Goal: Transaction & Acquisition: Purchase product/service

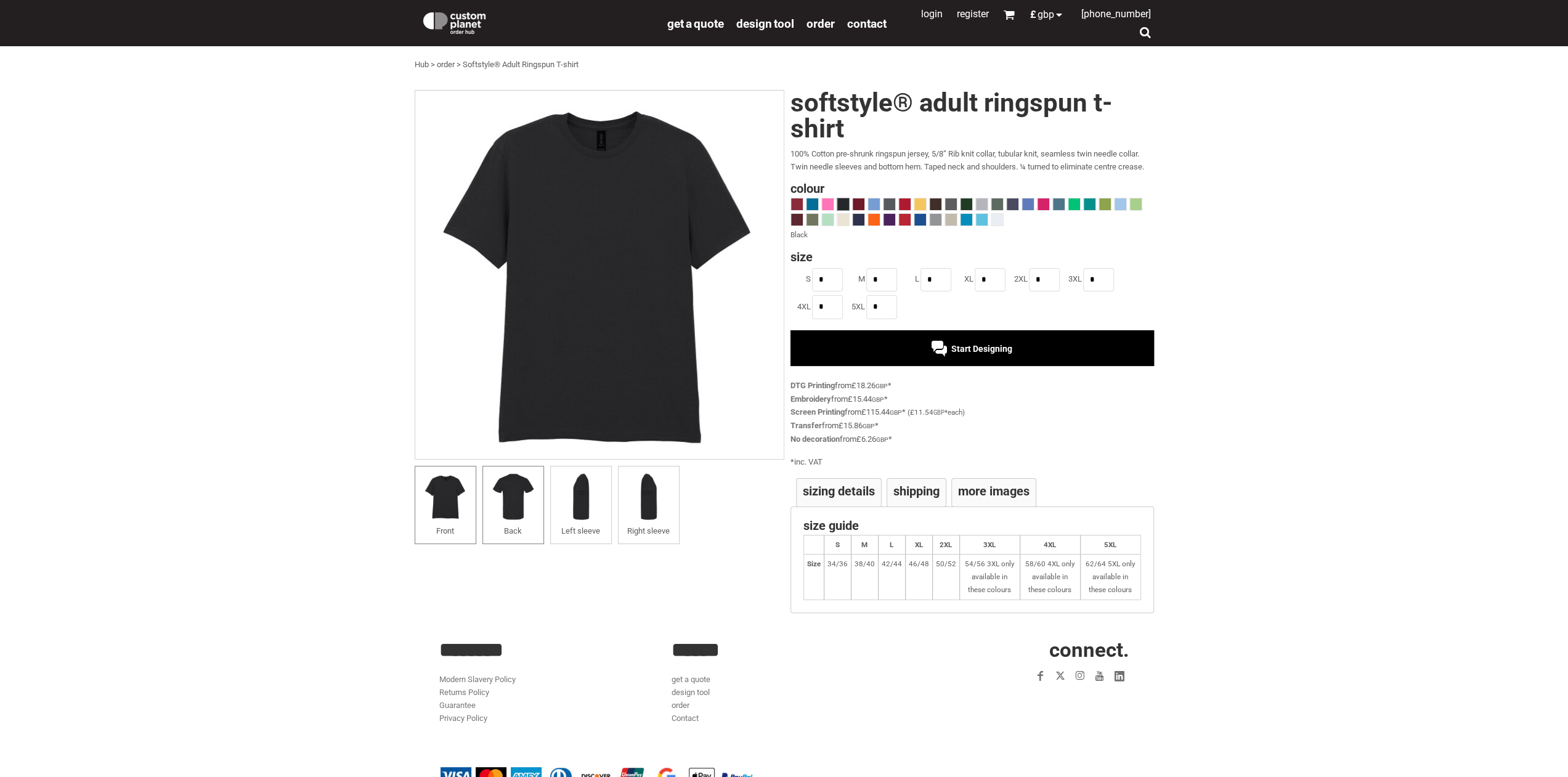
click at [505, 500] on img at bounding box center [513, 496] width 48 height 48
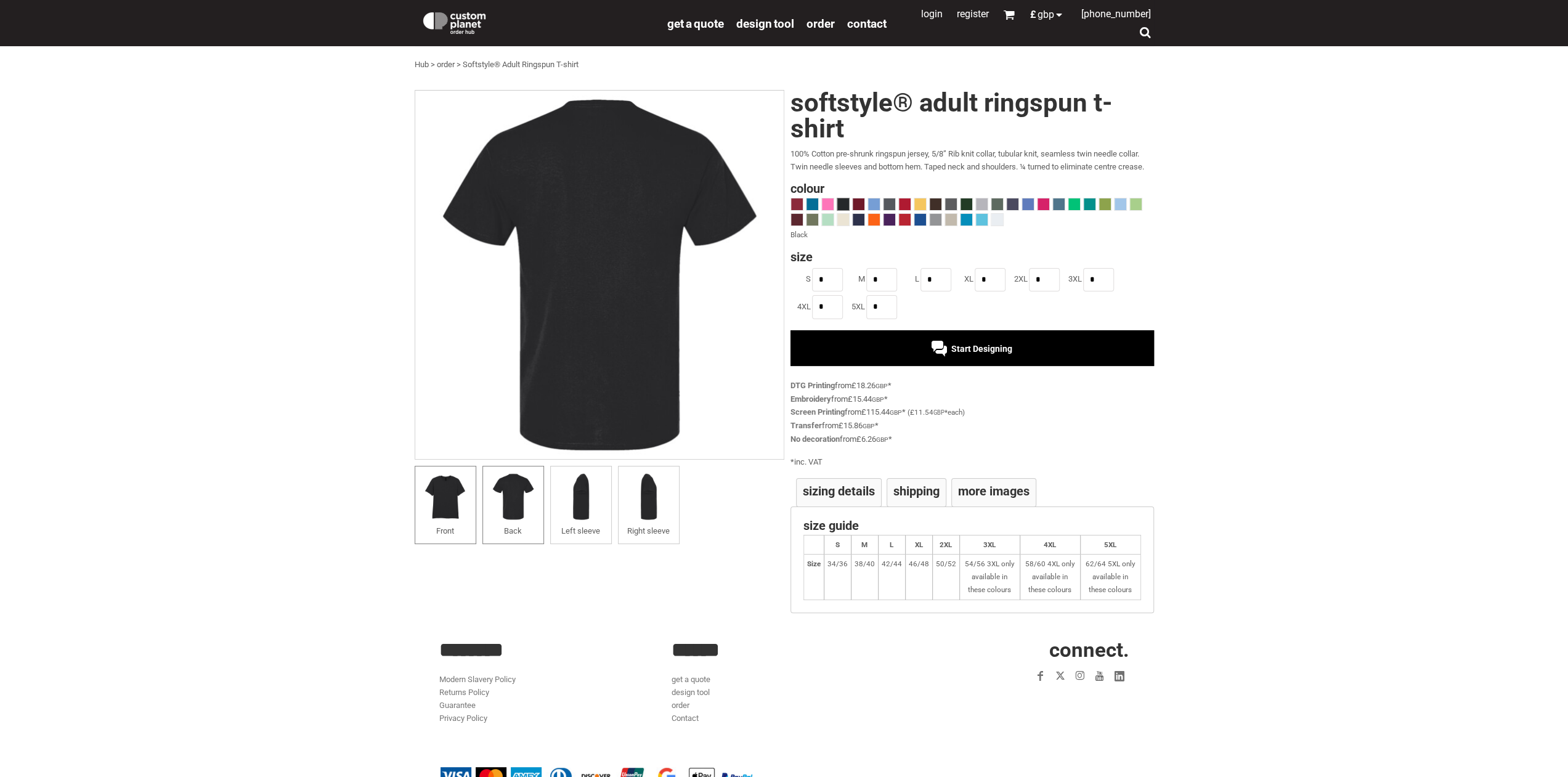
click at [465, 498] on img at bounding box center [445, 496] width 48 height 48
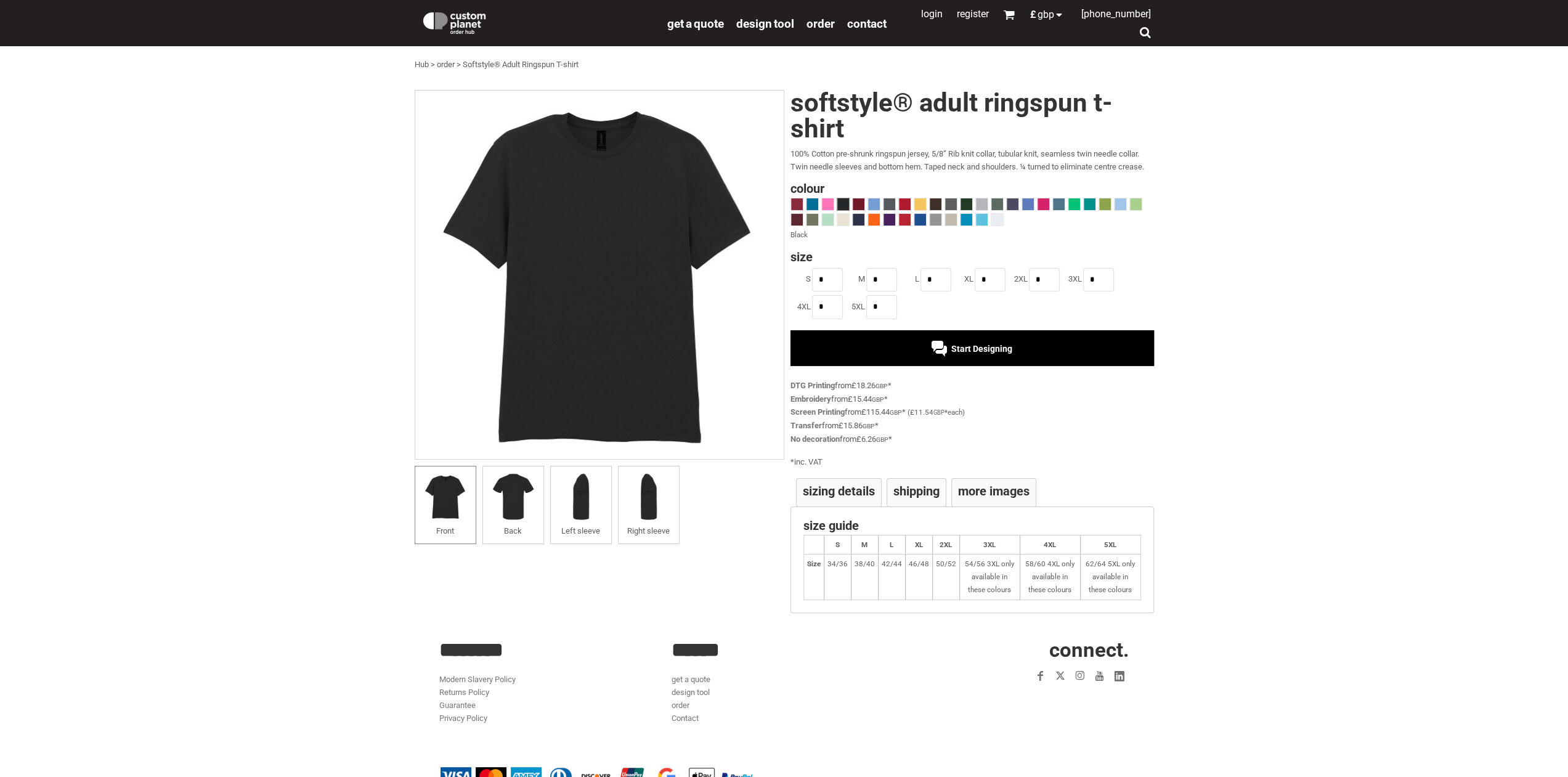
click at [991, 336] on div "Start Designing" at bounding box center [972, 348] width 363 height 36
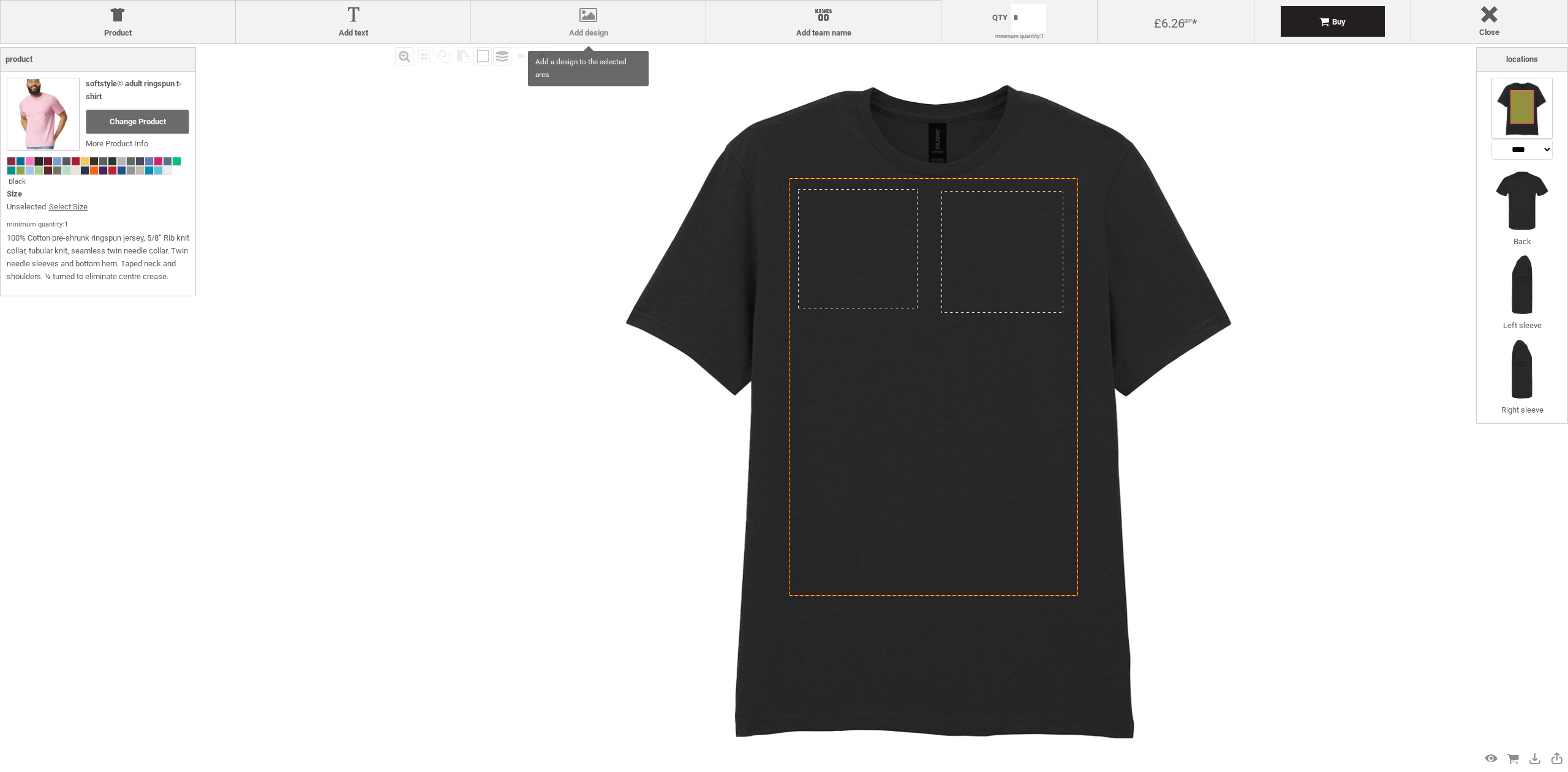
click at [591, 24] on div at bounding box center [588, 18] width 222 height 22
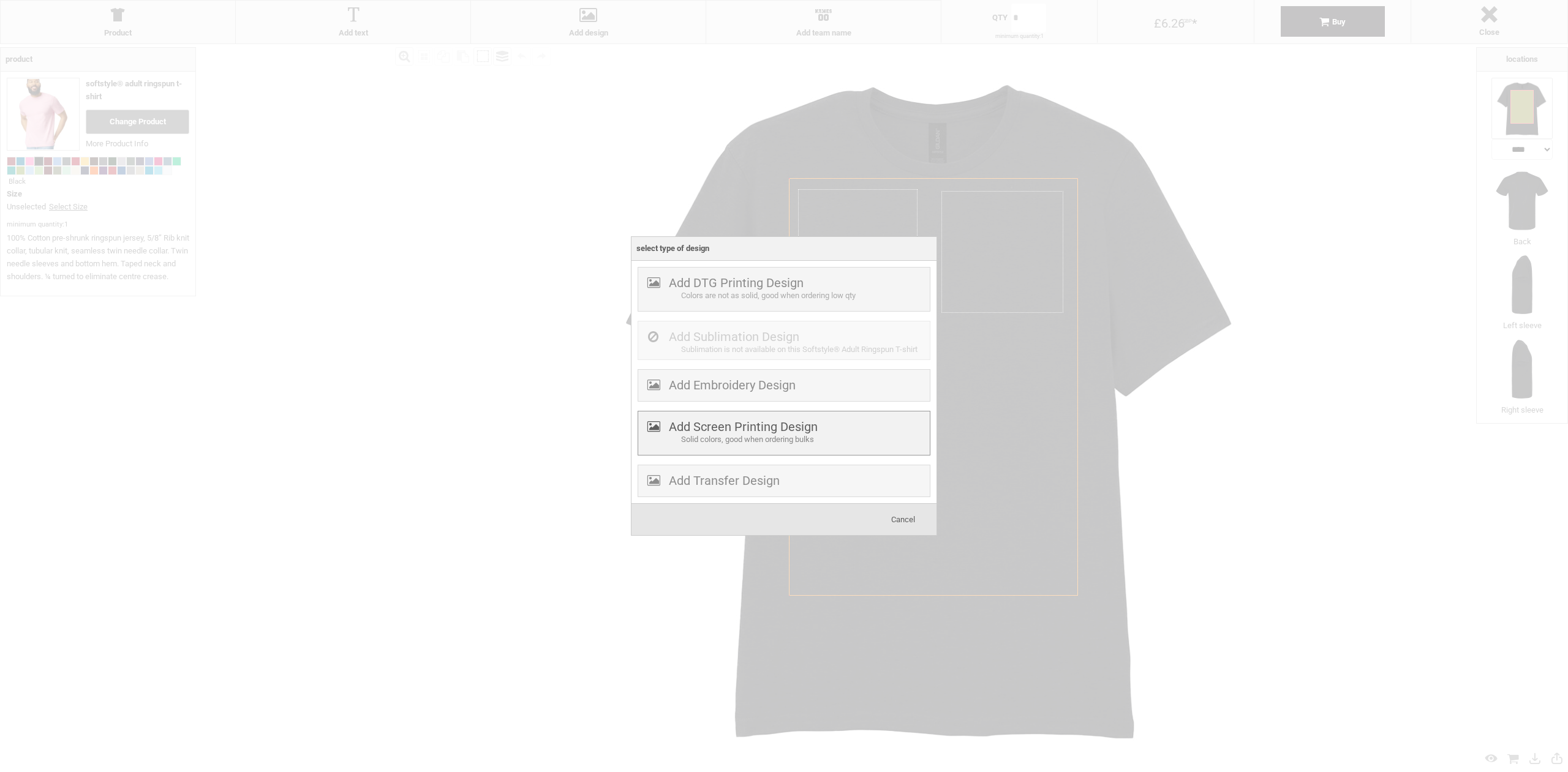
click at [758, 439] on div "Solid colors, good when ordering bulks" at bounding box center [804, 439] width 246 height 13
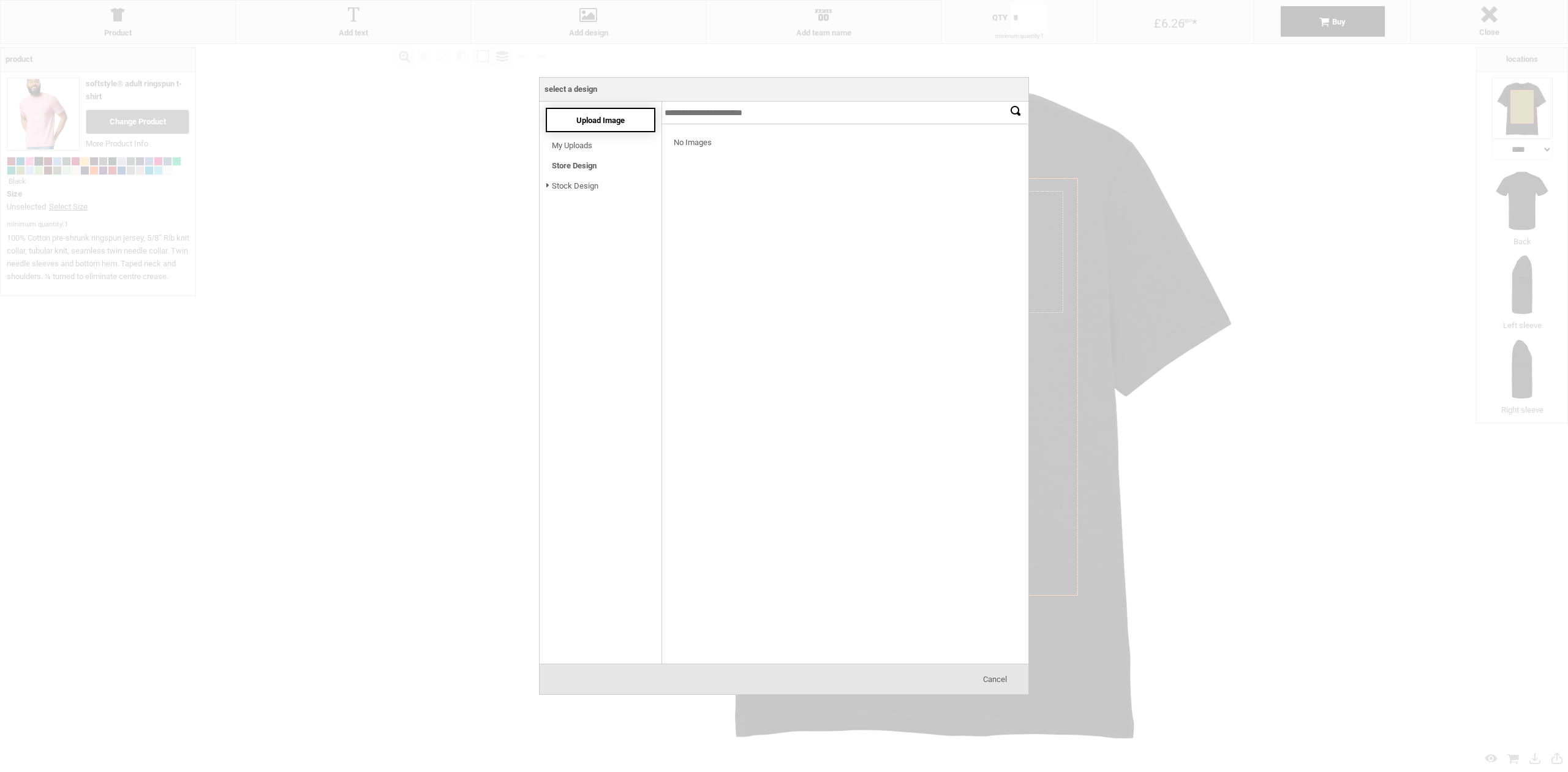
click at [577, 123] on span "Upload Image" at bounding box center [601, 120] width 48 height 9
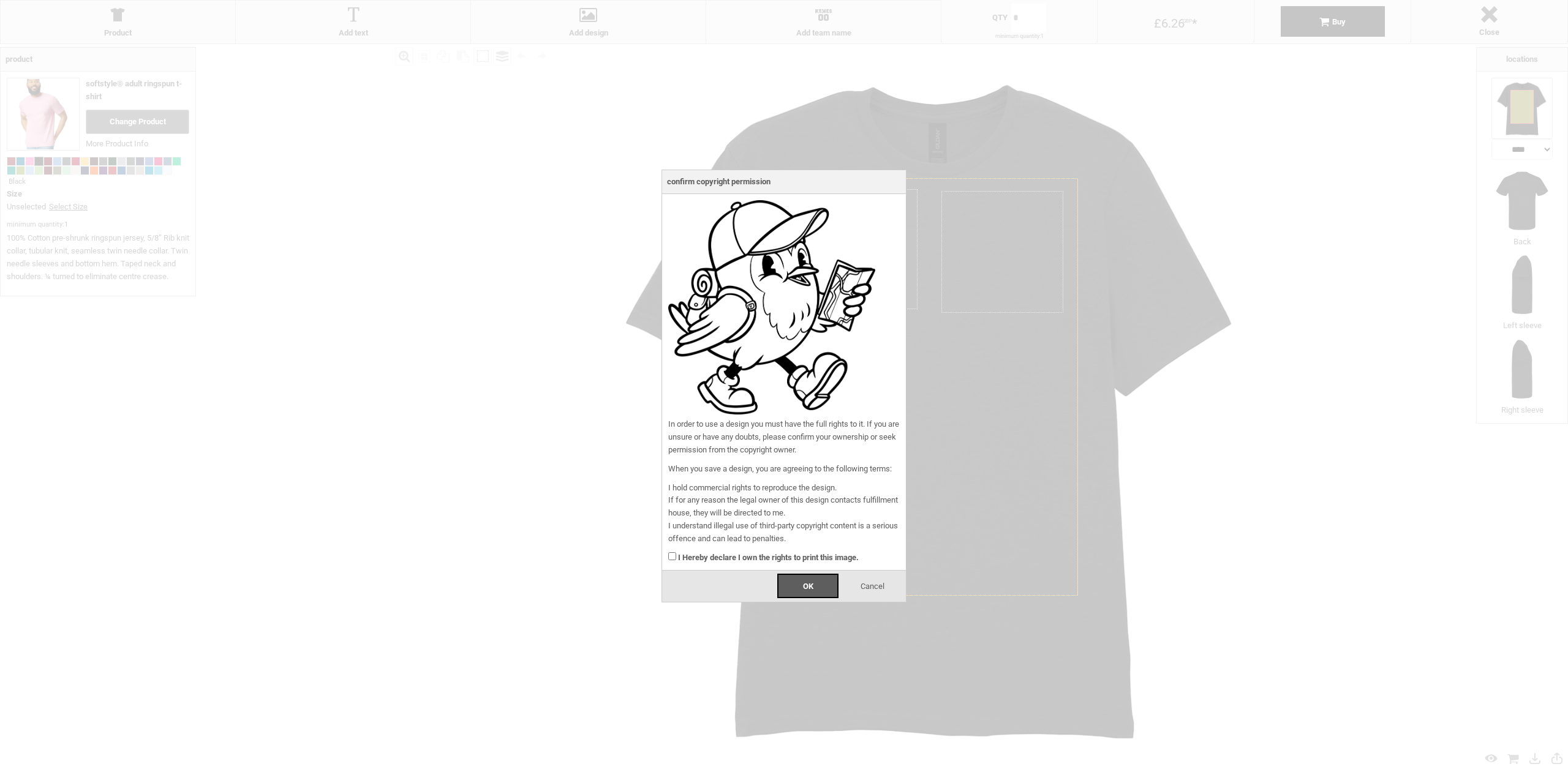
click at [731, 561] on strong "I Hereby declare I own the rights to print this image." at bounding box center [768, 557] width 181 height 9
click at [806, 582] on span "OK" at bounding box center [808, 586] width 10 height 9
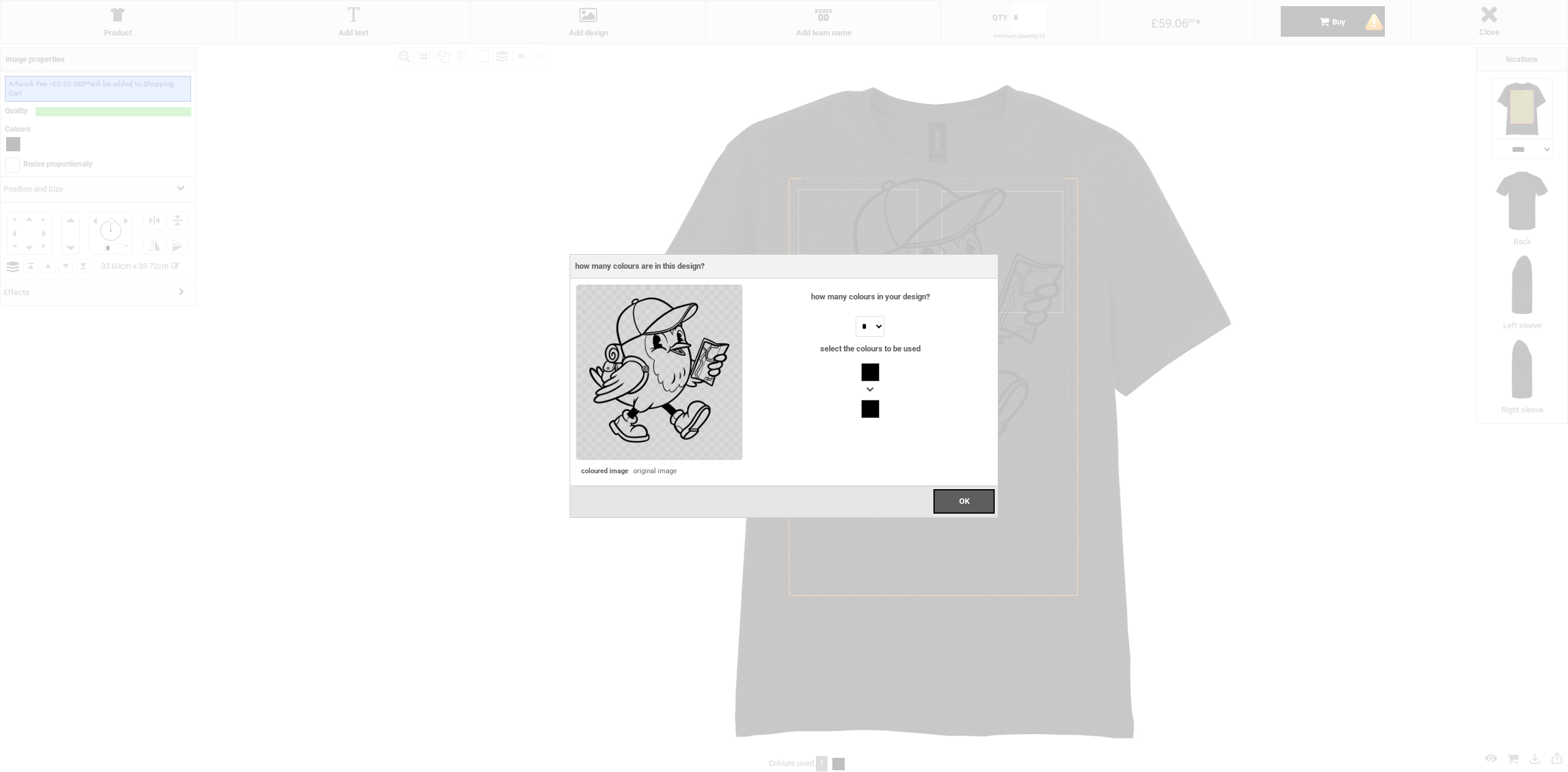
click at [862, 371] on div at bounding box center [871, 373] width 18 height 18
click at [871, 373] on div at bounding box center [871, 373] width 18 height 18
click at [873, 412] on div at bounding box center [871, 409] width 18 height 18
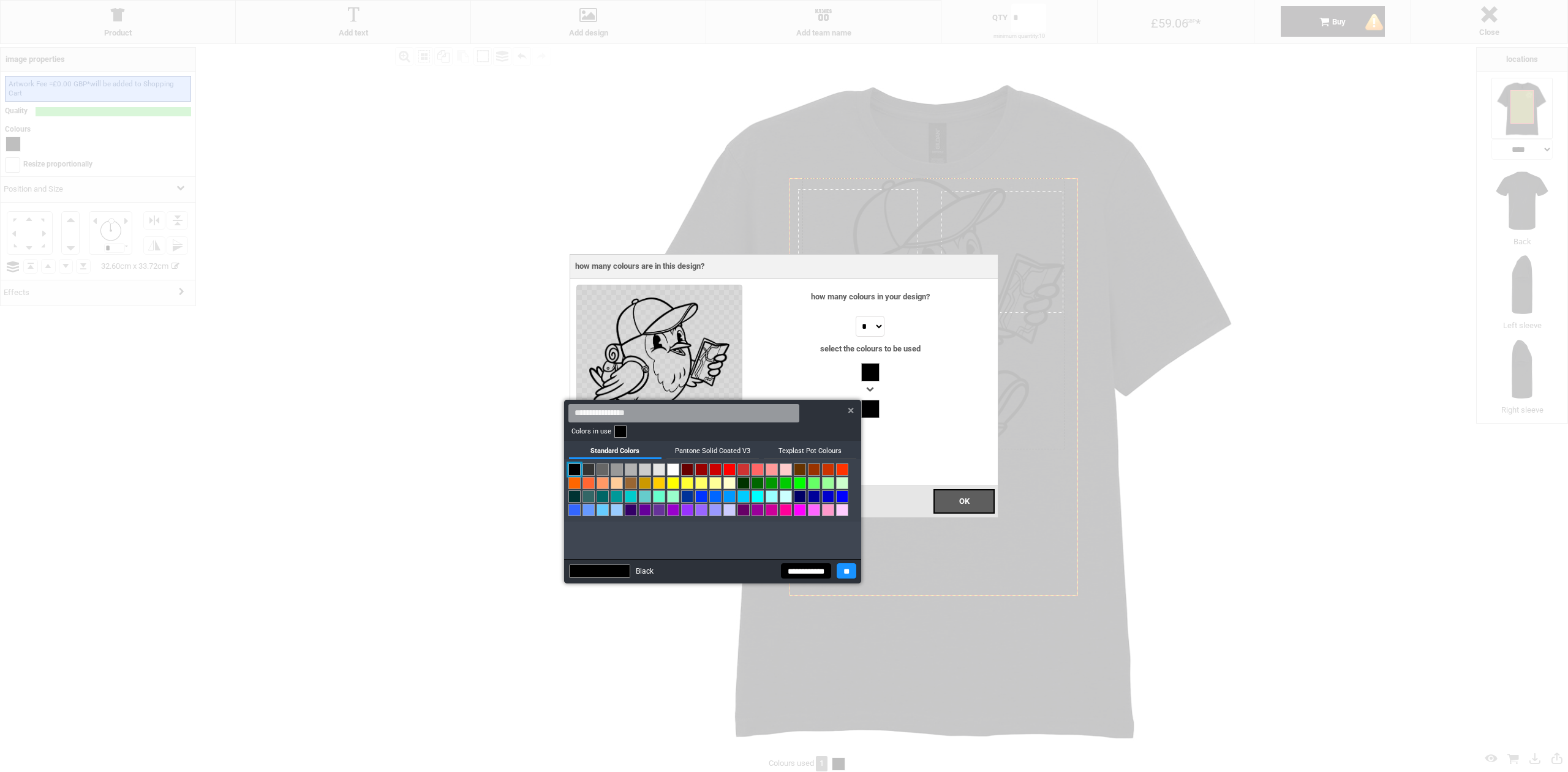
click at [676, 467] on link at bounding box center [673, 470] width 13 height 13
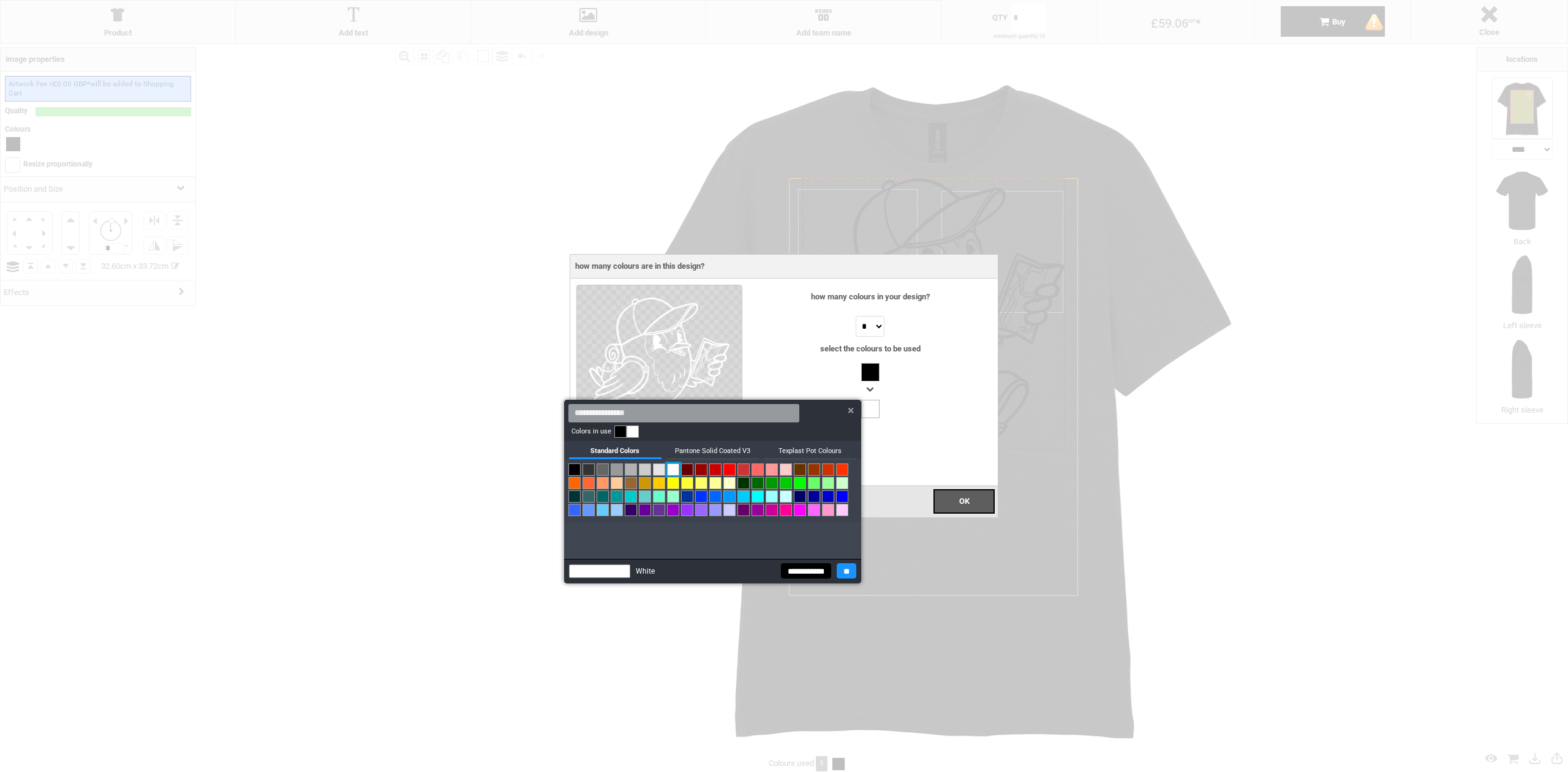
click at [691, 446] on h3 "Pantone Solid Coated V3" at bounding box center [712, 450] width 93 height 18
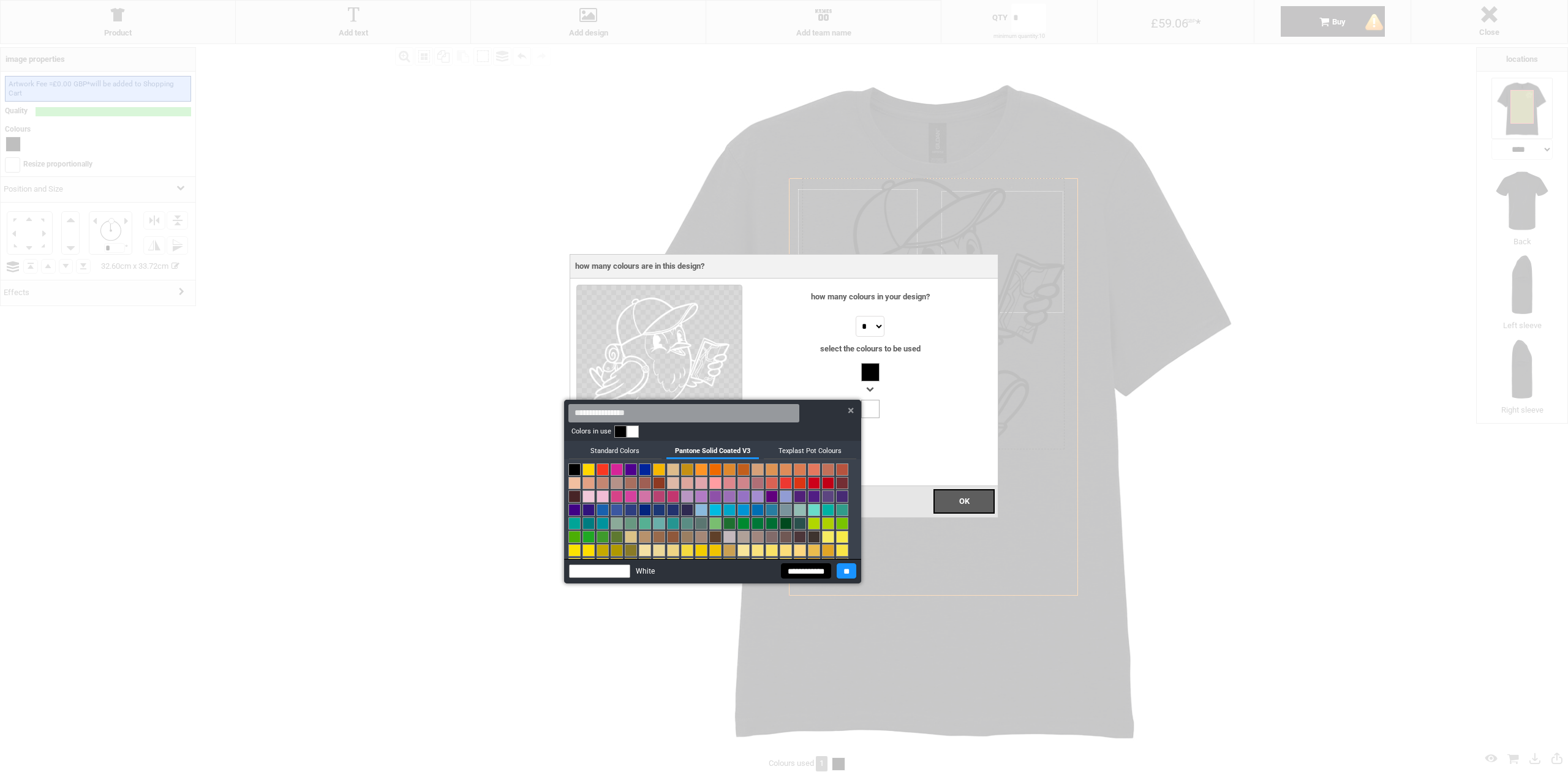
click at [623, 452] on h3 "Standard Colors" at bounding box center [615, 450] width 93 height 18
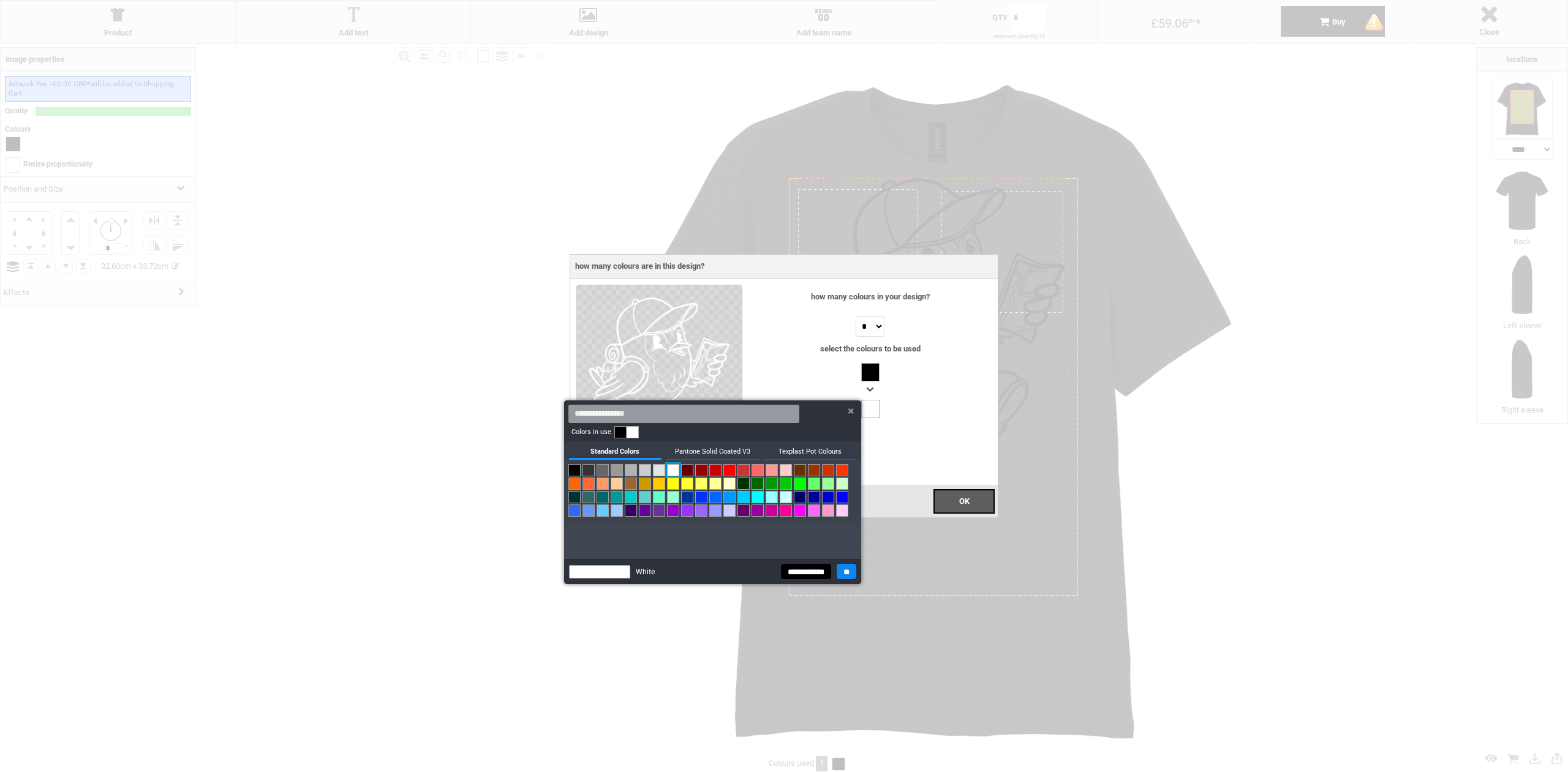
click at [841, 572] on input "**" at bounding box center [846, 571] width 19 height 15
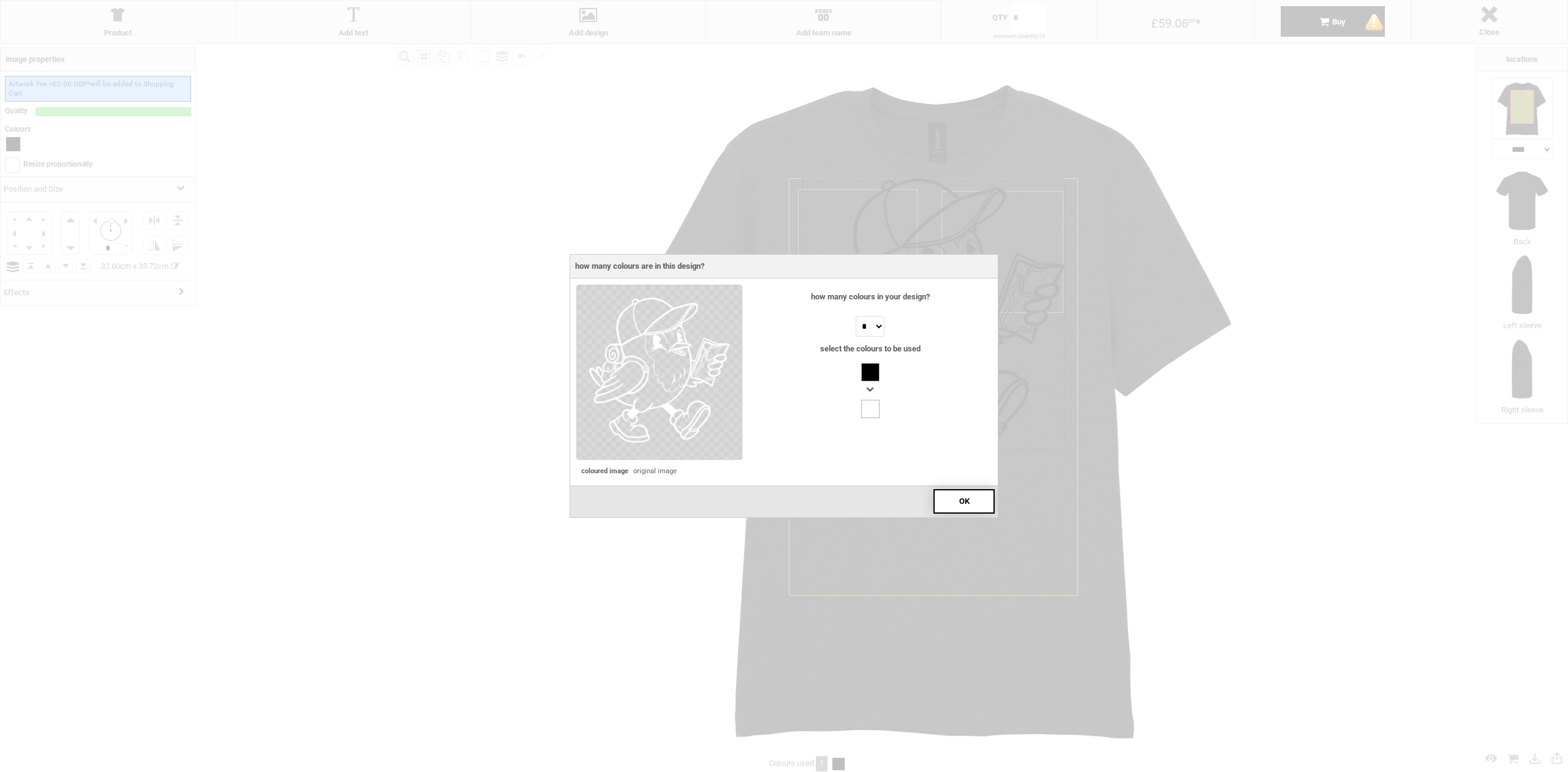
click at [946, 495] on div "OK" at bounding box center [964, 501] width 61 height 24
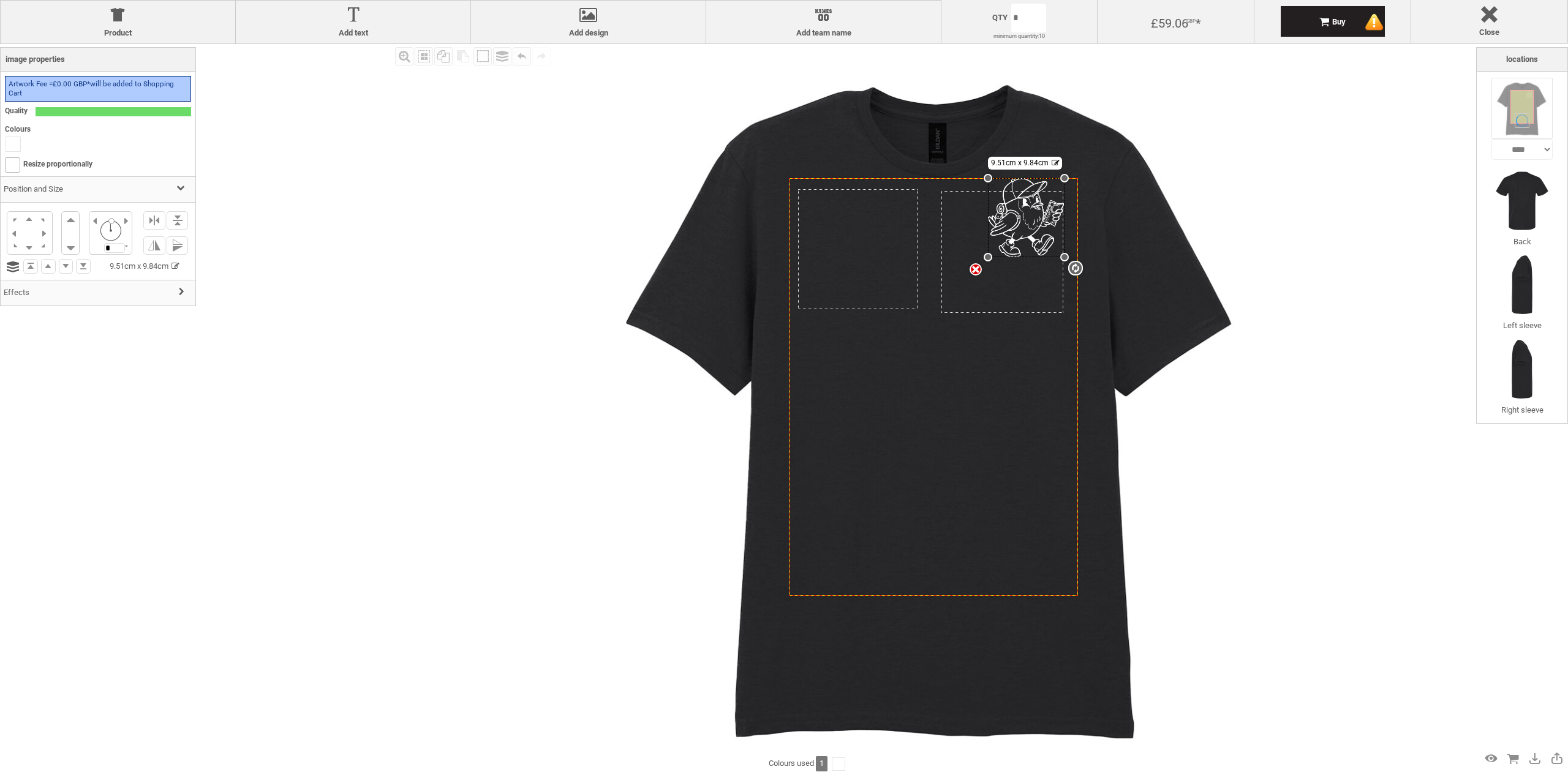
drag, startPoint x: 802, startPoint y: 450, endPoint x: 1147, endPoint y: 256, distance: 395.8
click at [1147, 256] on div "Created with [PERSON_NAME] 2.1.2 Created with [PERSON_NAME] 2.1.2 Created with …" at bounding box center [934, 407] width 726 height 726
drag, startPoint x: 1031, startPoint y: 219, endPoint x: 1029, endPoint y: 240, distance: 21.1
click at [1029, 240] on div at bounding box center [1024, 240] width 77 height 79
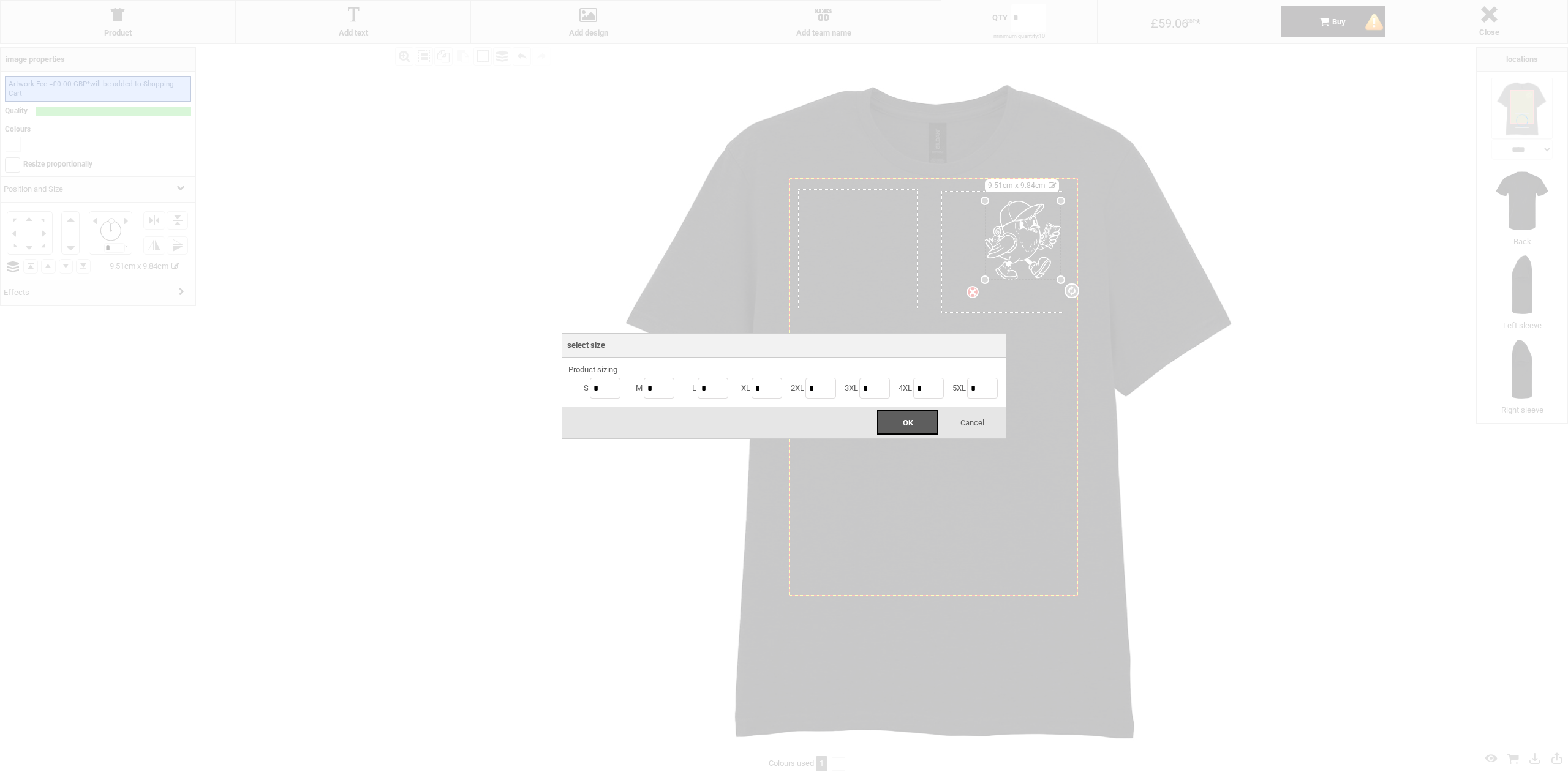
click at [1029, 0] on body "get a quote design tool order Contact More Login Register 0 £ GBP [PHONE_NUMBER…" at bounding box center [784, 0] width 1568 height 0
drag, startPoint x: 612, startPoint y: 386, endPoint x: 557, endPoint y: 384, distance: 55.0
click at [557, 384] on div "Select Size Product sizing S * M * L * XL * 2XL * 3XL * 4XL * 5XL * OK Cancel" at bounding box center [784, 386] width 1568 height 772
type input "**"
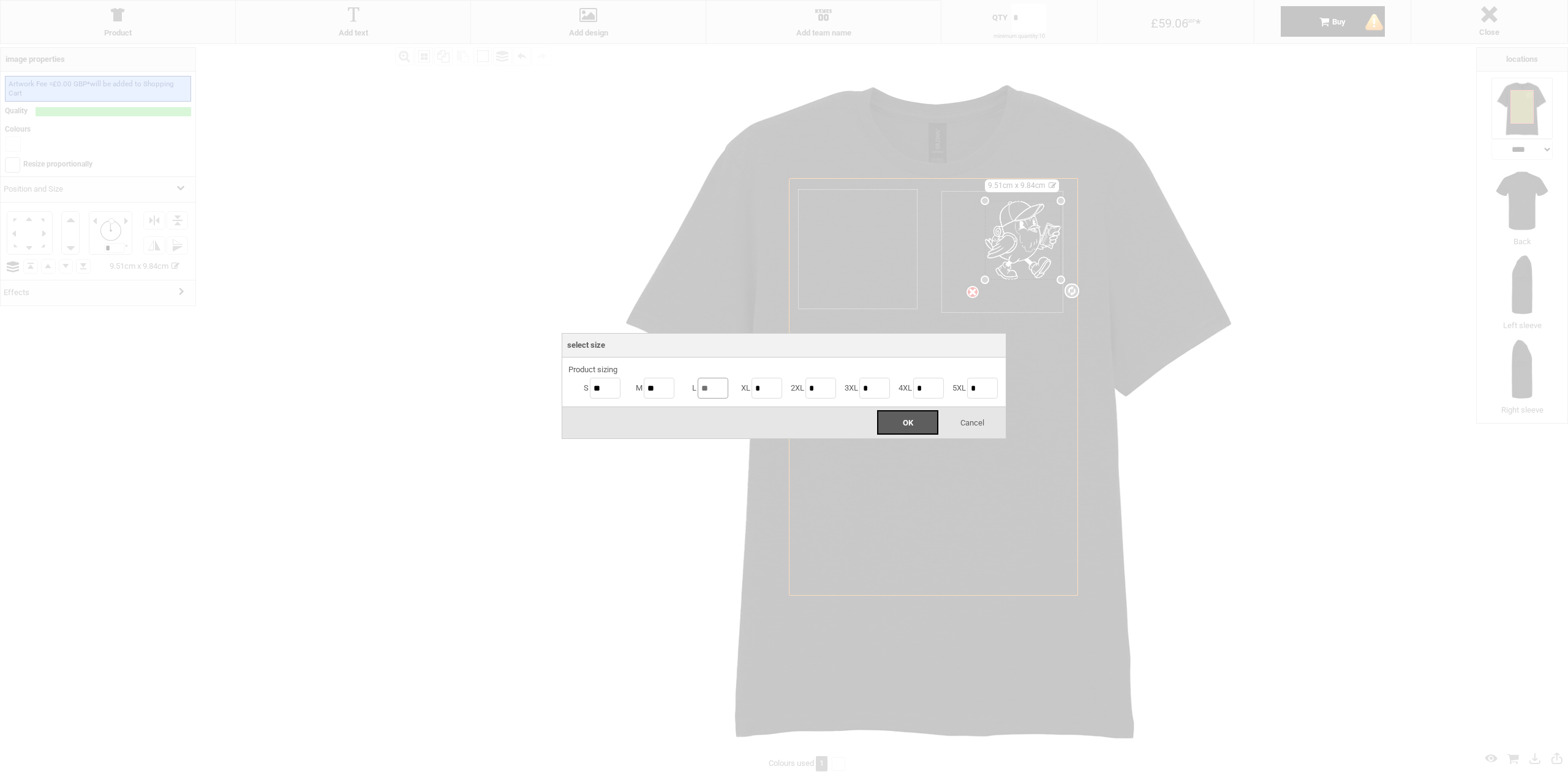
type input "**"
click at [602, 393] on input "**" at bounding box center [605, 388] width 31 height 21
type input "**"
click at [893, 428] on div "OK" at bounding box center [908, 422] width 61 height 24
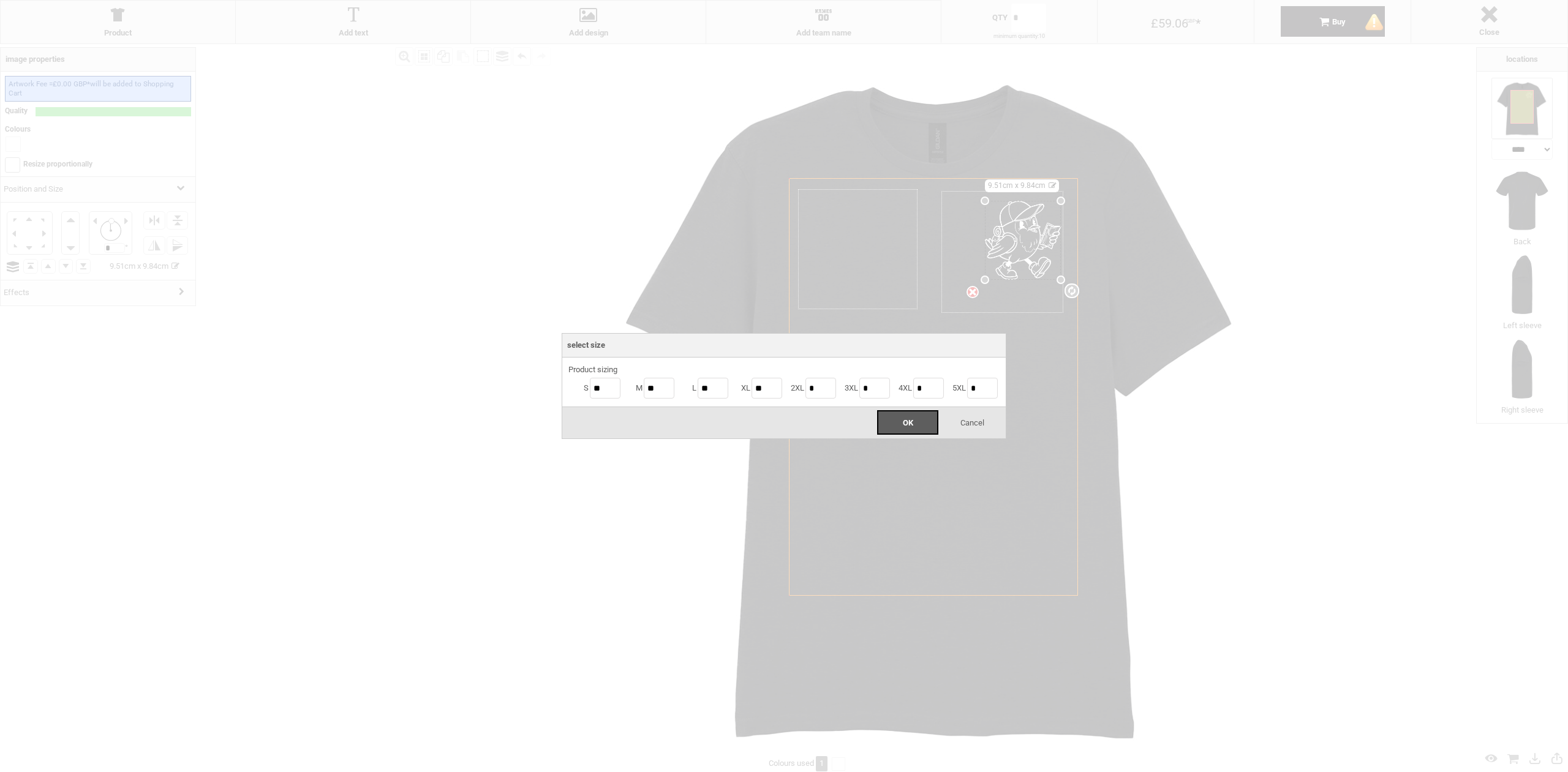
type input "**"
click at [1024, 0] on body "get a quote design tool order Contact More Login Register 0 £ GBP [PHONE_NUMBER…" at bounding box center [784, 0] width 1568 height 0
drag, startPoint x: 605, startPoint y: 390, endPoint x: 554, endPoint y: 390, distance: 51.0
click at [554, 390] on div "Select Size Product sizing S ** M ** L ** XL ** 2XL * 3XL * 4XL * 5XL * OK Canc…" at bounding box center [784, 386] width 1568 height 772
type input "**"
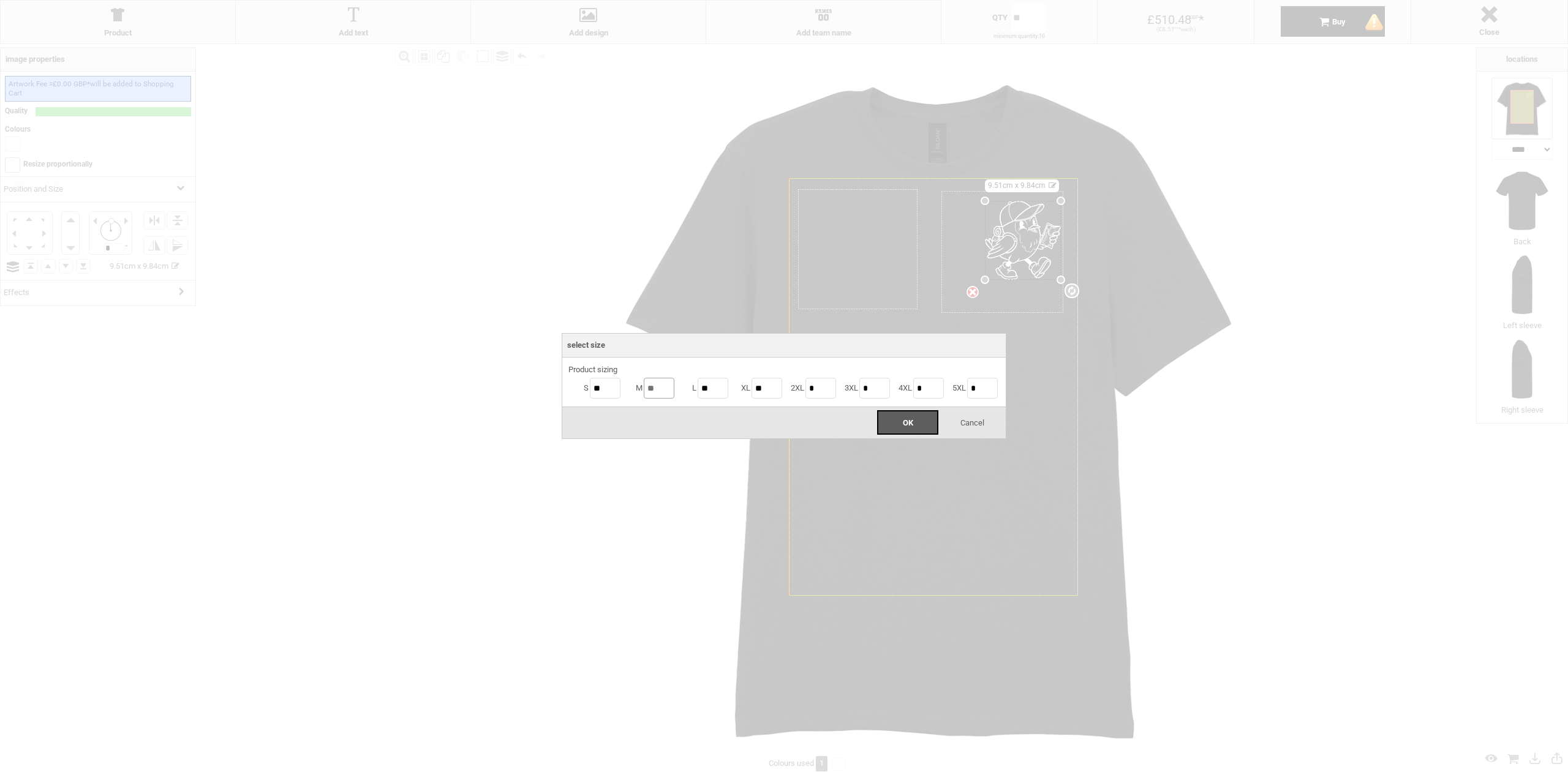
click at [619, 390] on ul "S ** M ** L ** XL ** 2XL * 3XL * 4XL * 5XL *" at bounding box center [784, 388] width 431 height 24
type input "**"
drag, startPoint x: 720, startPoint y: 383, endPoint x: 657, endPoint y: 388, distance: 63.2
click at [659, 388] on ul "S ** M ** L ** XL ** 2XL * 3XL * 4XL * 5XL *" at bounding box center [784, 388] width 431 height 24
type input "**"
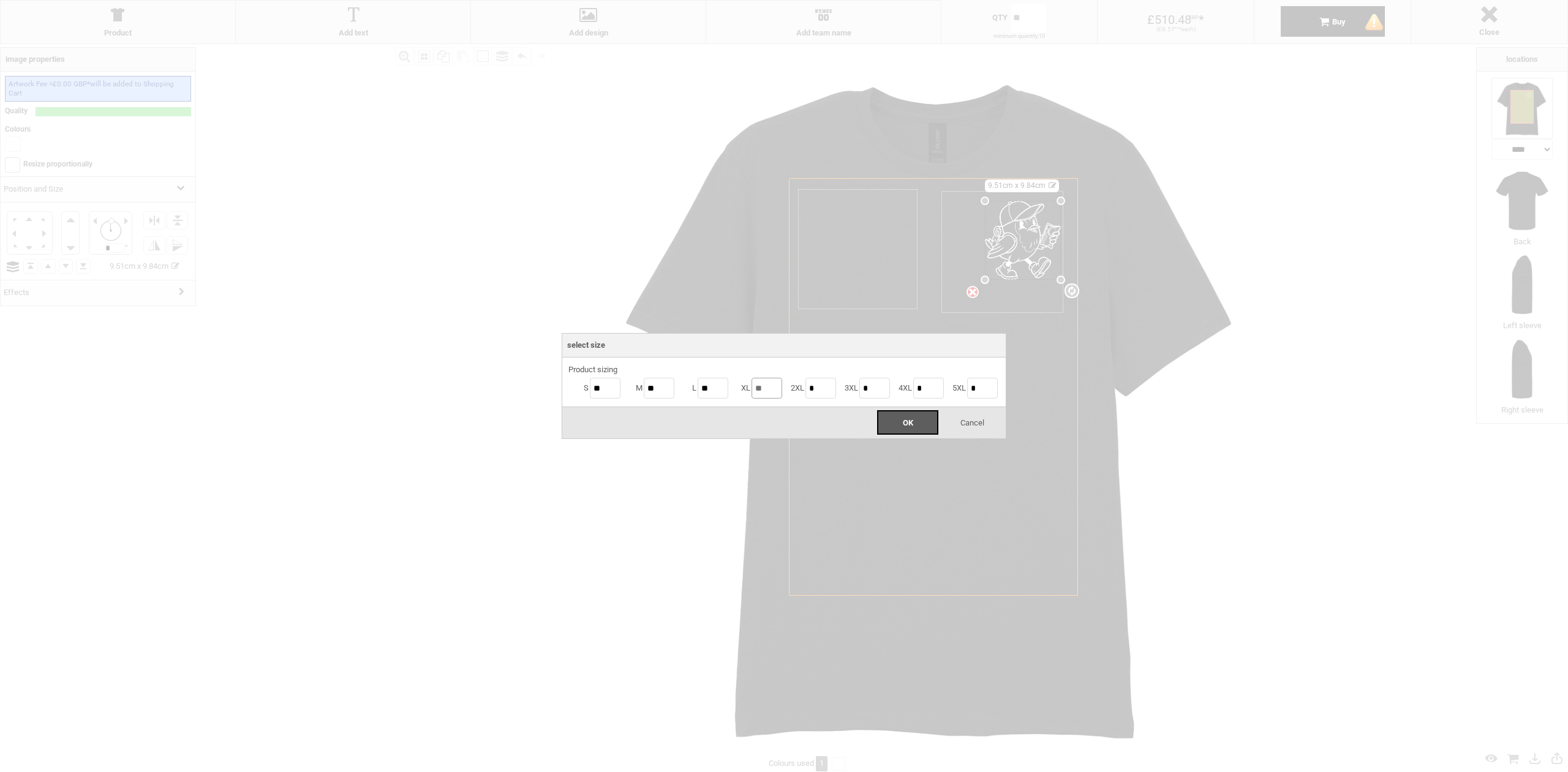
drag, startPoint x: 772, startPoint y: 386, endPoint x: 713, endPoint y: 386, distance: 59.0
click at [715, 387] on ul "S ** M ** L ** XL ** 2XL * 3XL * 4XL * 5XL *" at bounding box center [784, 388] width 431 height 24
type input "**"
click at [812, 391] on input "*" at bounding box center [821, 388] width 31 height 21
click at [896, 417] on div "OK" at bounding box center [908, 422] width 61 height 24
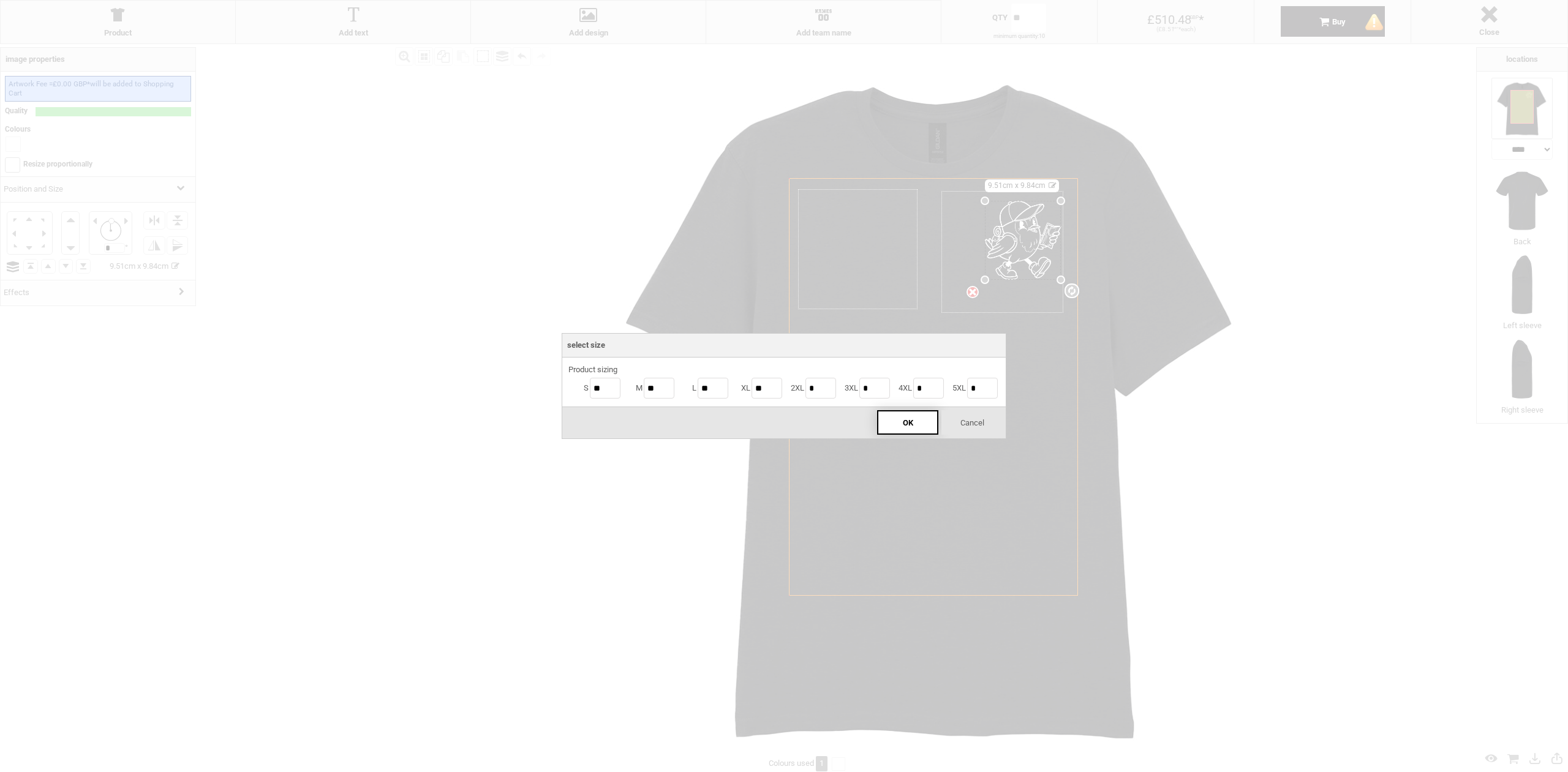
type input "***"
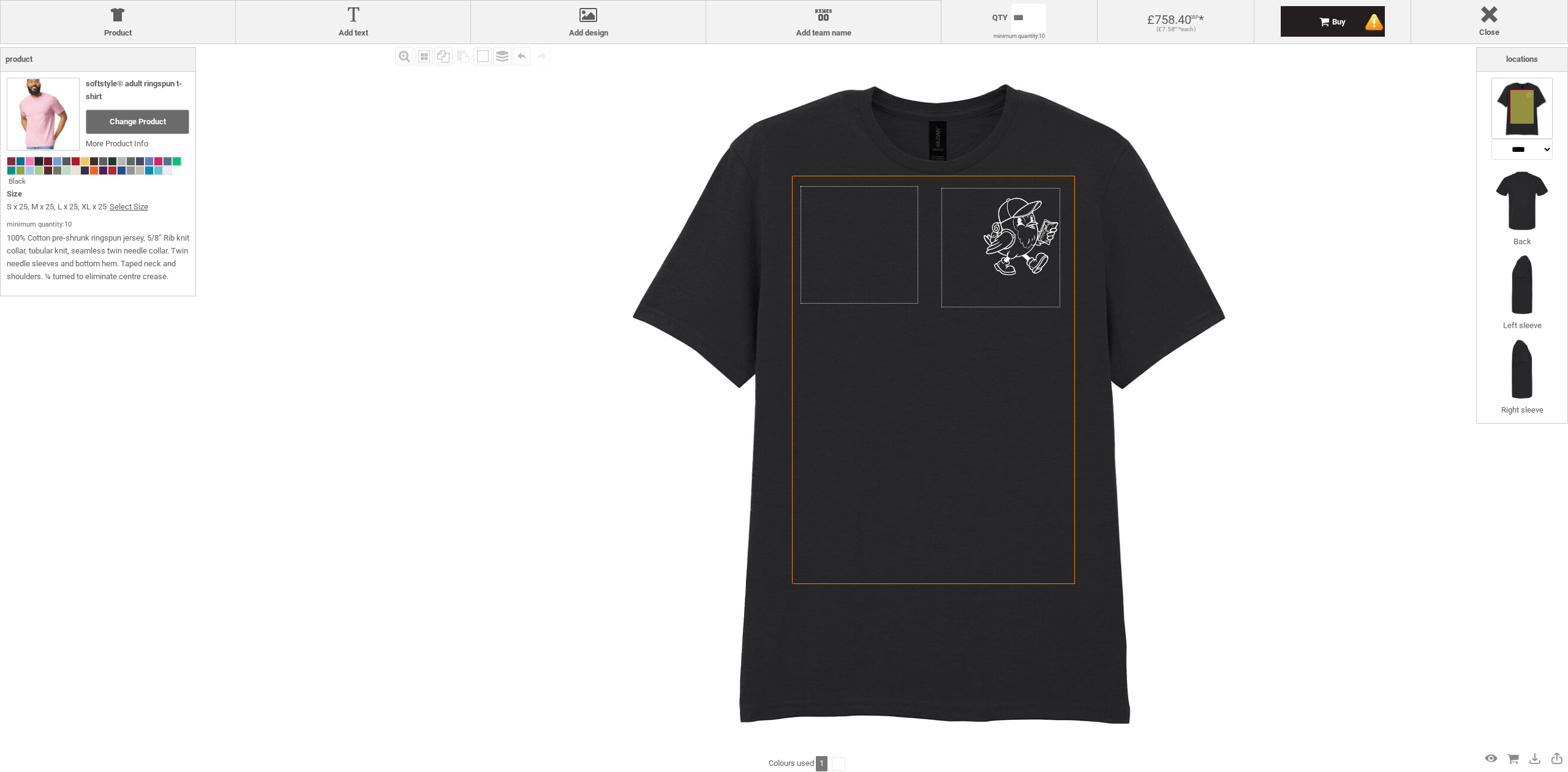
click at [1260, 207] on img at bounding box center [934, 399] width 711 height 711
click at [137, 15] on div at bounding box center [118, 18] width 222 height 22
click at [1370, 24] on div at bounding box center [1374, 22] width 19 height 19
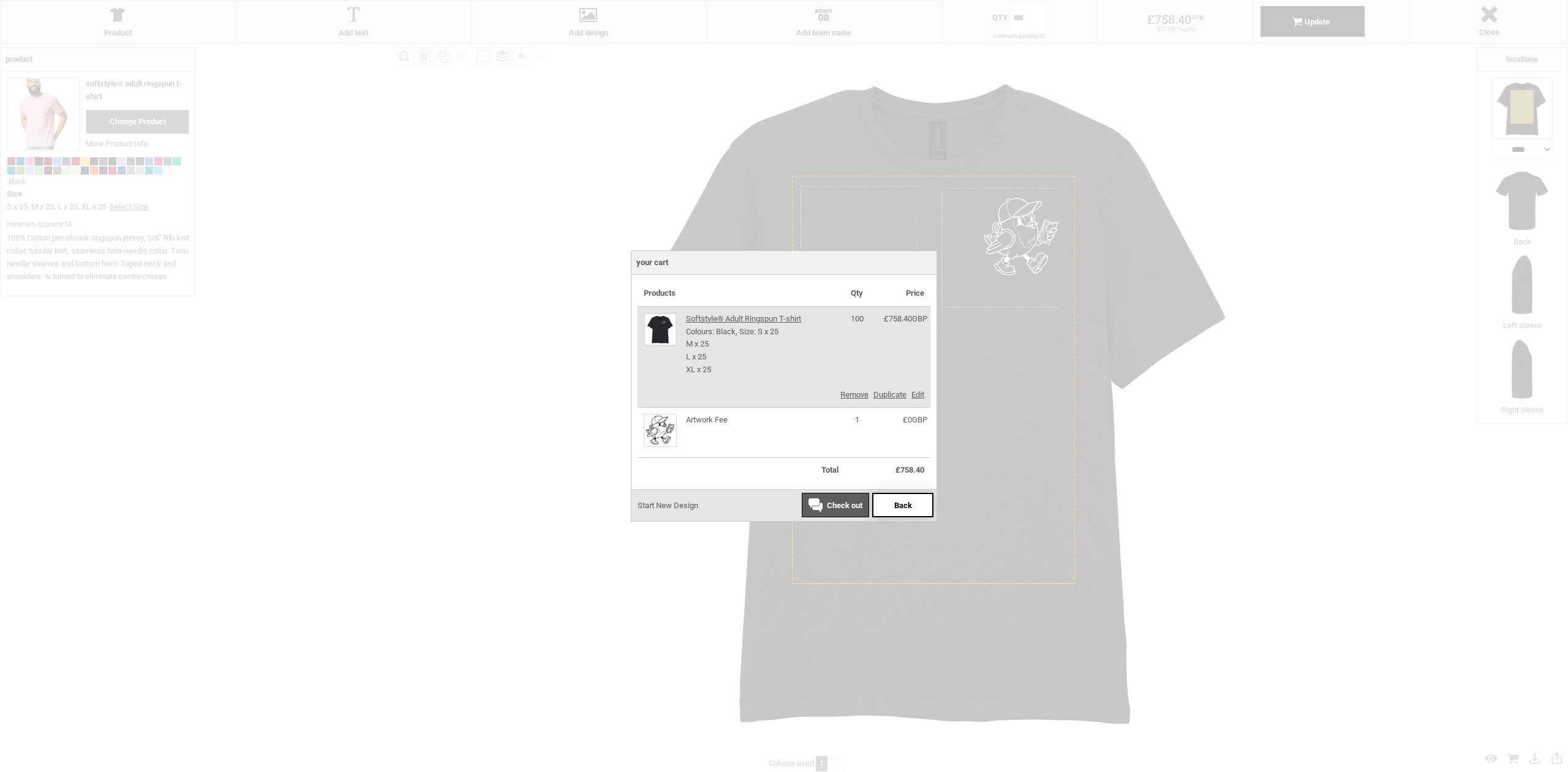
click at [894, 503] on span "Back" at bounding box center [903, 505] width 18 height 9
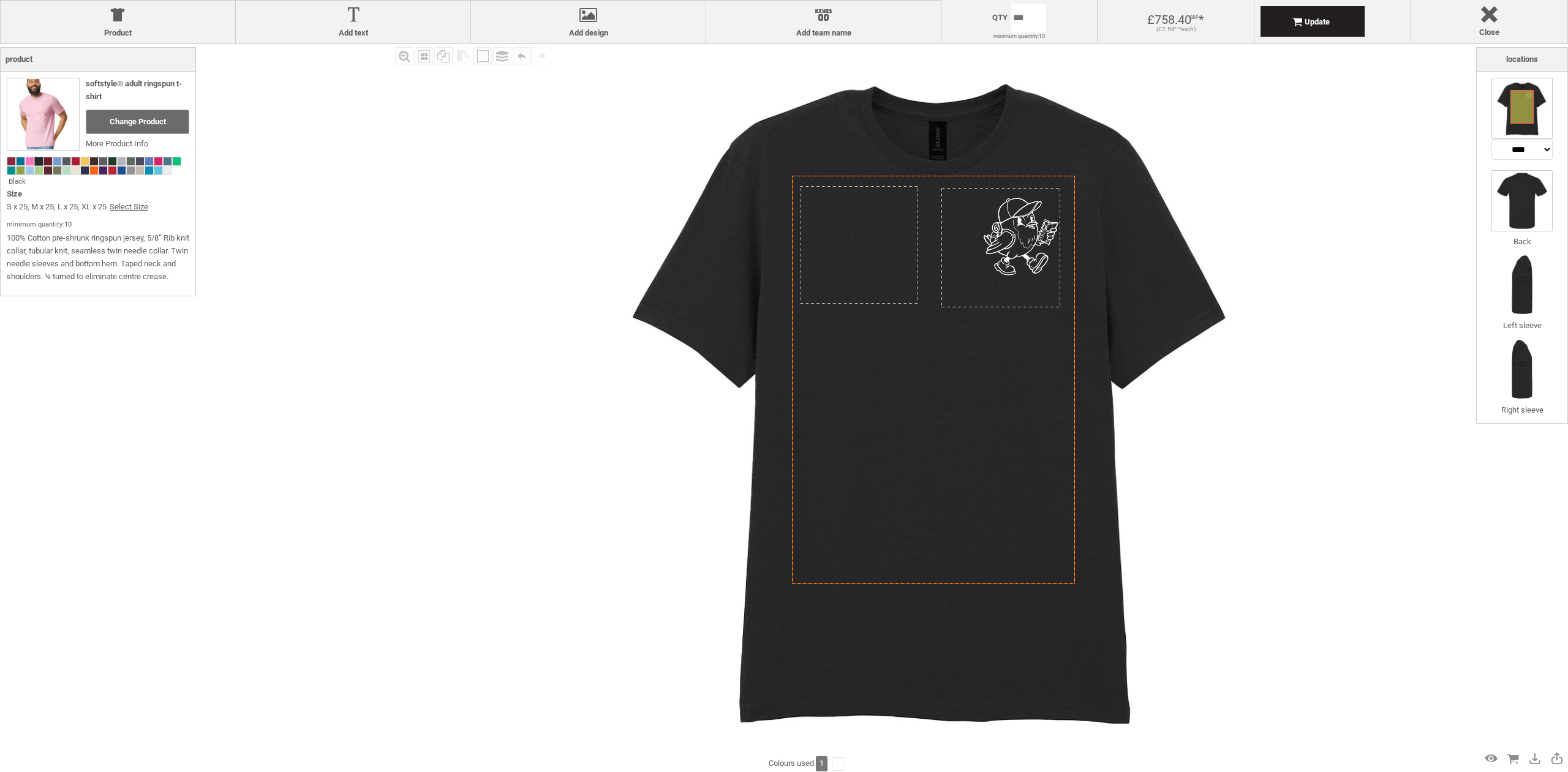
click at [1533, 202] on img at bounding box center [1522, 201] width 61 height 61
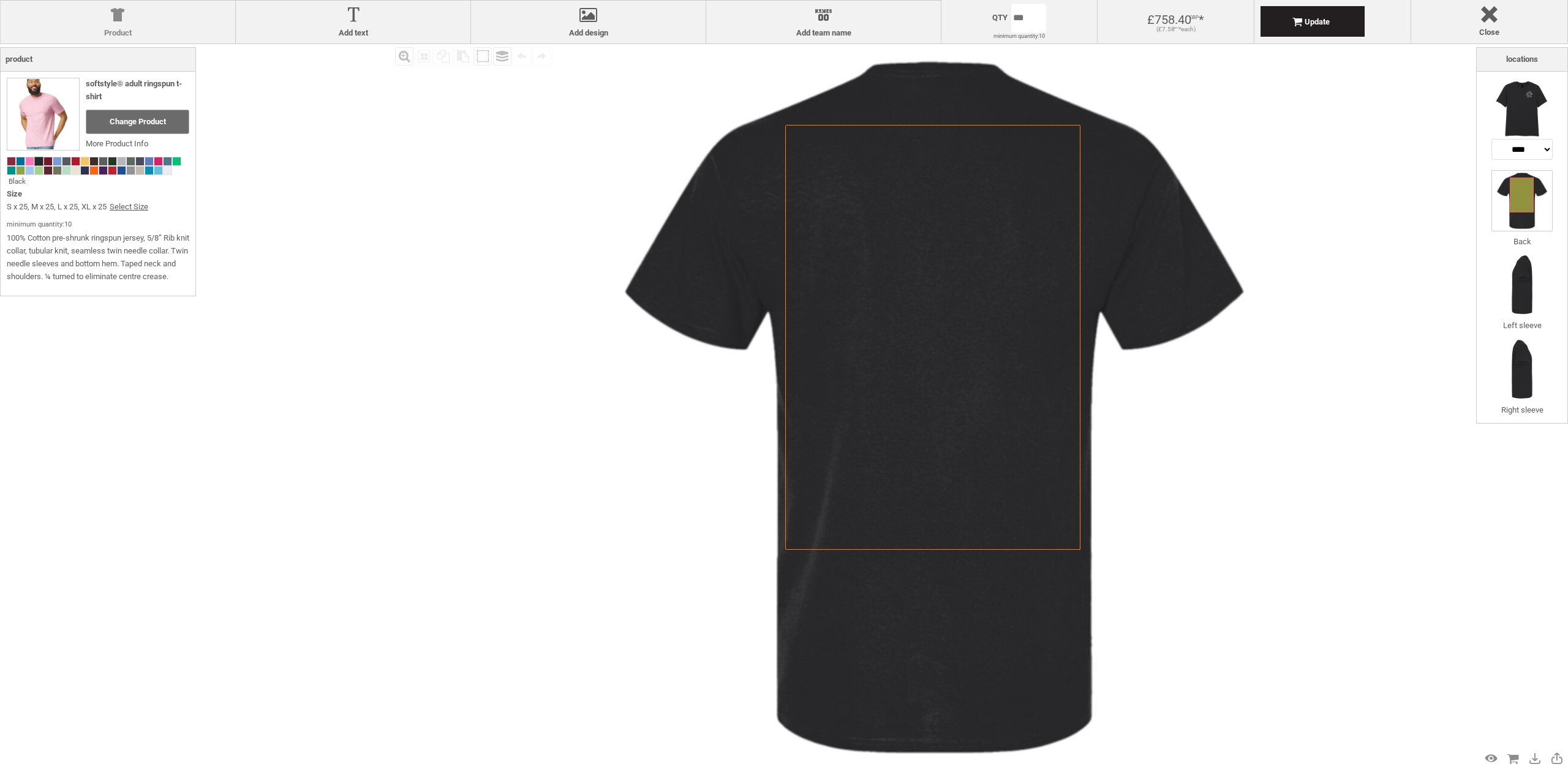
click at [115, 17] on div at bounding box center [118, 18] width 222 height 22
click at [607, 28] on label "Add design" at bounding box center [588, 33] width 222 height 10
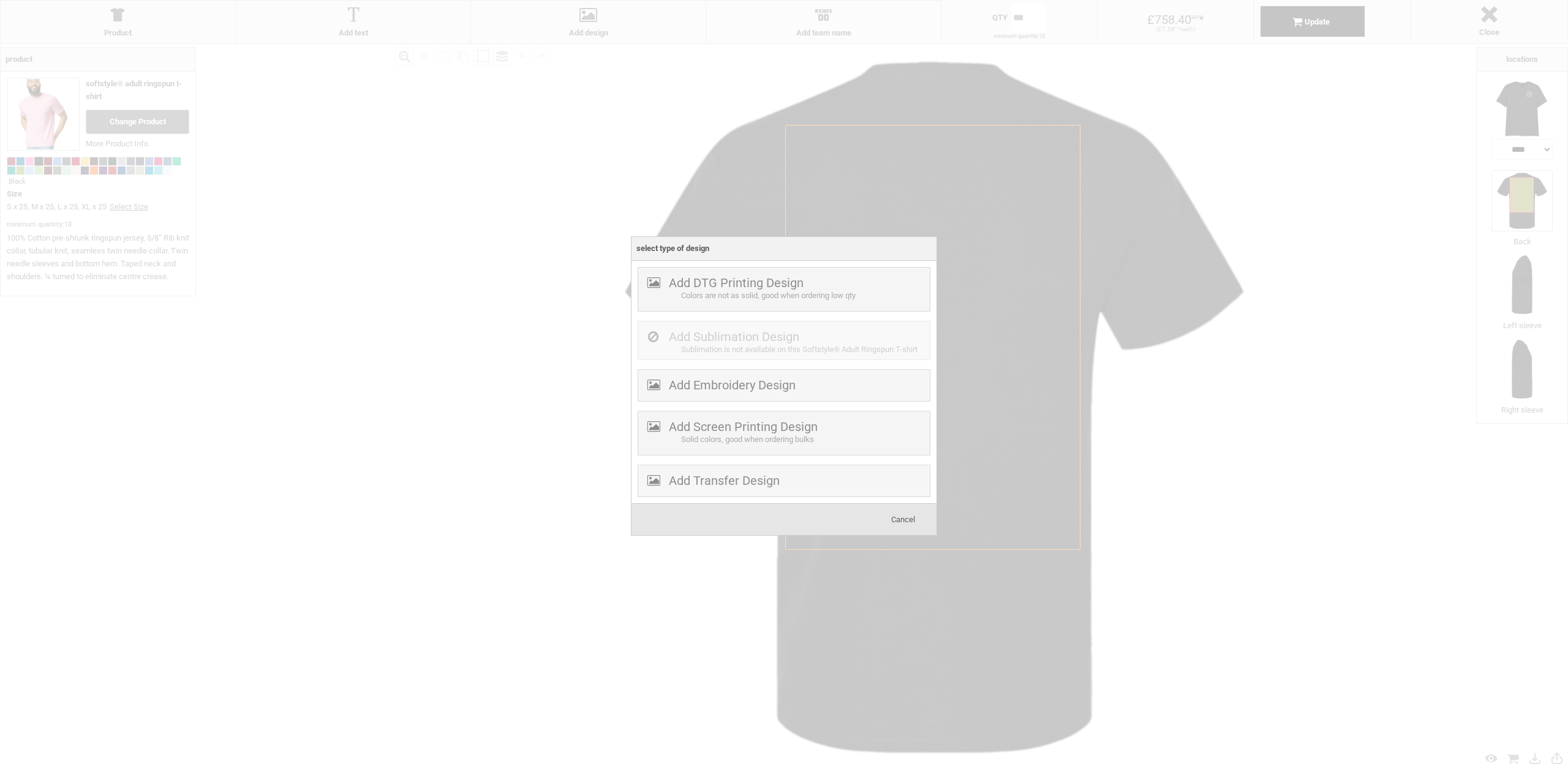
click at [742, 422] on label "Add Screen Printing Design" at bounding box center [743, 427] width 149 height 15
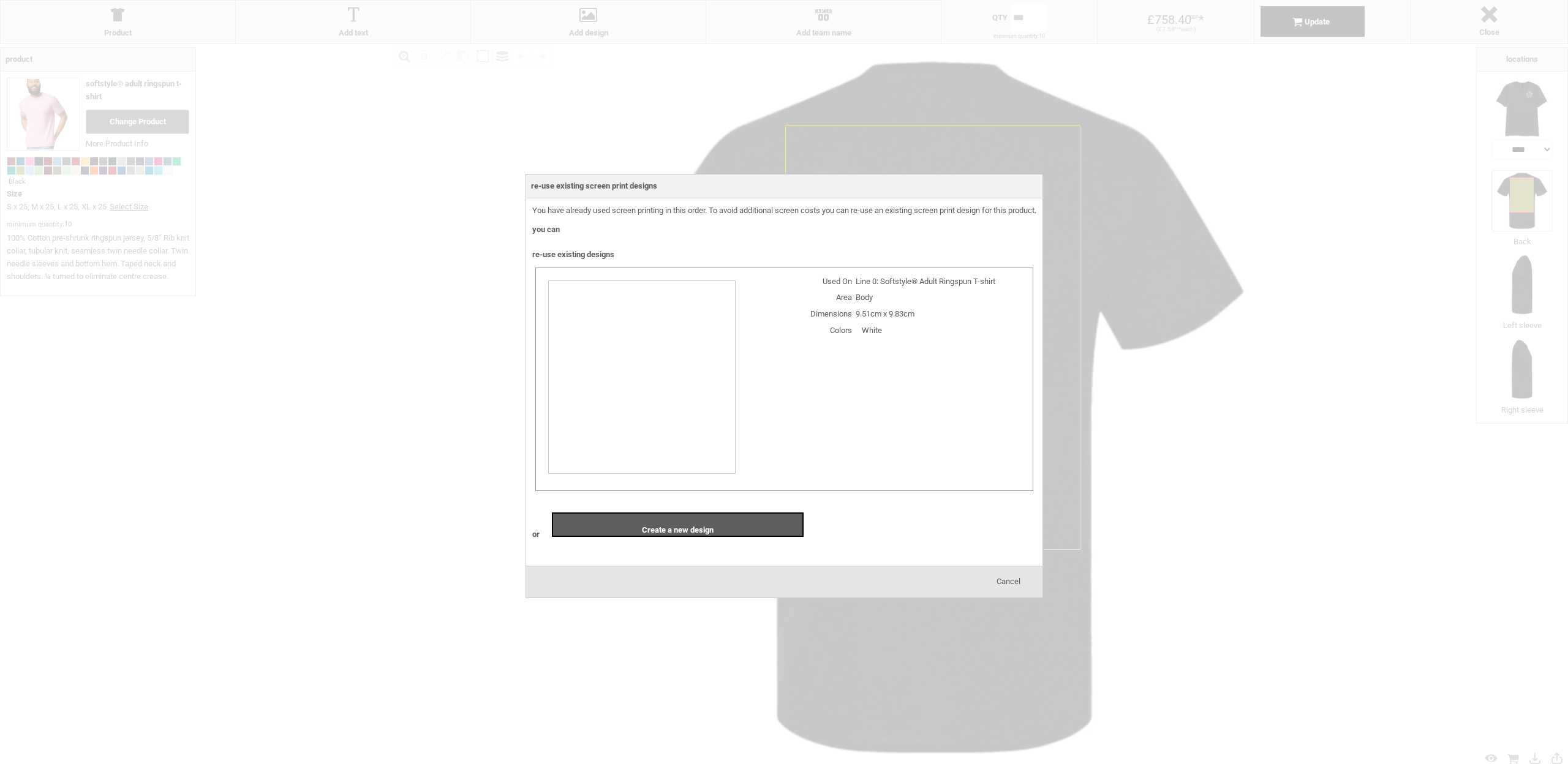
click at [648, 380] on img at bounding box center [642, 378] width 187 height 194
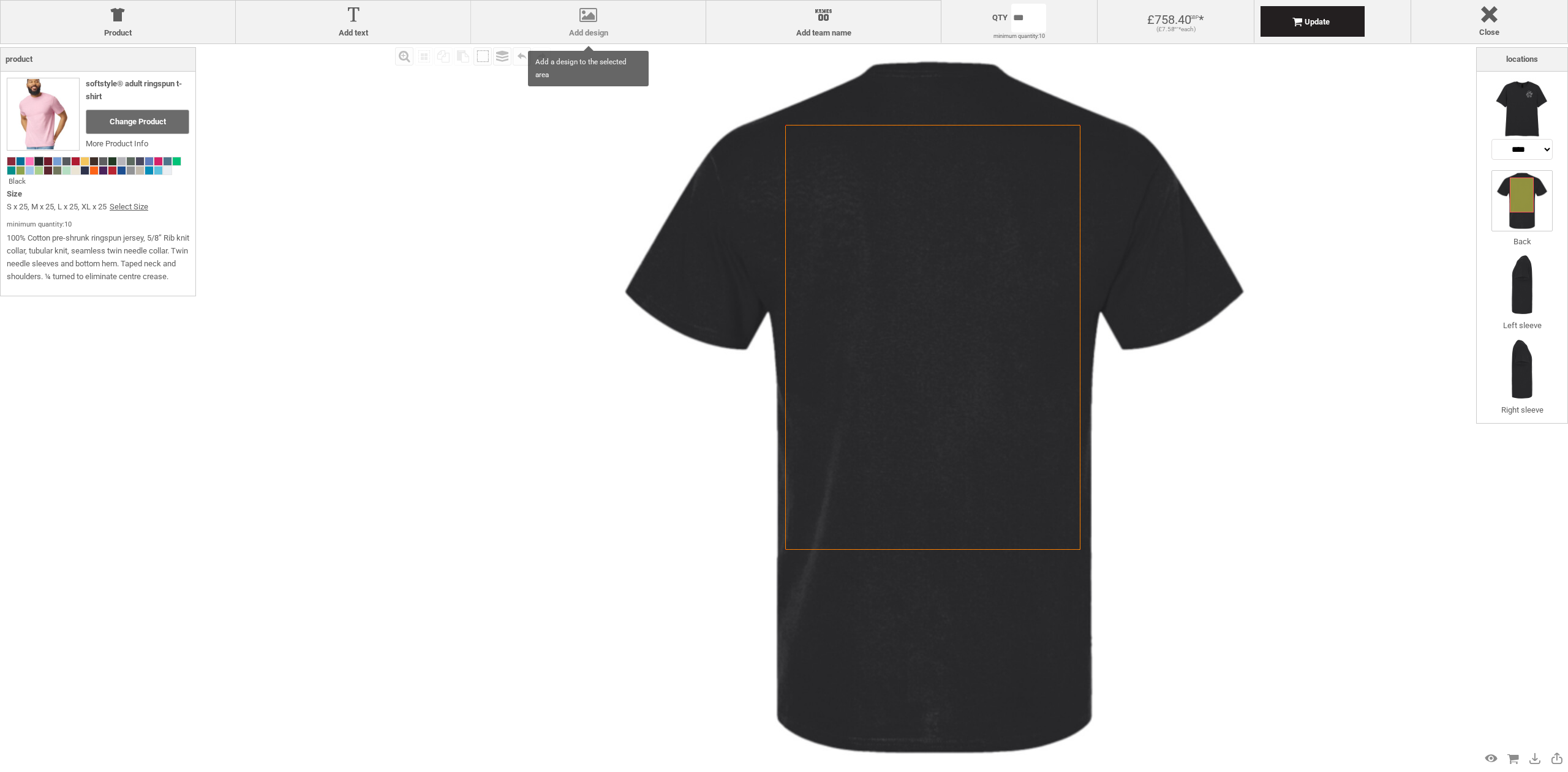
click at [592, 17] on div at bounding box center [588, 18] width 222 height 22
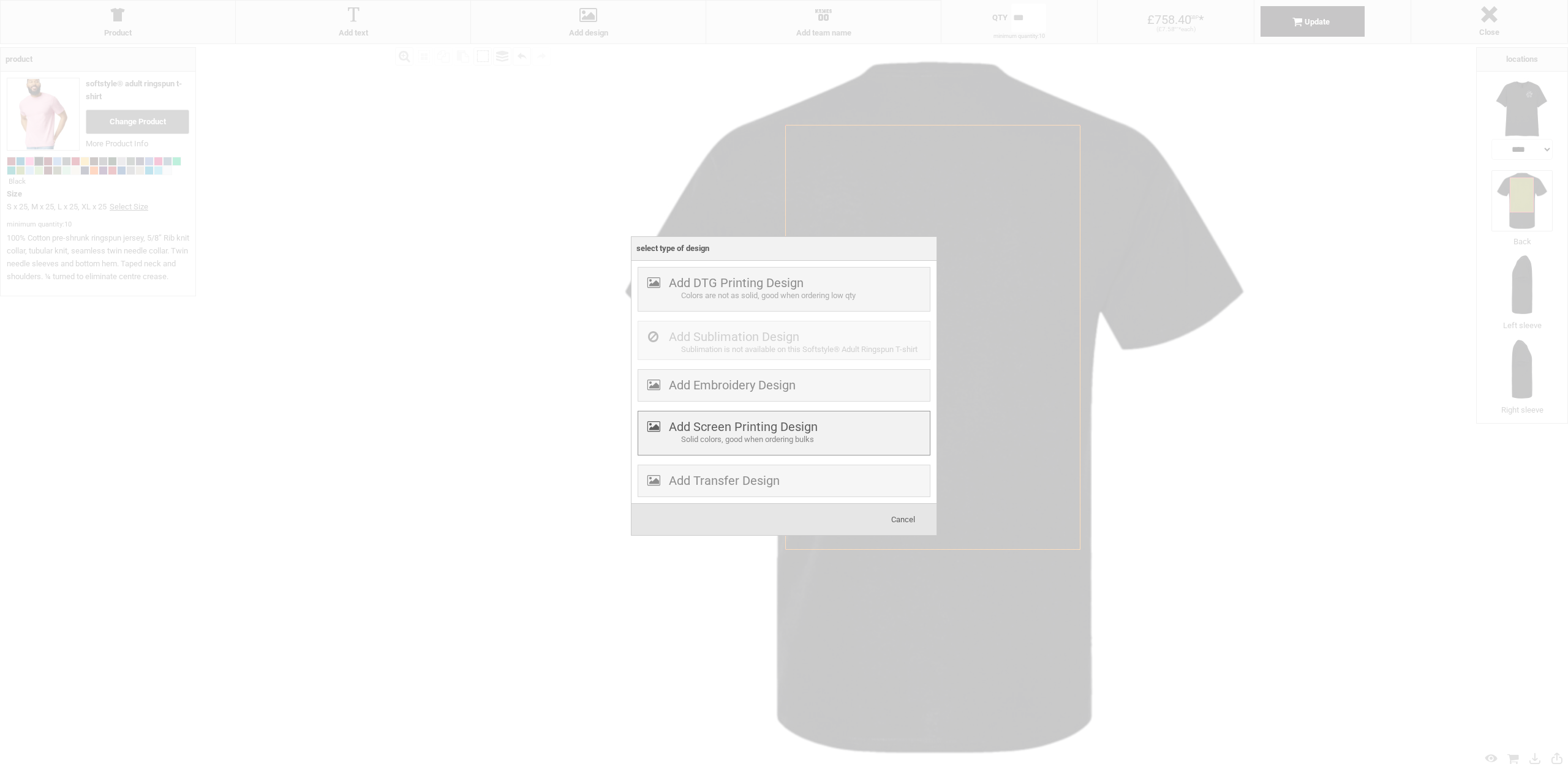
click at [747, 434] on div "Solid colors, good when ordering bulks" at bounding box center [804, 439] width 246 height 13
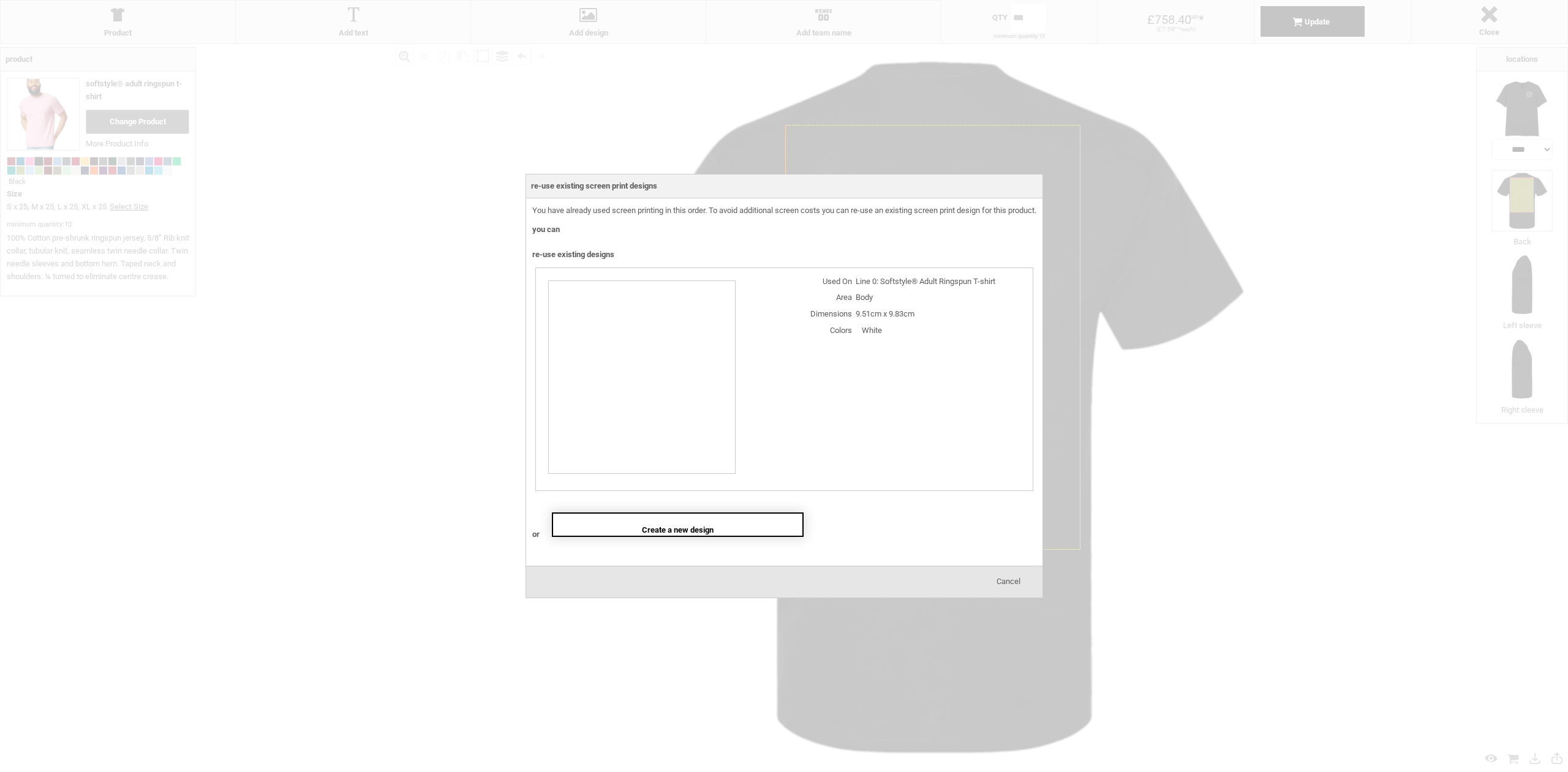
click at [700, 529] on span "Create a new design" at bounding box center [678, 530] width 72 height 9
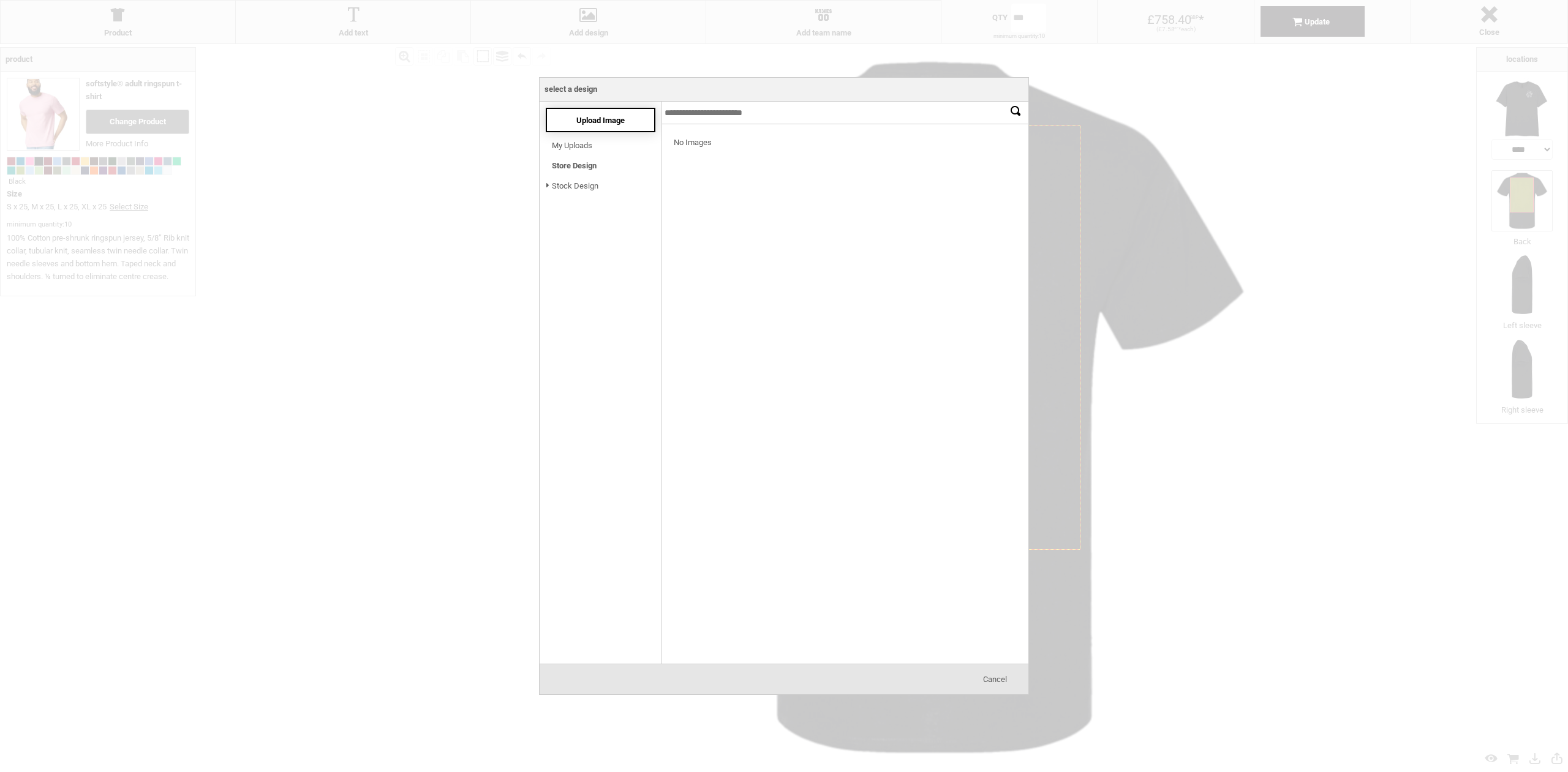
click at [563, 119] on div "Upload Image" at bounding box center [600, 119] width 109 height 24
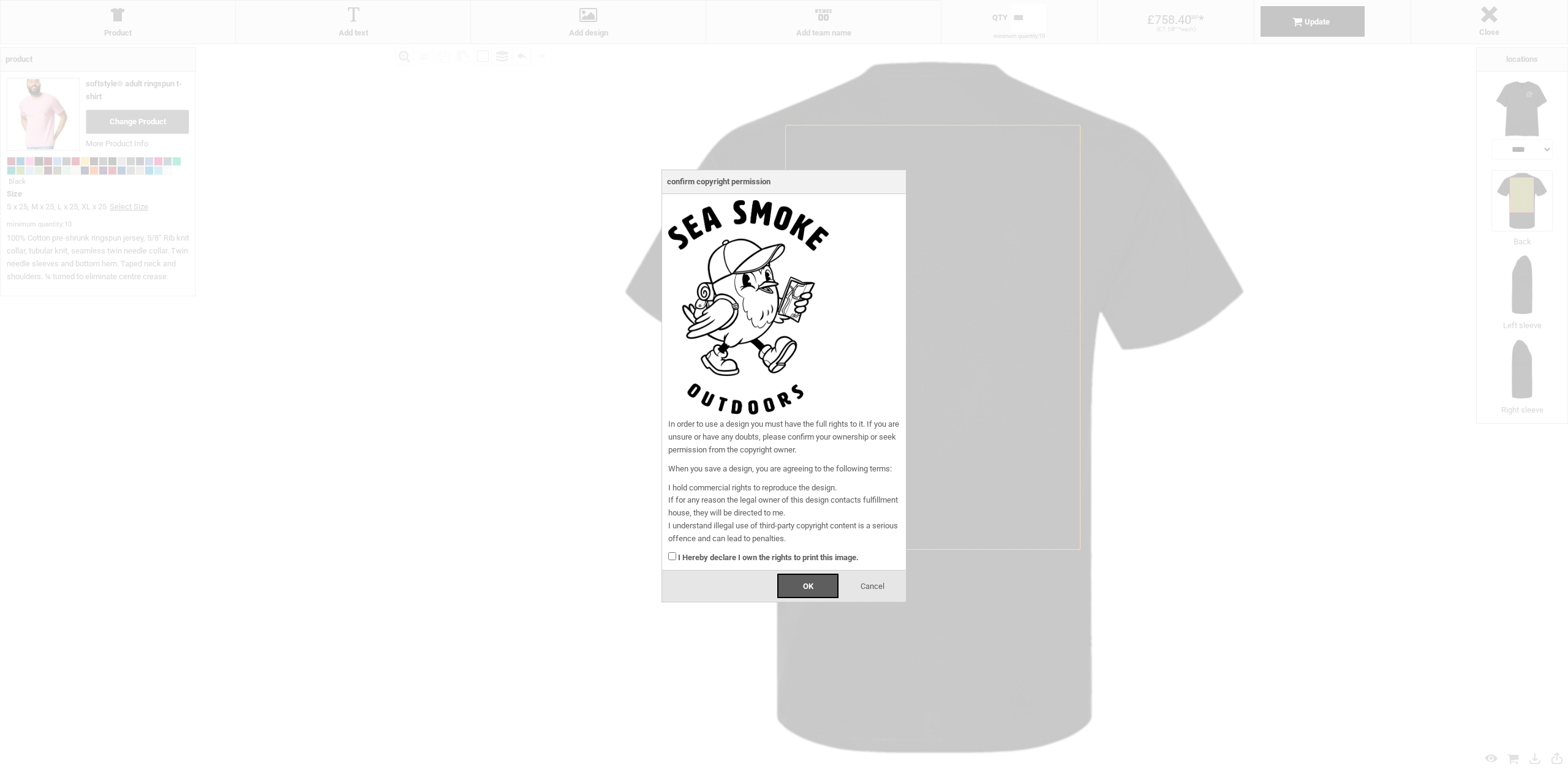
click at [666, 561] on div "In order to use a design you must have the full rights to it. If you are unsure…" at bounding box center [784, 382] width 244 height 377
click at [803, 584] on span "OK" at bounding box center [808, 586] width 10 height 9
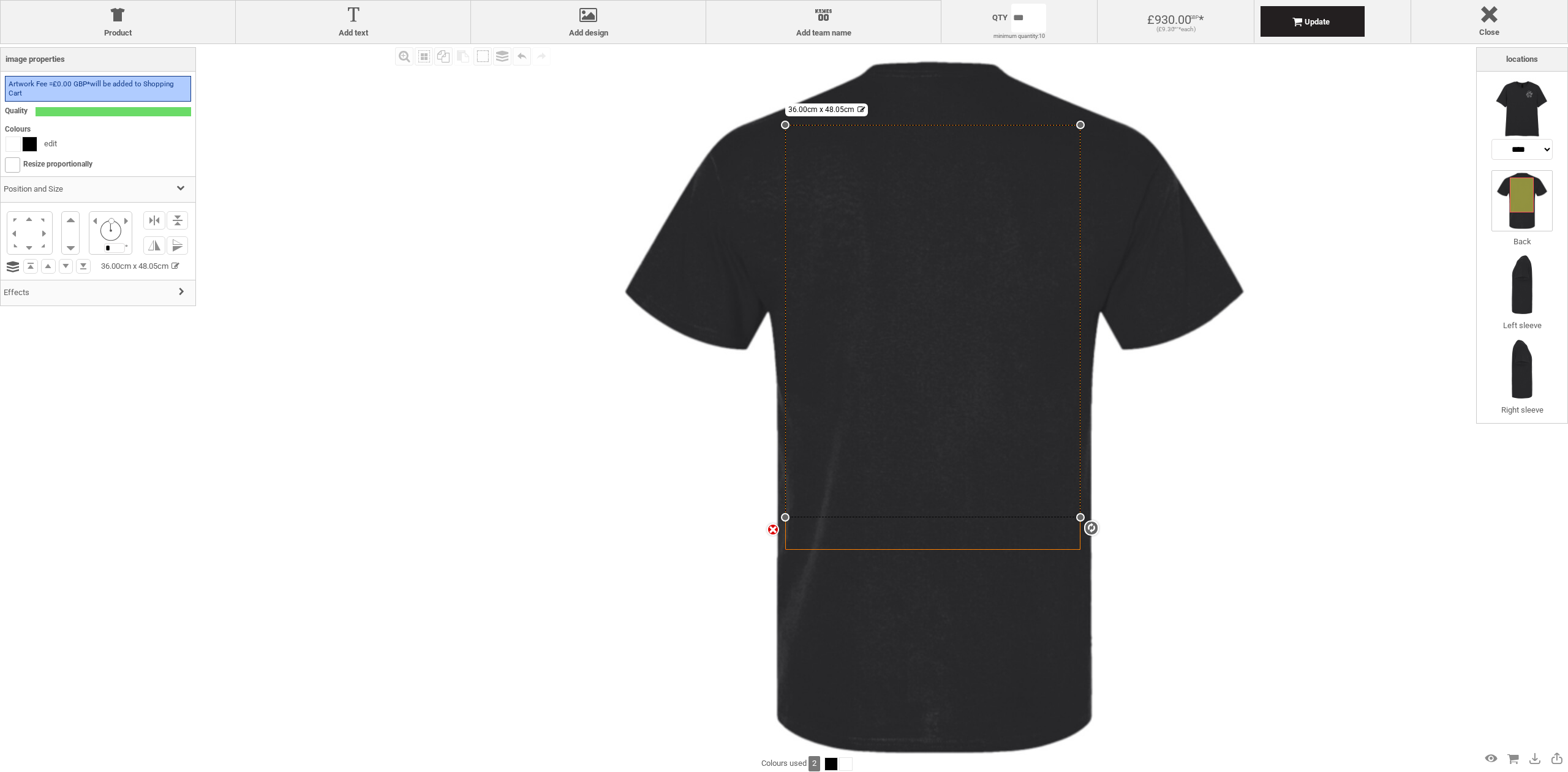
select select "*"
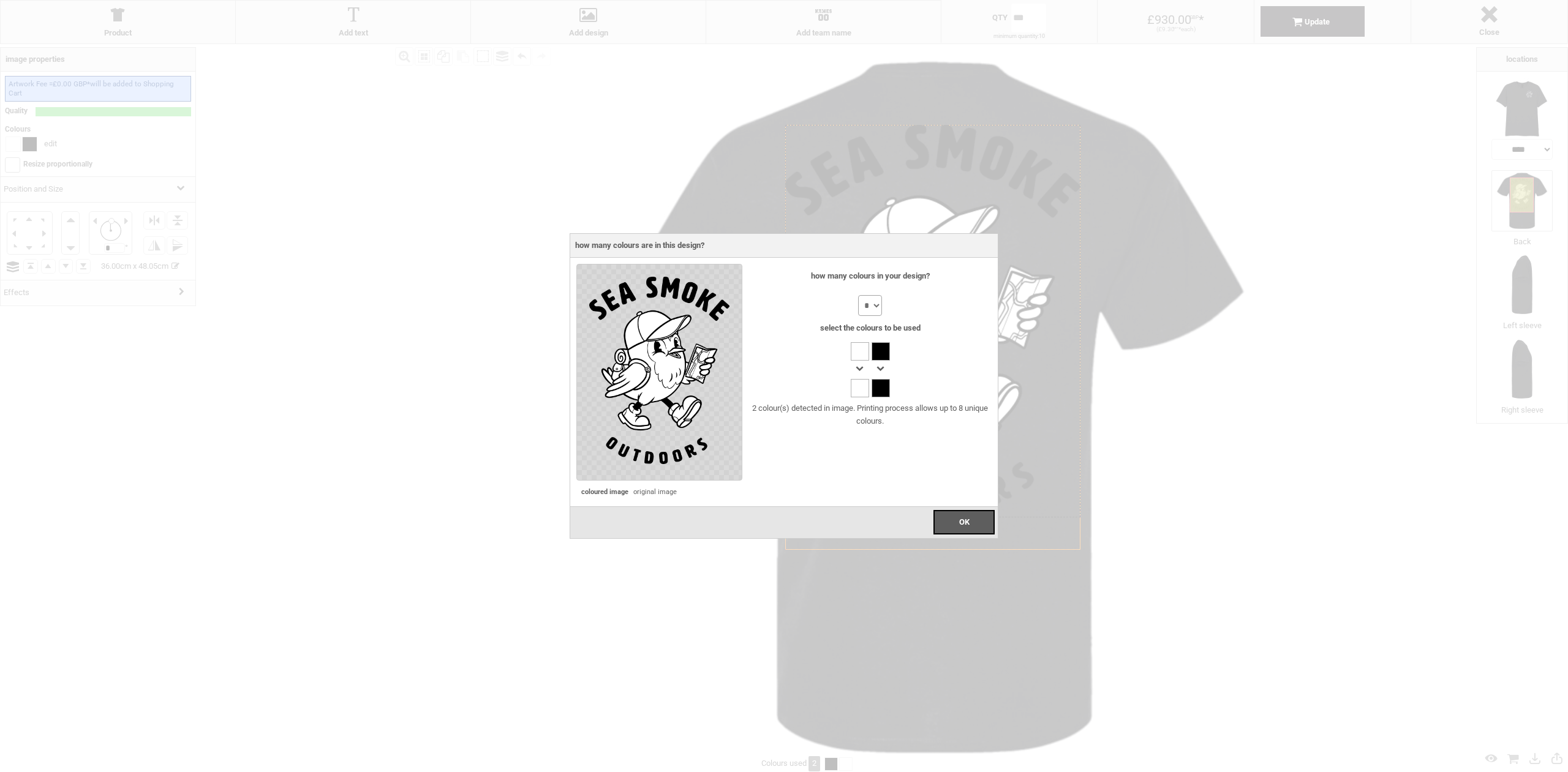
click at [870, 308] on select "* * * * * * * *" at bounding box center [870, 305] width 24 height 21
click at [900, 315] on div "* * * * * * * *" at bounding box center [870, 305] width 243 height 21
click at [863, 404] on div "2 colour(s) detected in image. Printing process allows up to 8 unique colours." at bounding box center [870, 415] width 243 height 26
click at [859, 395] on div at bounding box center [860, 389] width 18 height 18
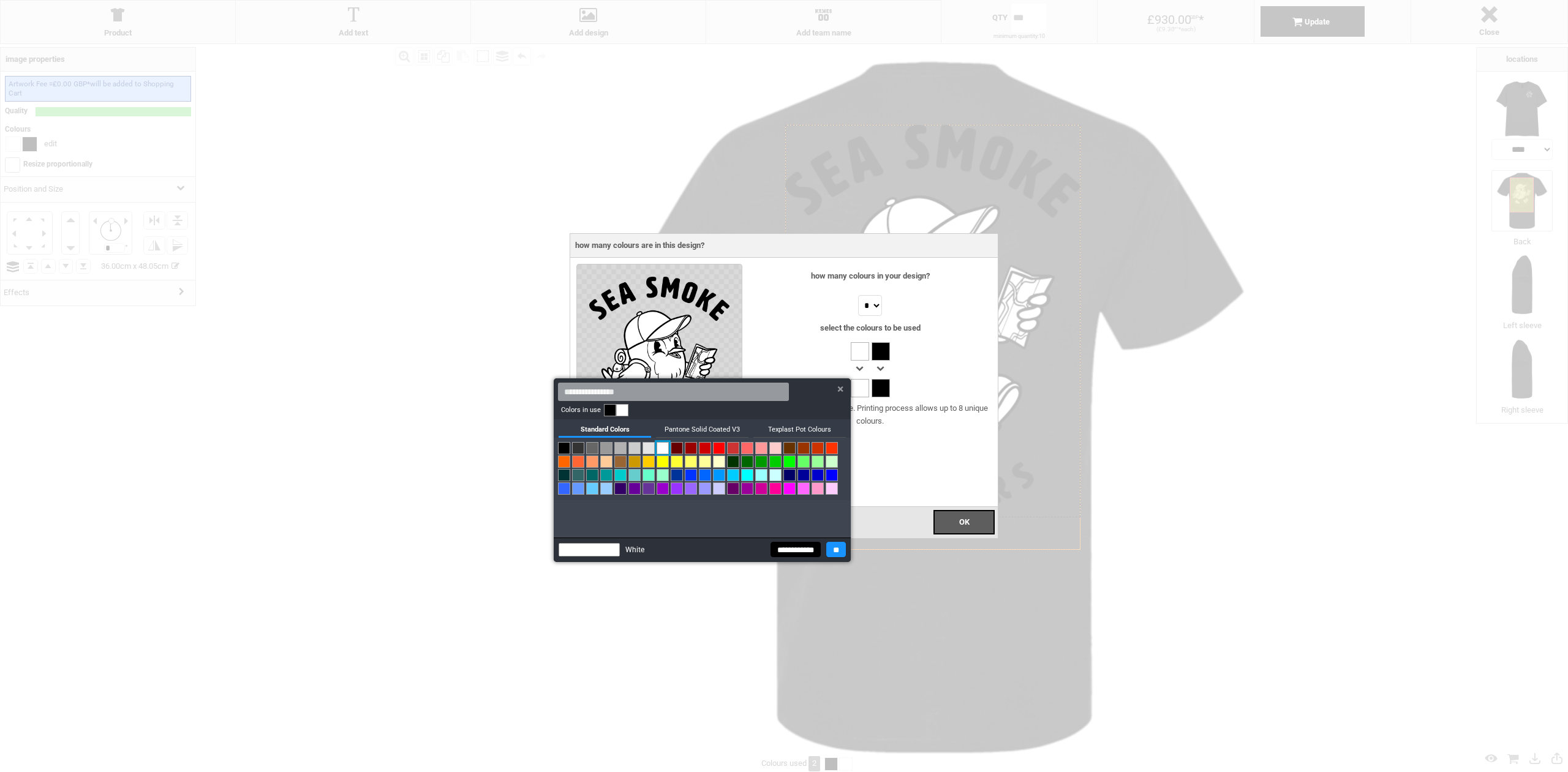
click at [778, 551] on input "**********" at bounding box center [796, 550] width 50 height 15
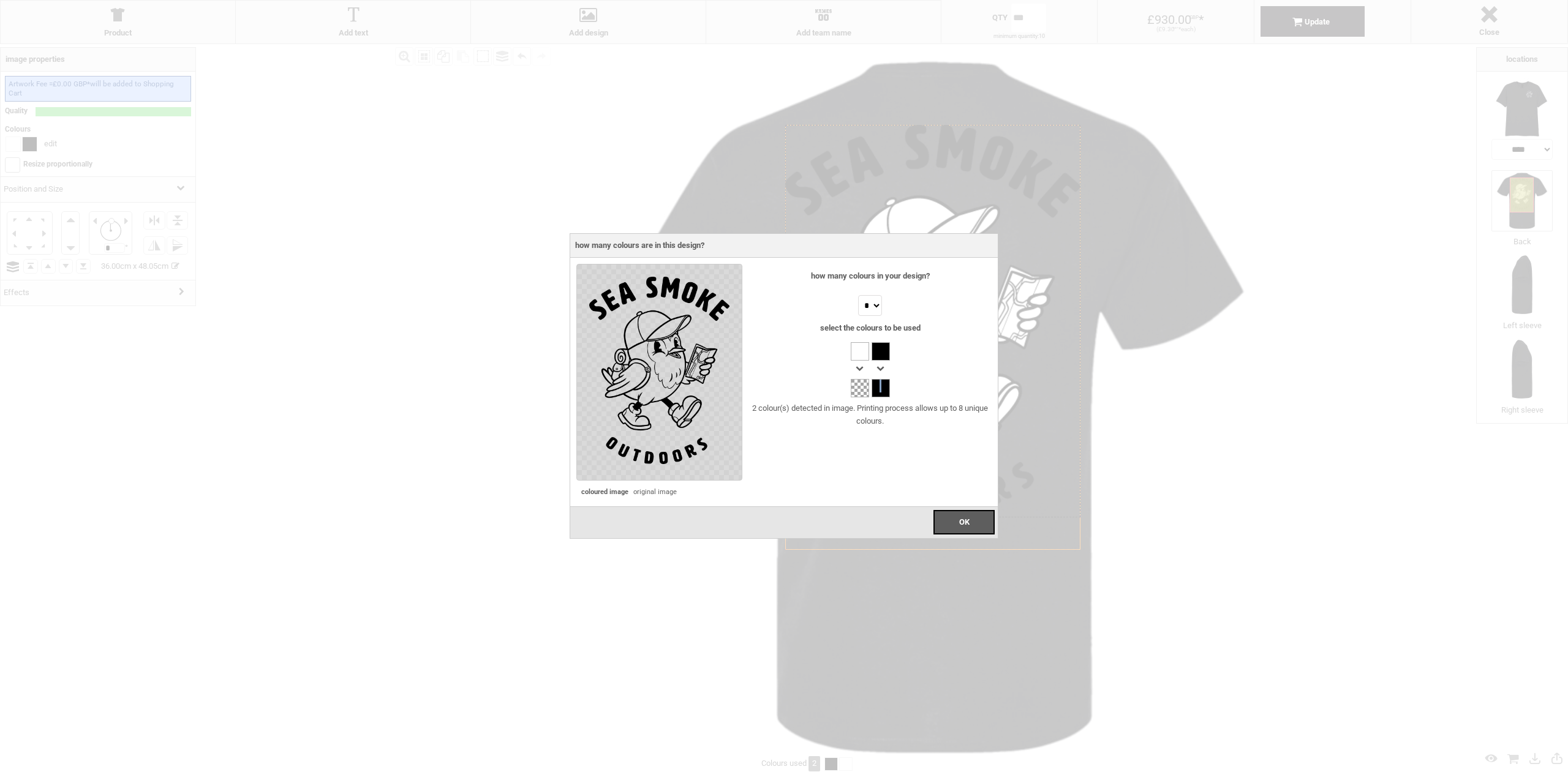
click at [880, 386] on div at bounding box center [881, 389] width 18 height 18
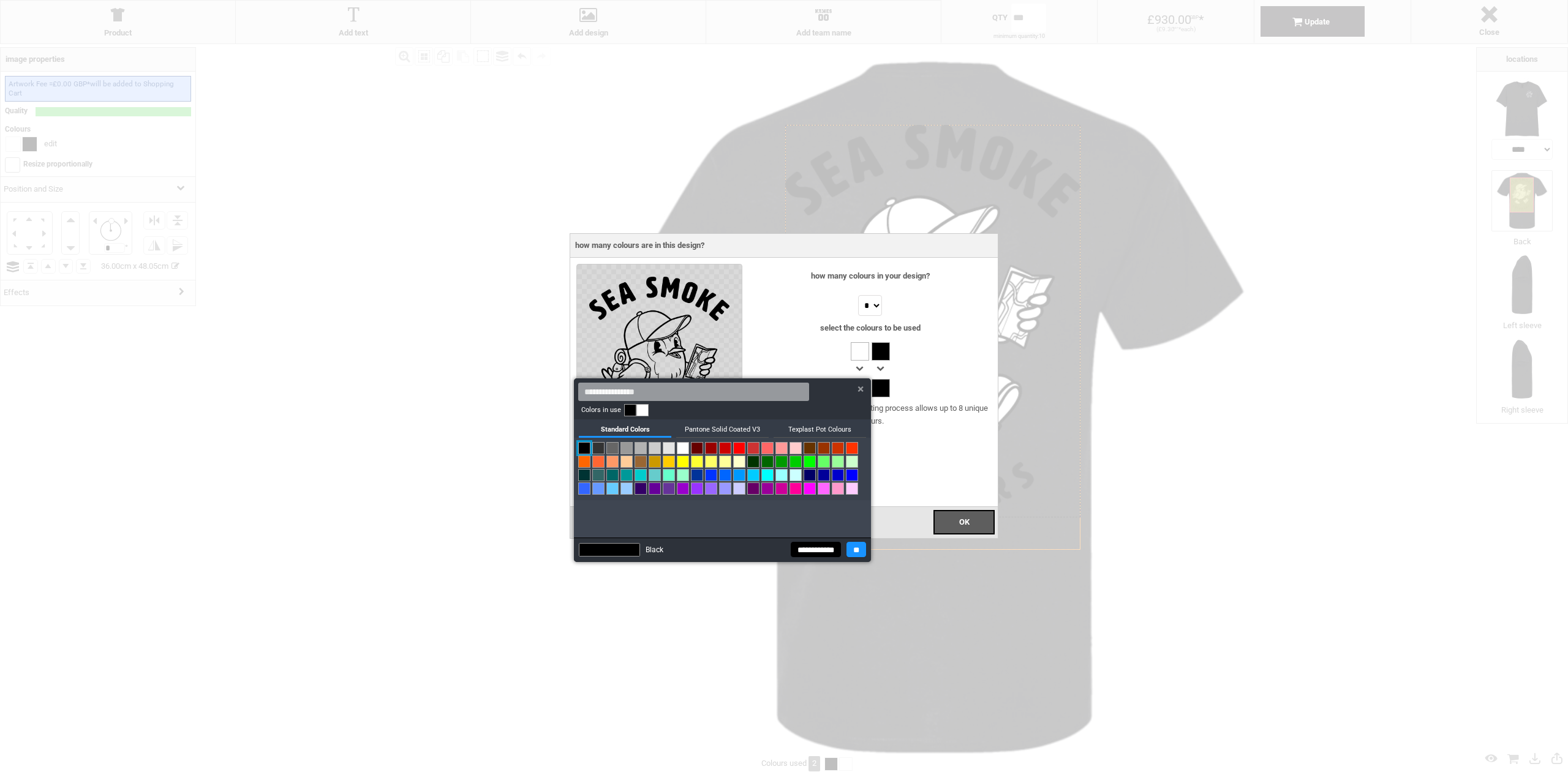
click at [683, 444] on link at bounding box center [683, 448] width 13 height 13
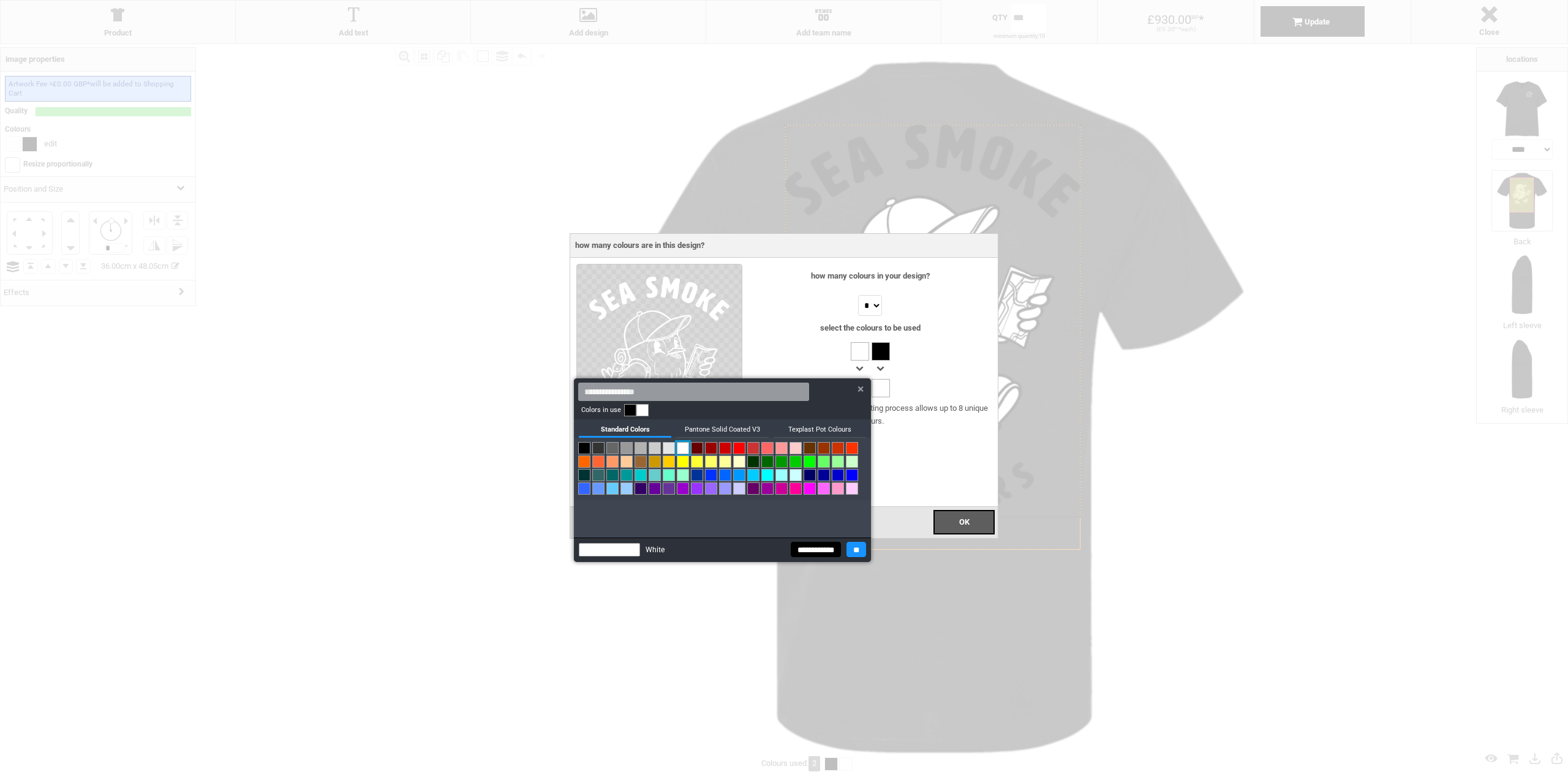
click at [853, 551] on input "**" at bounding box center [856, 550] width 19 height 15
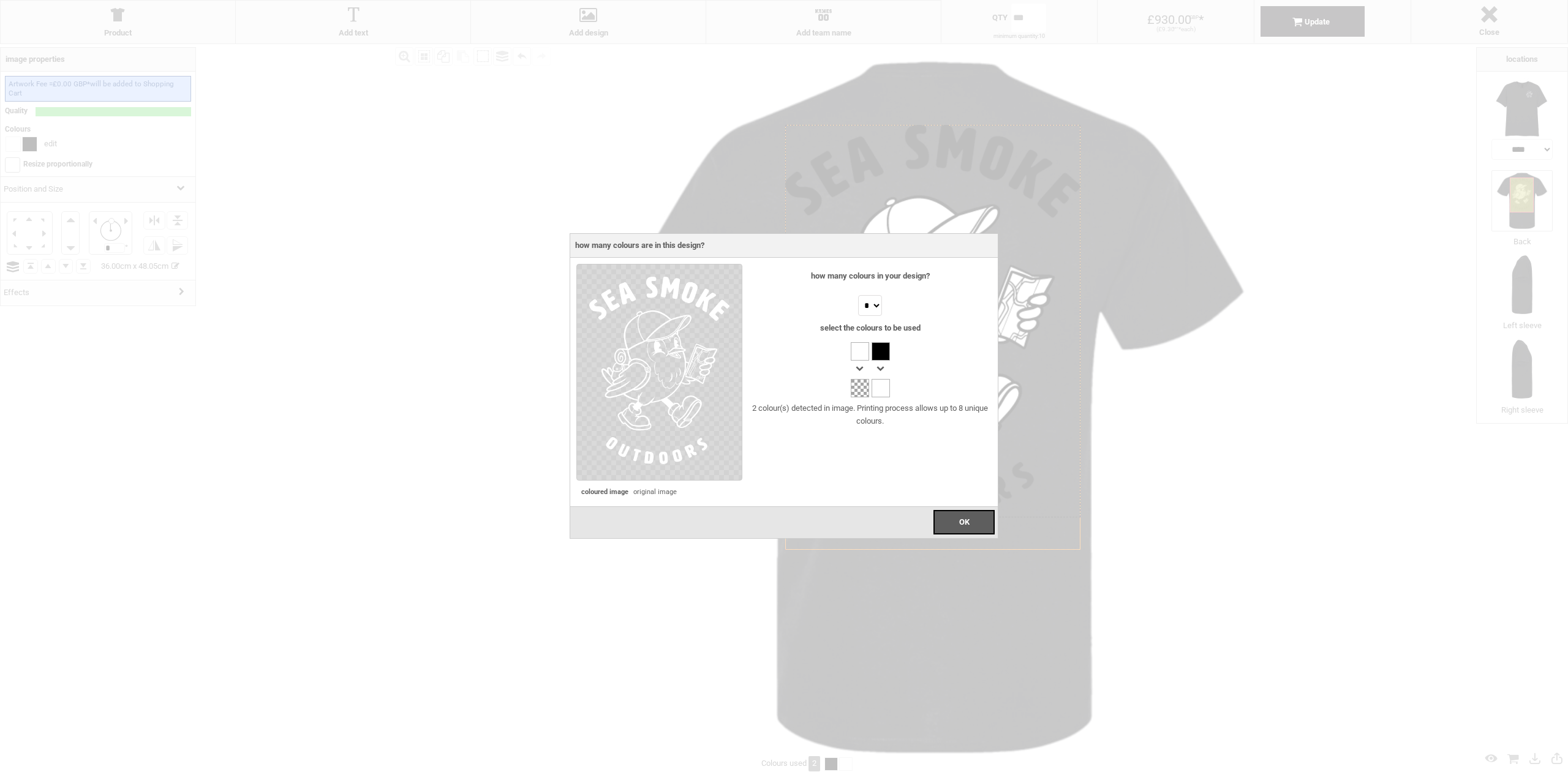
click at [954, 524] on div "OK" at bounding box center [964, 522] width 61 height 24
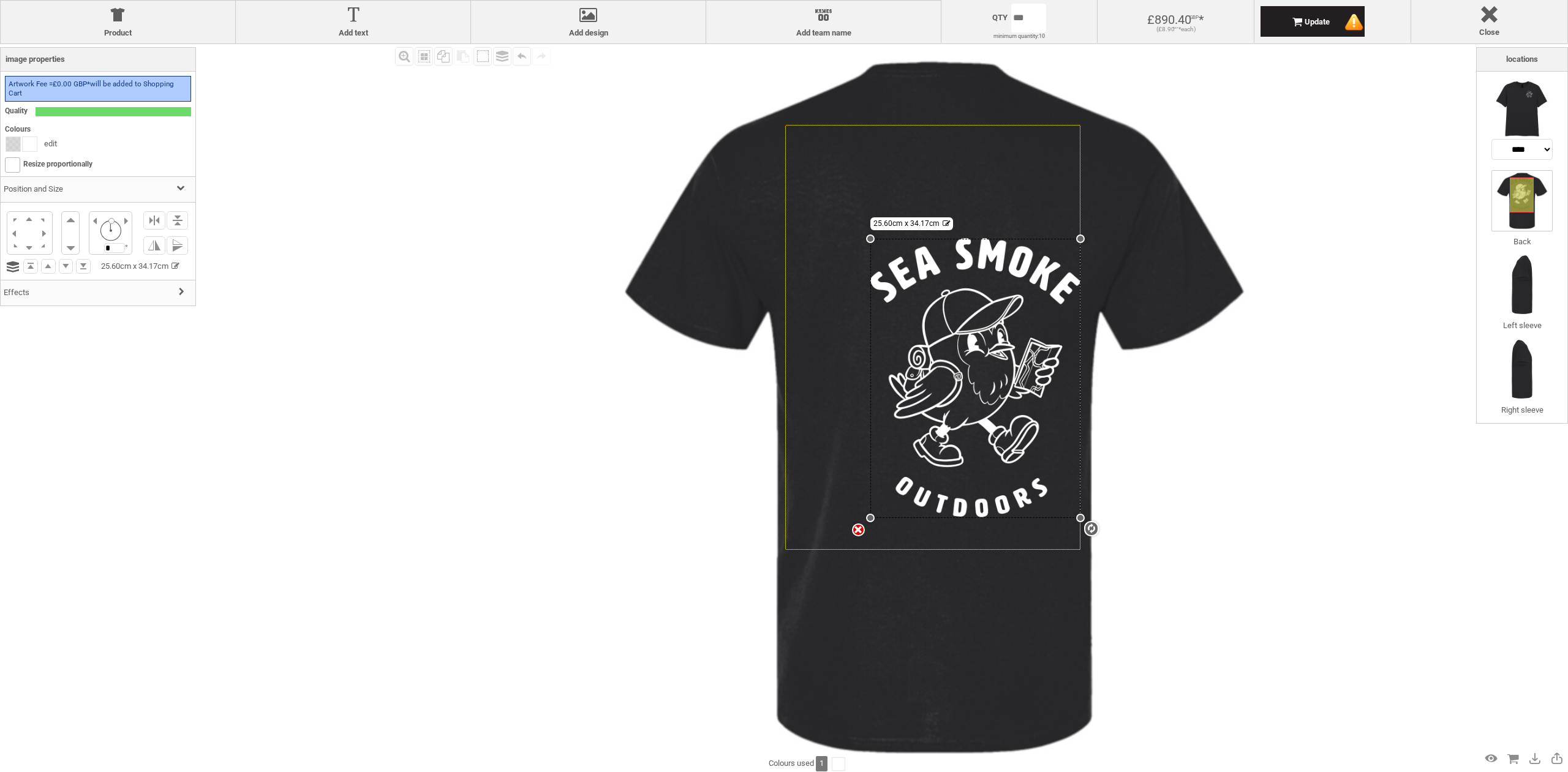
drag, startPoint x: 783, startPoint y: 125, endPoint x: 839, endPoint y: 238, distance: 126.1
click at [839, 238] on div "Created with [PERSON_NAME] 2.1.2 Created with [PERSON_NAME] 2.1.2 Created with …" at bounding box center [933, 338] width 295 height 425
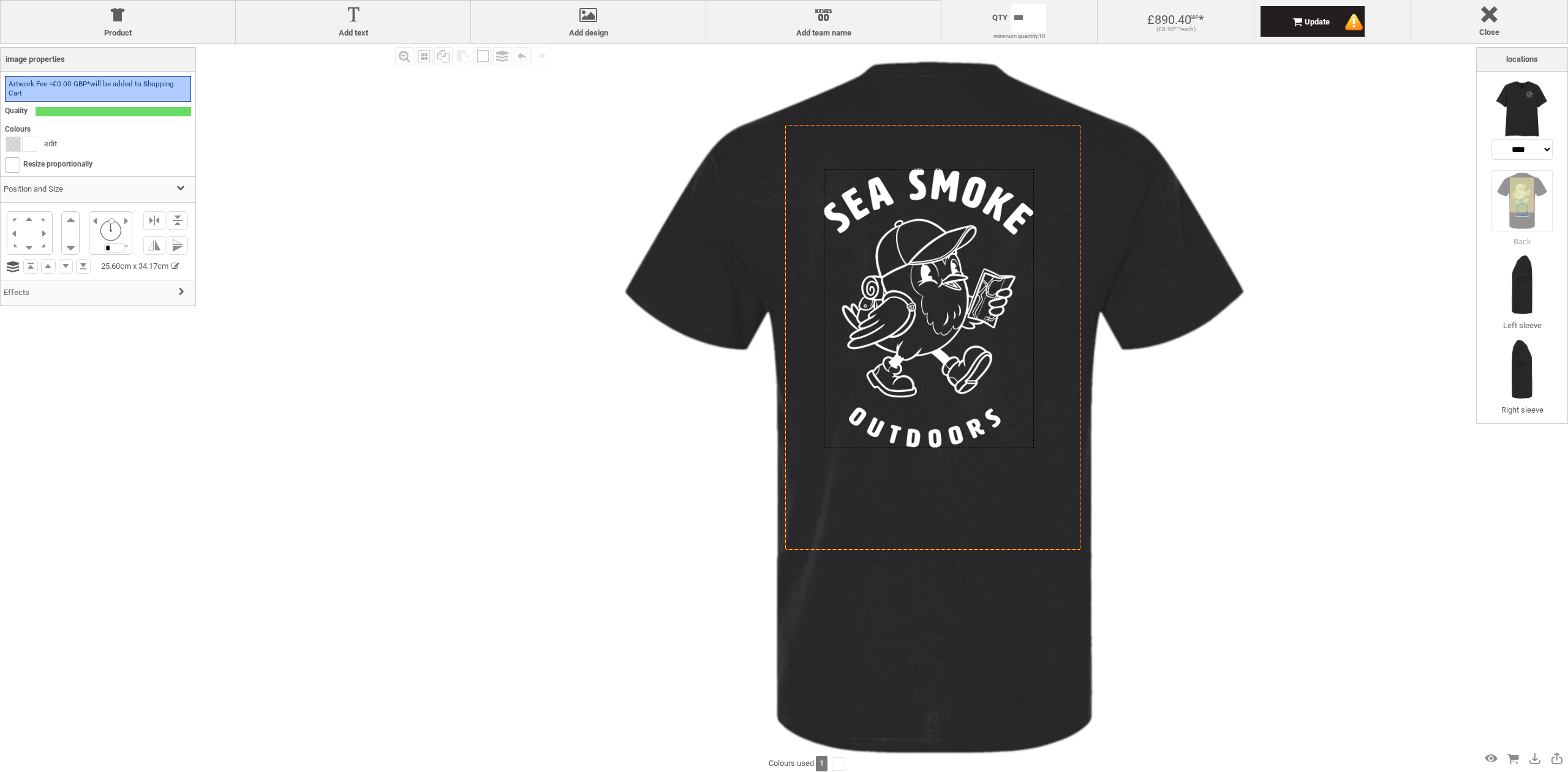
drag, startPoint x: 932, startPoint y: 368, endPoint x: 888, endPoint y: 299, distance: 81.8
click at [888, 299] on div at bounding box center [929, 308] width 210 height 279
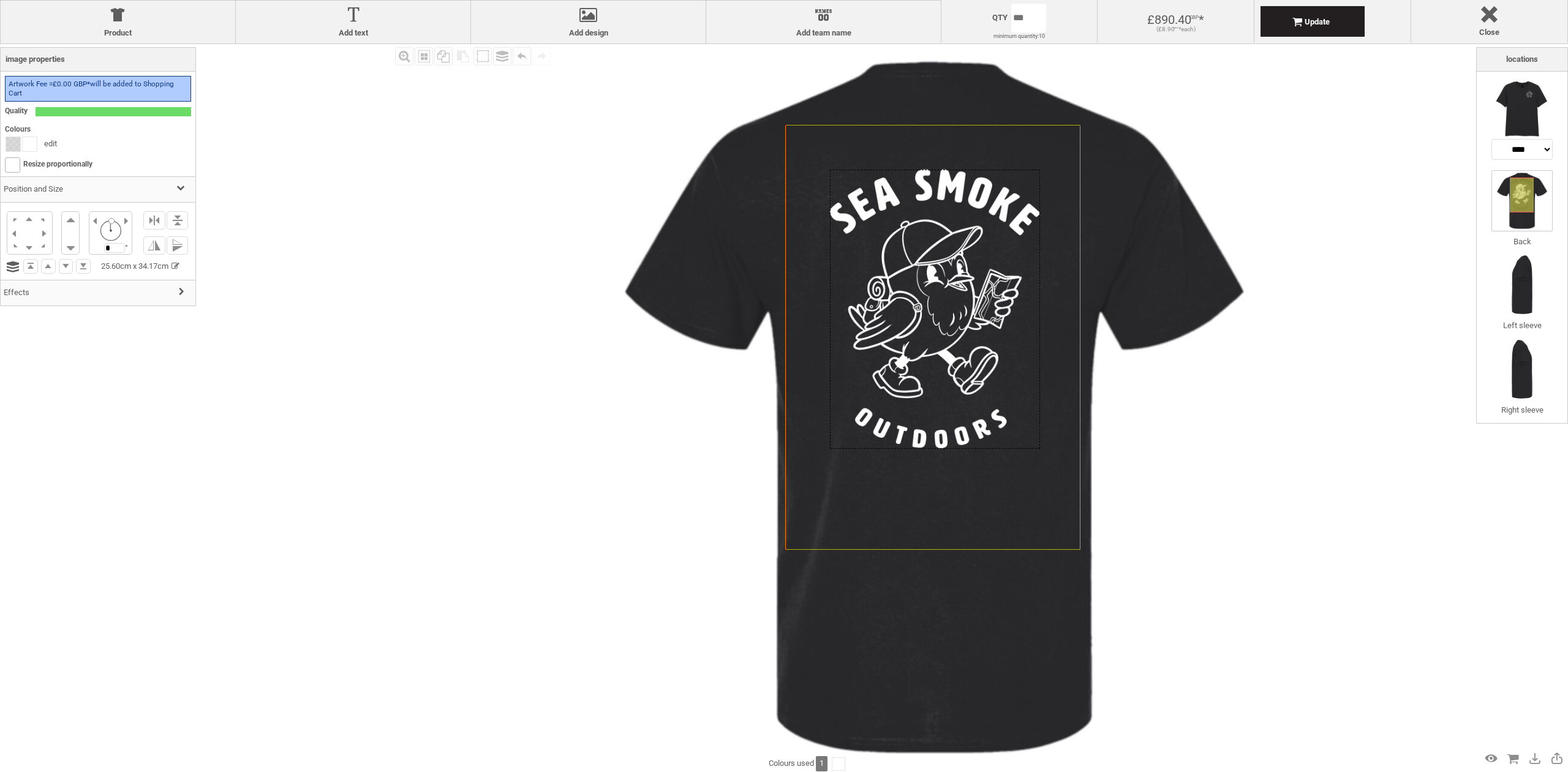
drag, startPoint x: 888, startPoint y: 299, endPoint x: 893, endPoint y: 300, distance: 5.1
click at [893, 300] on div at bounding box center [934, 309] width 210 height 279
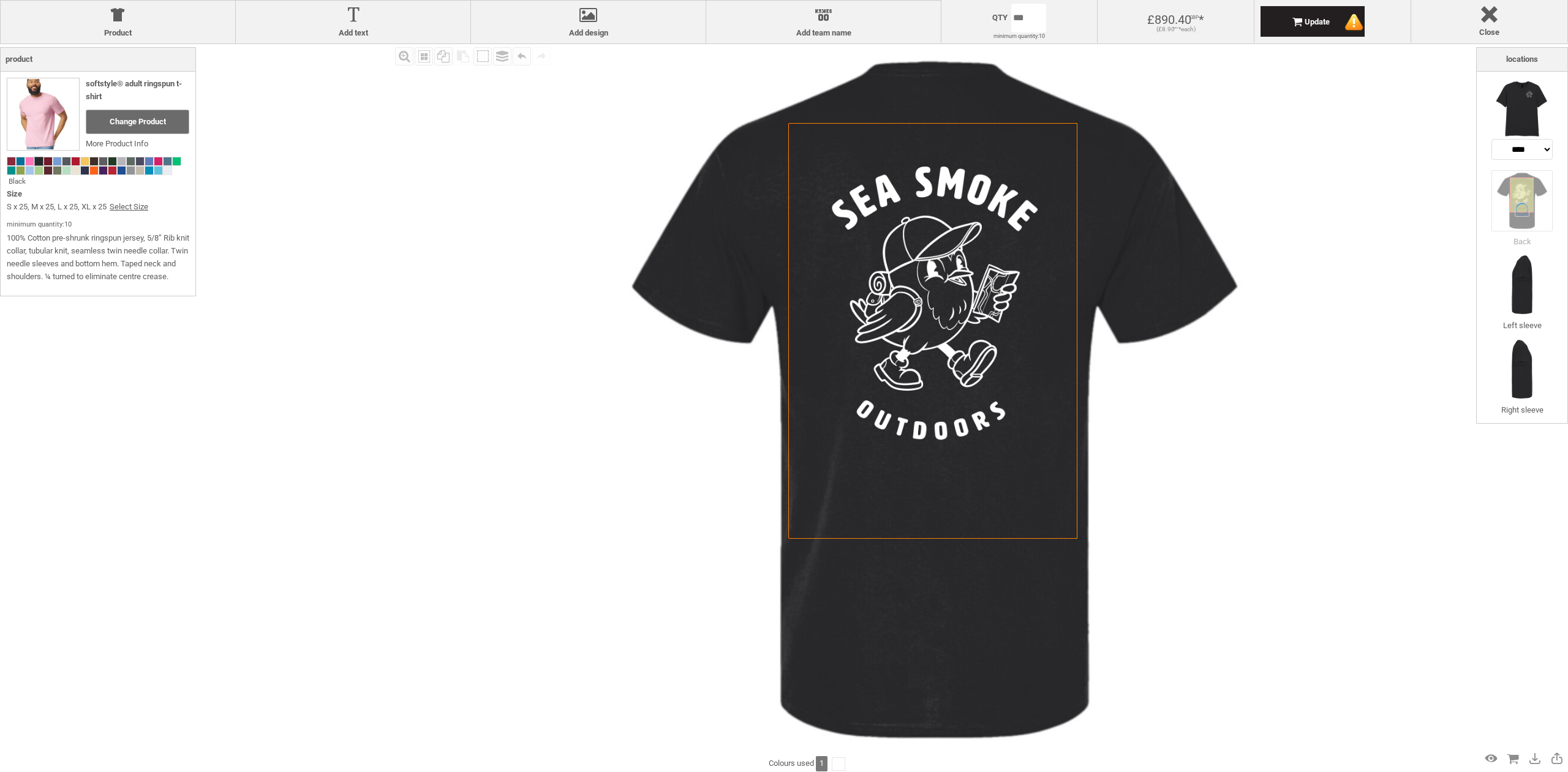
click at [1306, 458] on div "Fill Background Zoom in Zoom out Select All Copy All Selected Paste Off On Grou…" at bounding box center [934, 399] width 1084 height 711
click at [1528, 101] on img at bounding box center [1522, 108] width 61 height 61
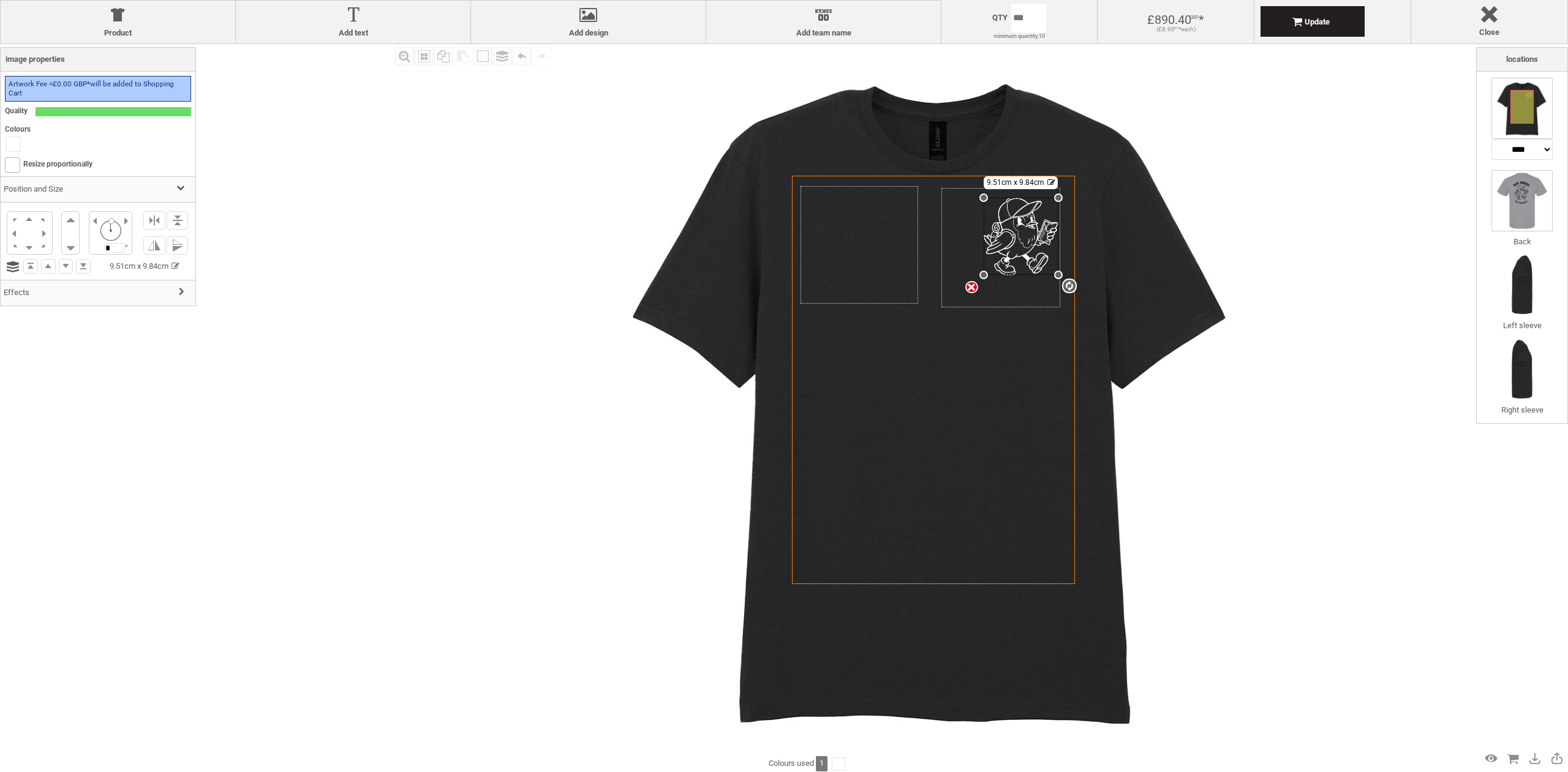
click at [1528, 182] on img at bounding box center [1522, 201] width 61 height 61
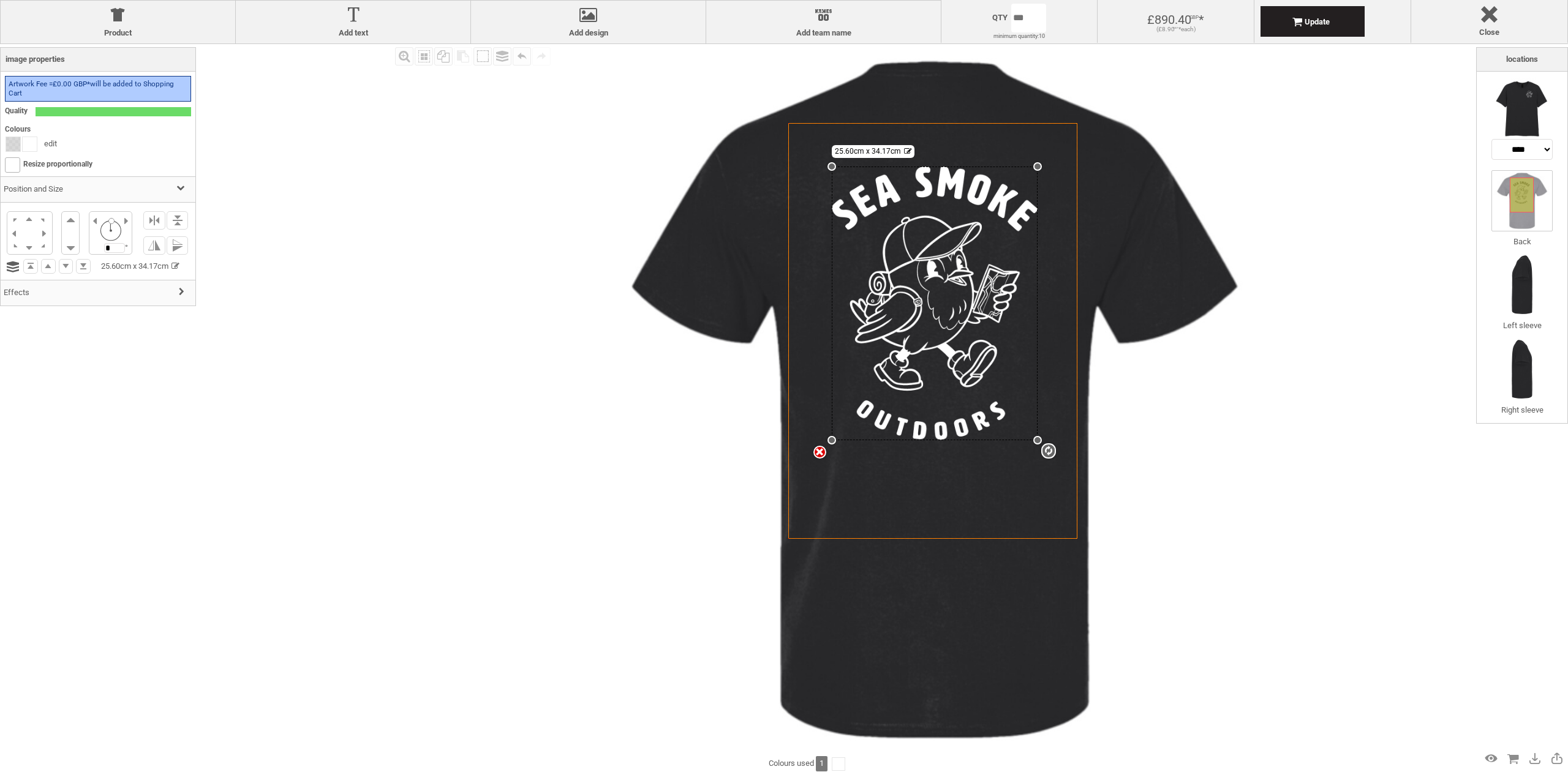
click at [178, 290] on div at bounding box center [183, 292] width 11 height 11
click at [140, 248] on div "None" at bounding box center [94, 254] width 172 height 19
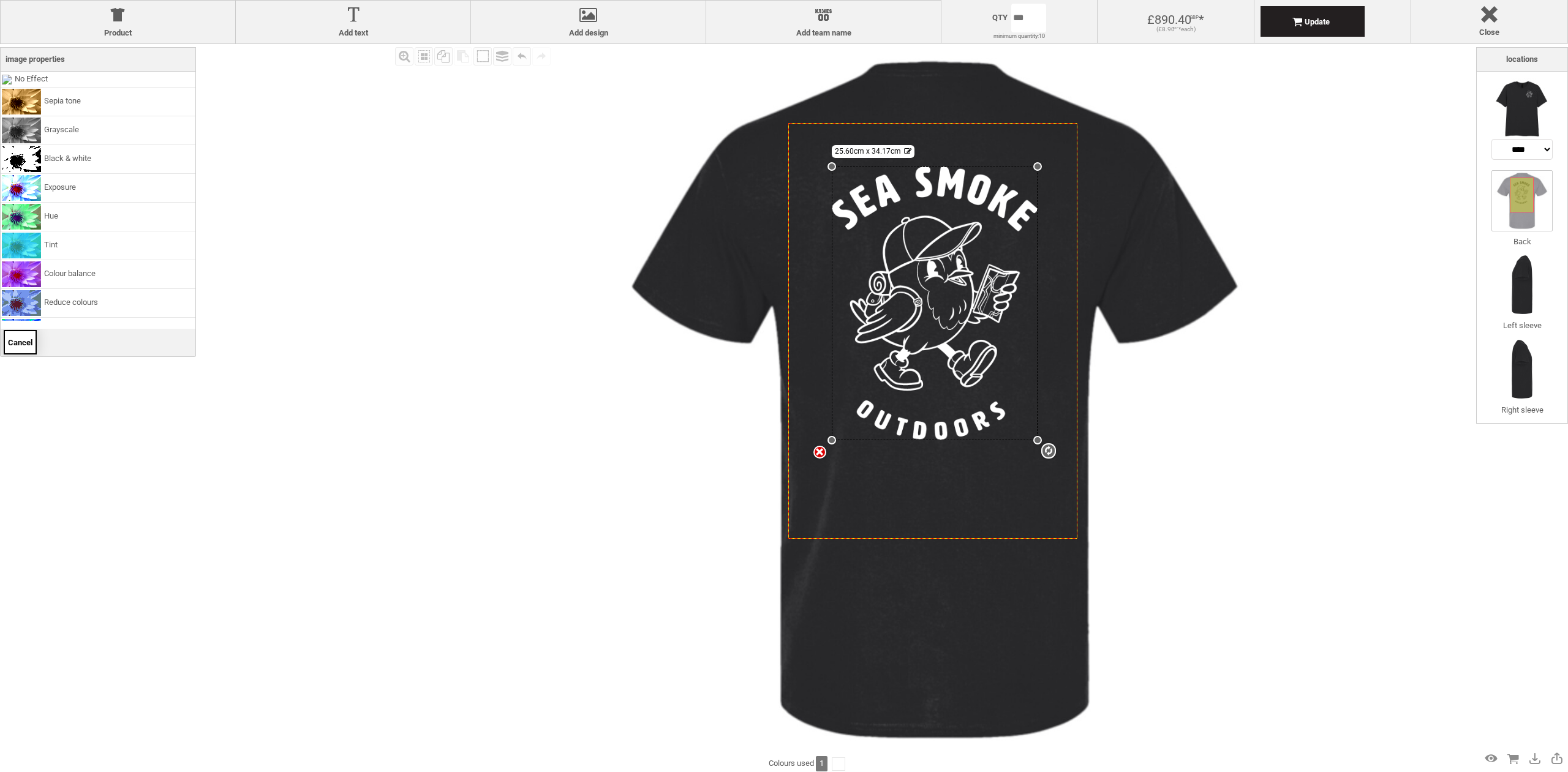
click at [18, 339] on span "Cancel" at bounding box center [20, 343] width 24 height 9
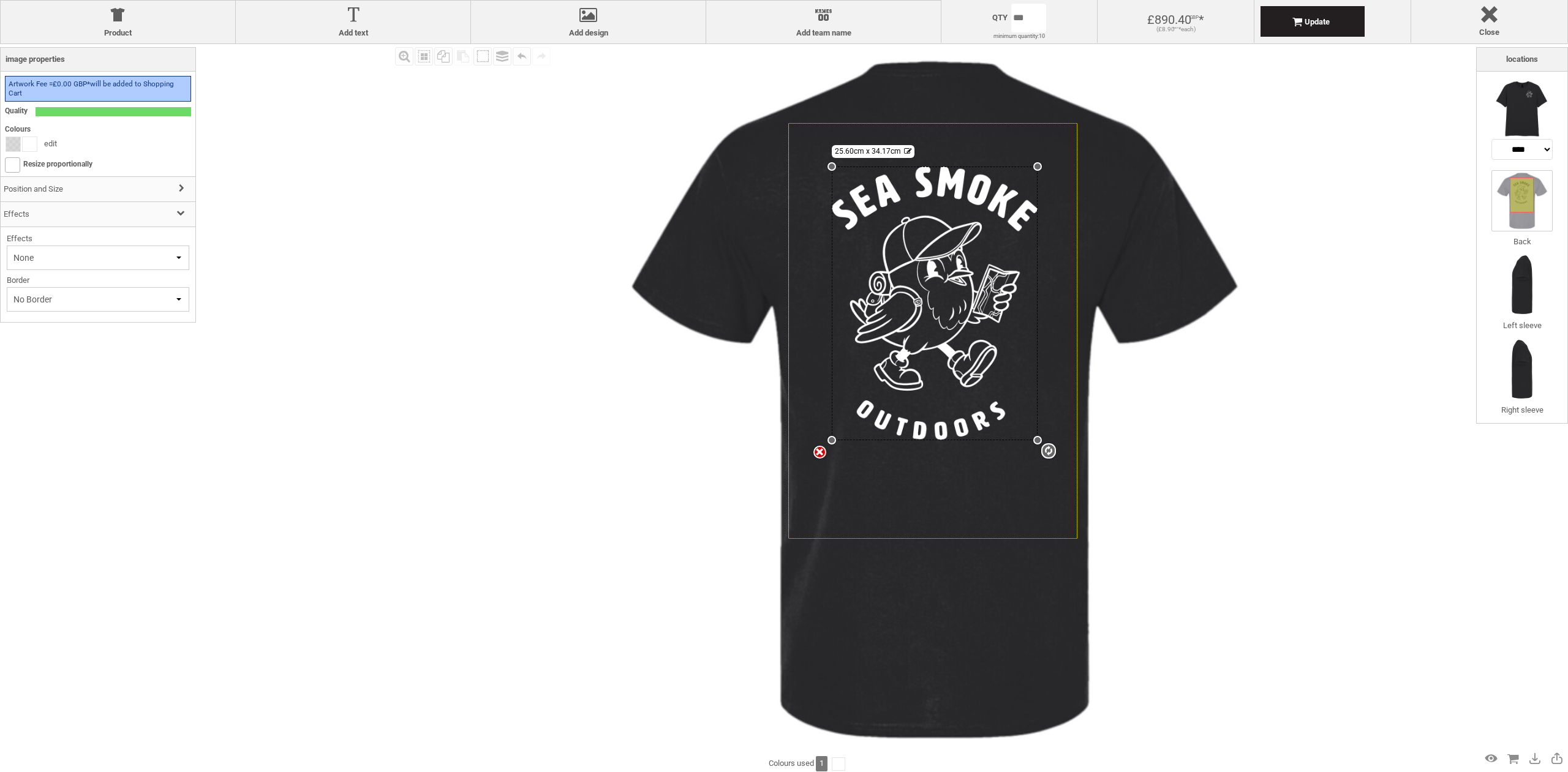
click at [43, 299] on span "No Border" at bounding box center [99, 299] width 172 height 13
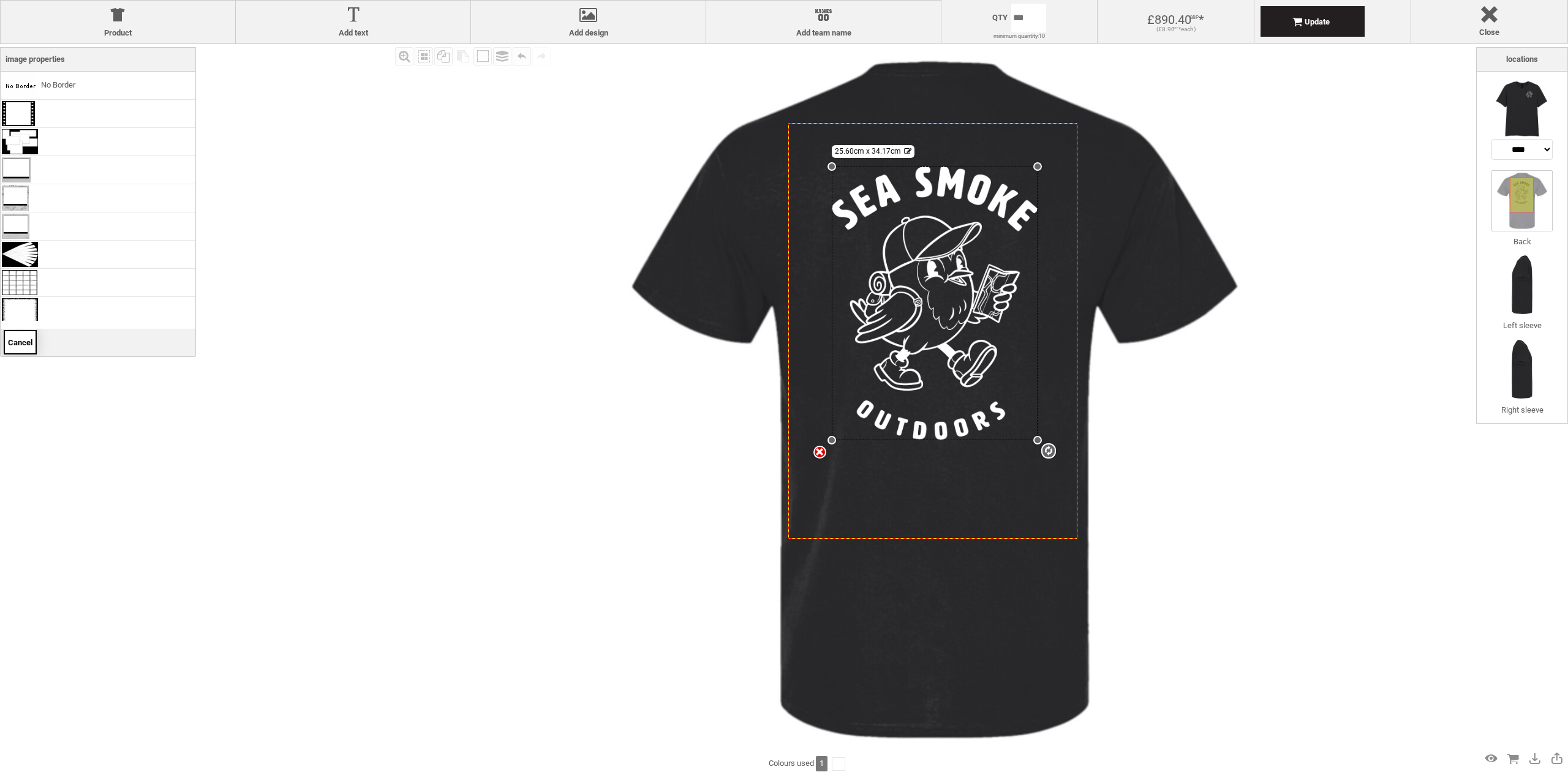
click at [23, 339] on span "Cancel" at bounding box center [20, 343] width 24 height 9
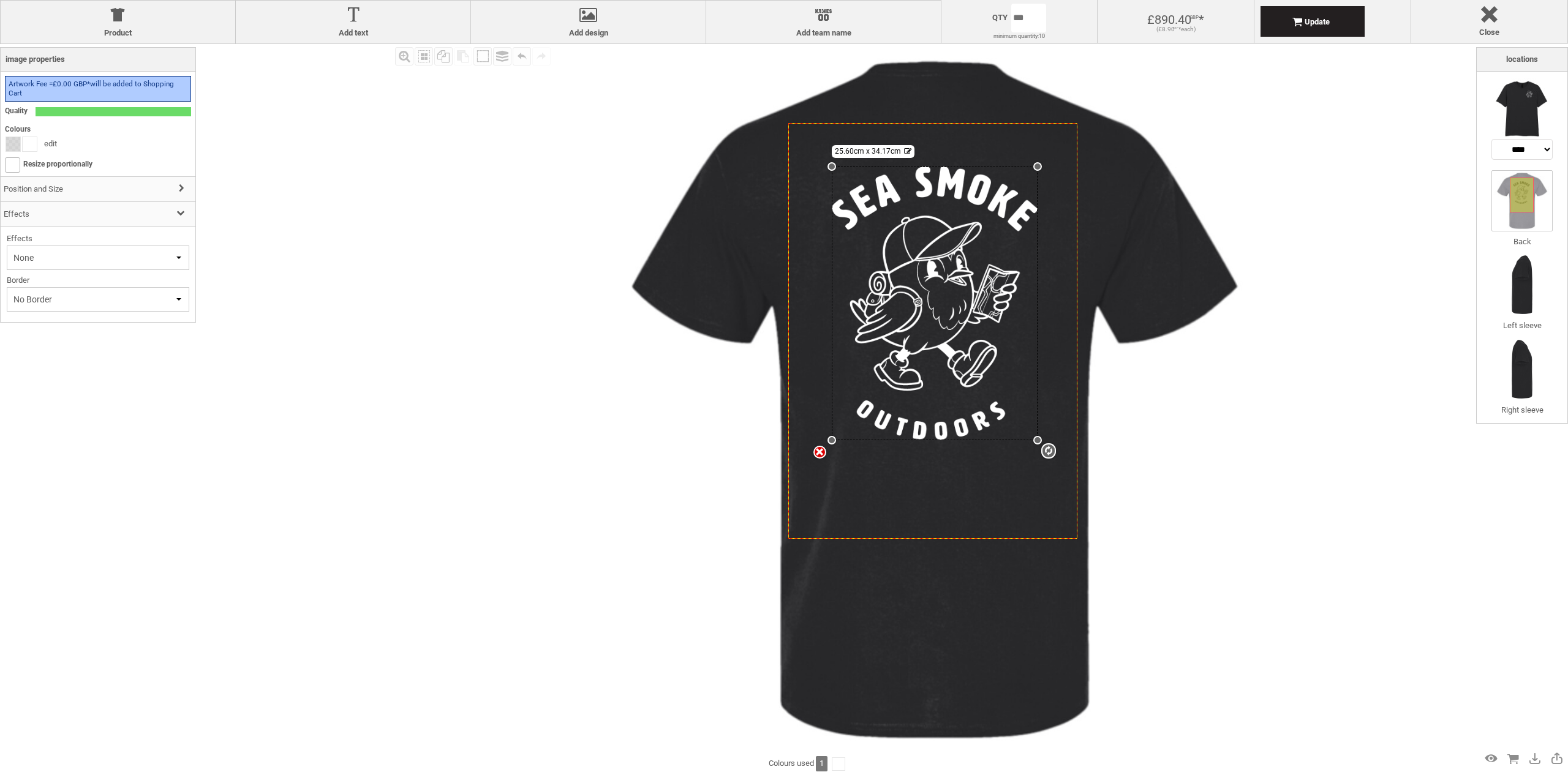
click at [1306, 345] on div "Fill Background Zoom in Zoom out Select All Copy All Selected Paste Off On Grou…" at bounding box center [934, 399] width 1084 height 711
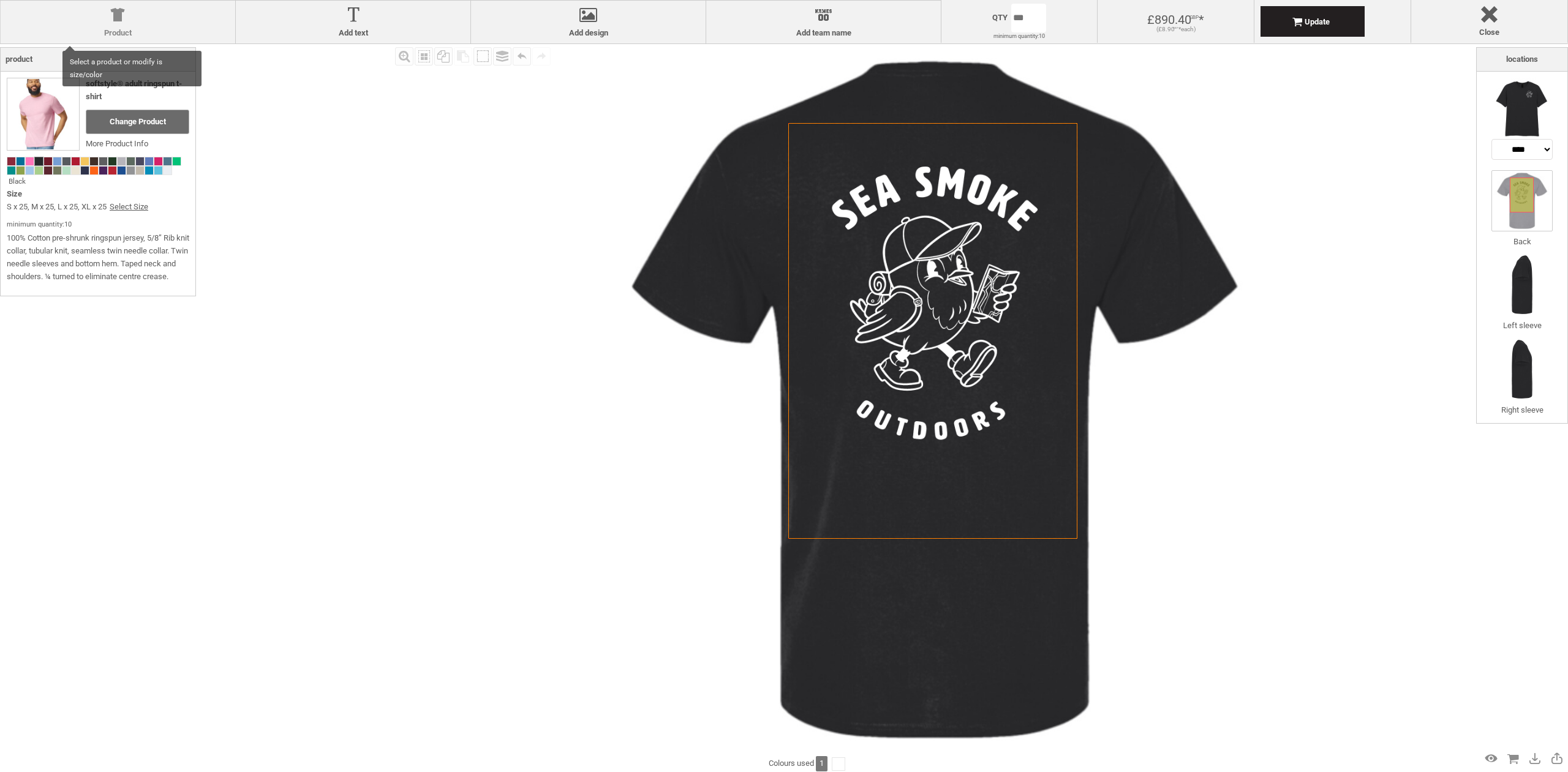
click at [122, 15] on div at bounding box center [118, 18] width 222 height 22
click at [125, 17] on div at bounding box center [118, 18] width 222 height 22
click at [1526, 99] on img at bounding box center [1522, 108] width 61 height 61
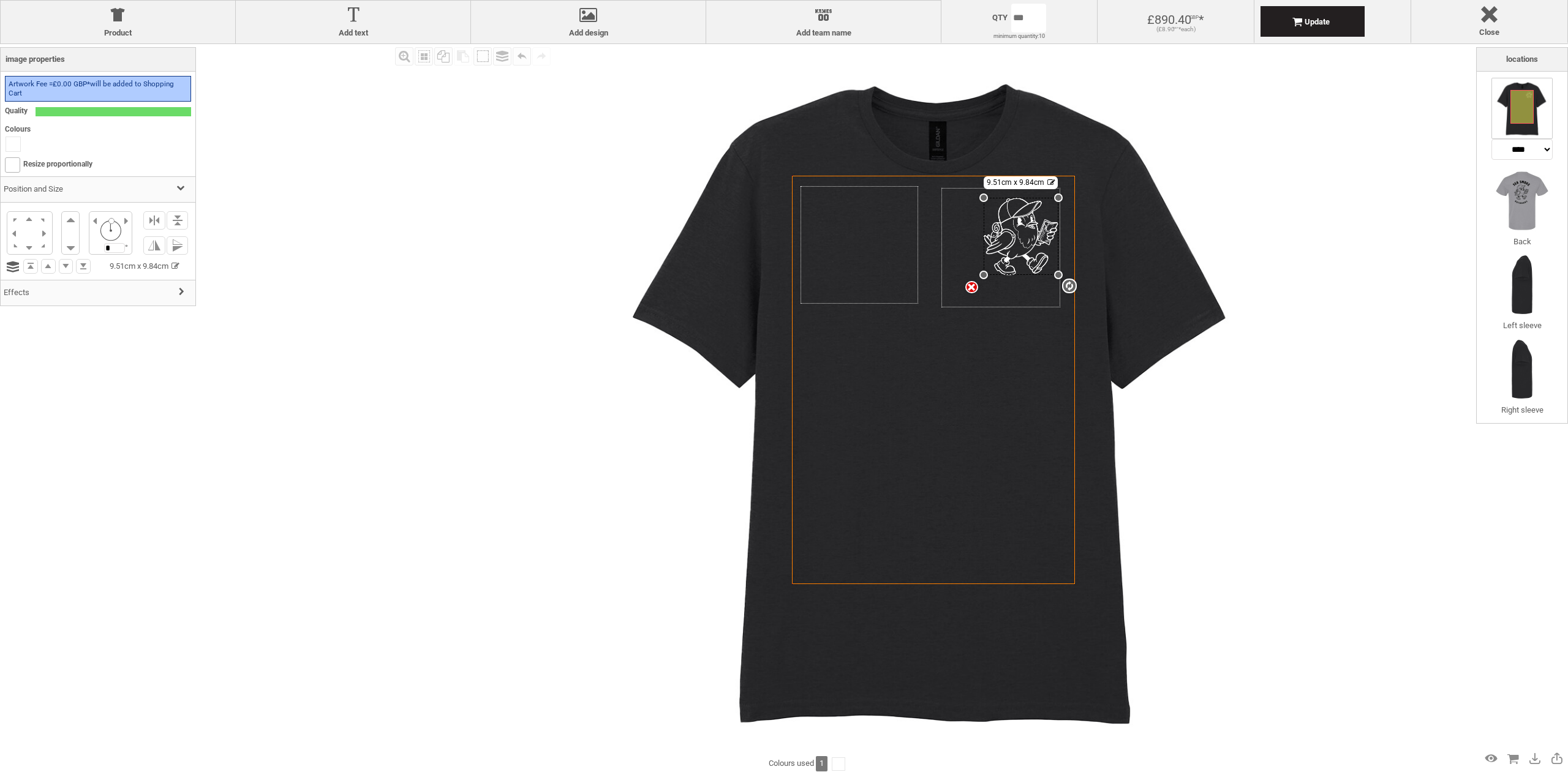
click at [1238, 384] on img at bounding box center [934, 399] width 711 height 711
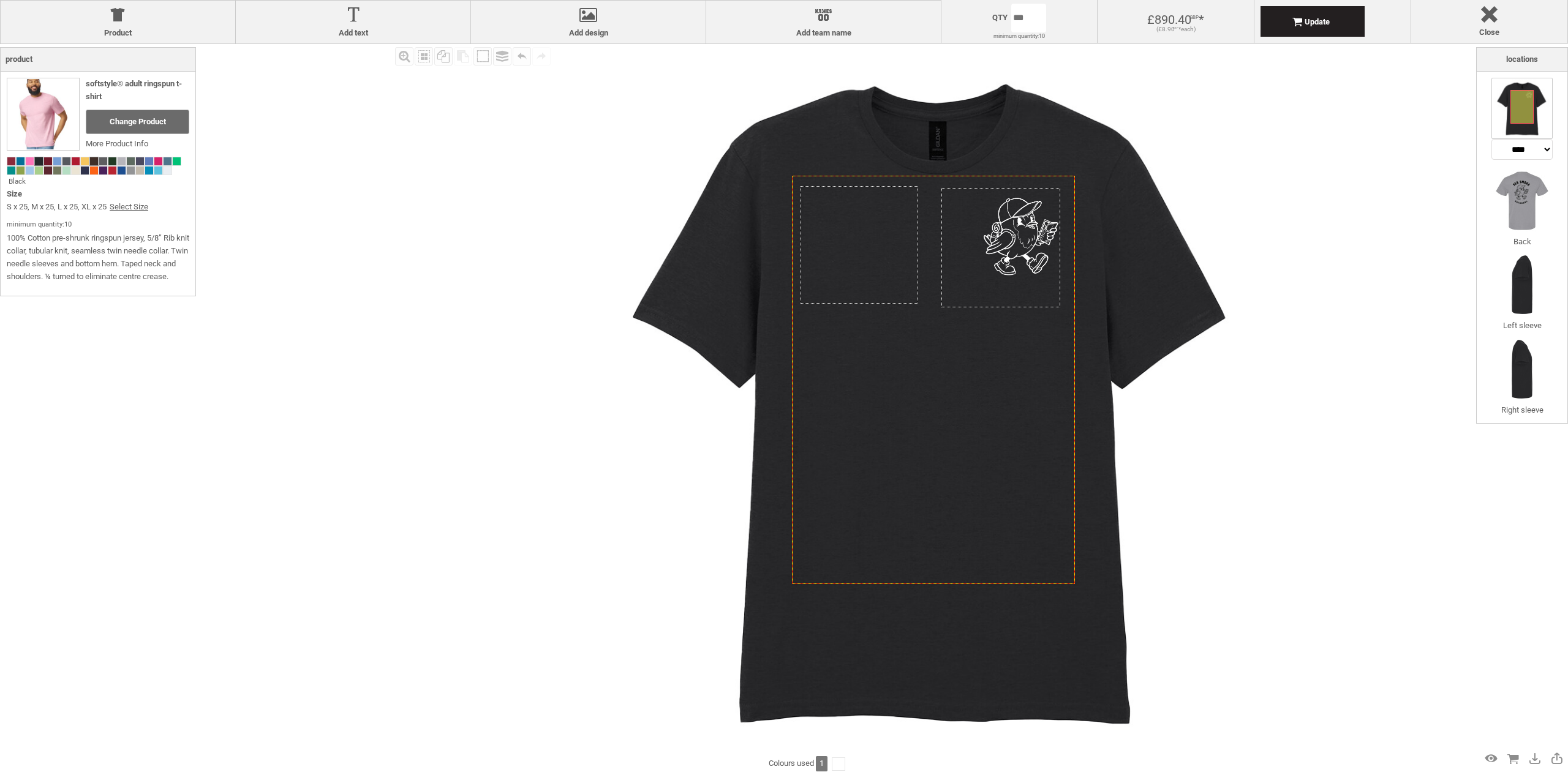
click at [91, 160] on span at bounding box center [94, 161] width 8 height 8
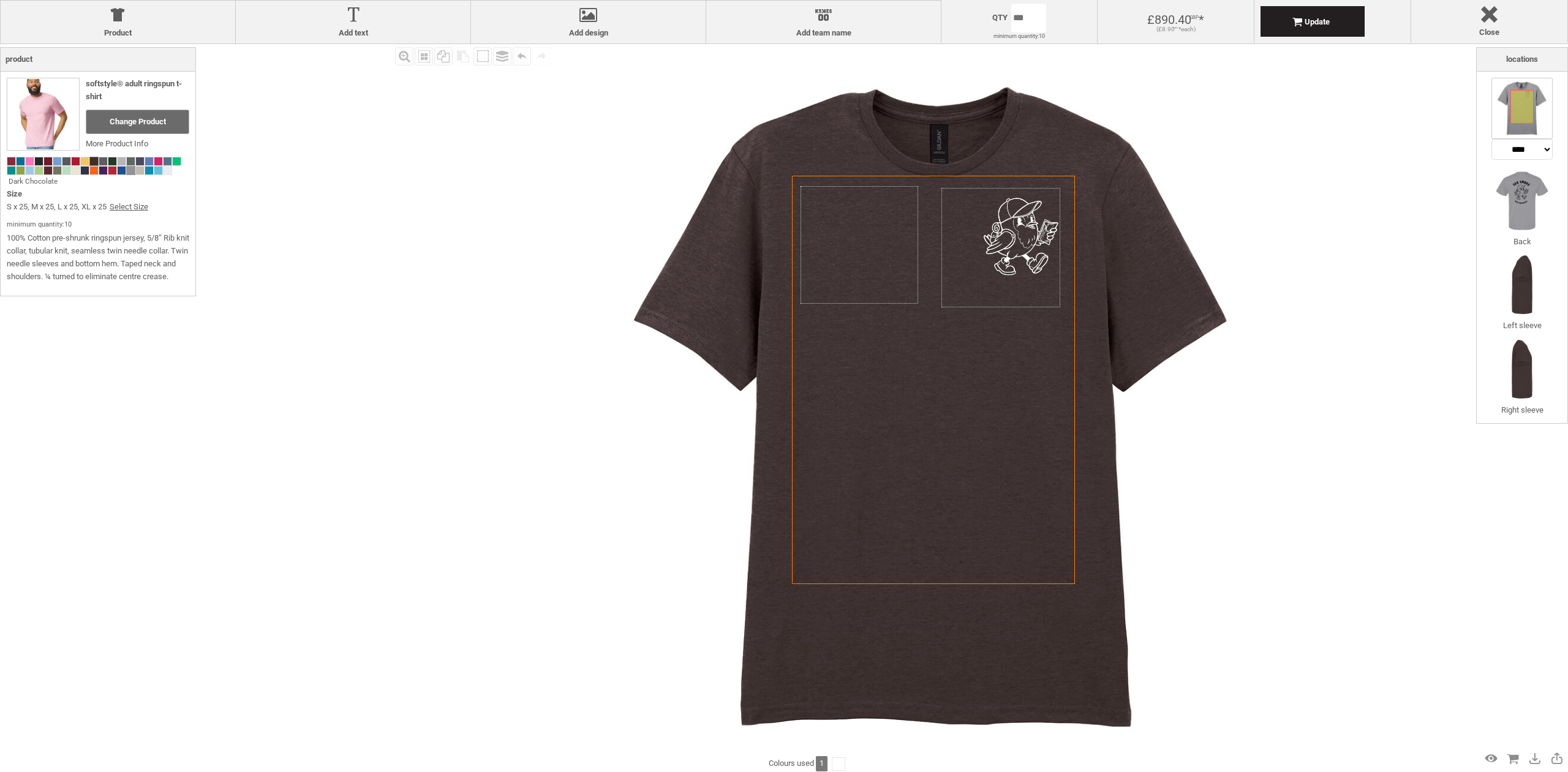
click at [130, 169] on span at bounding box center [131, 170] width 8 height 8
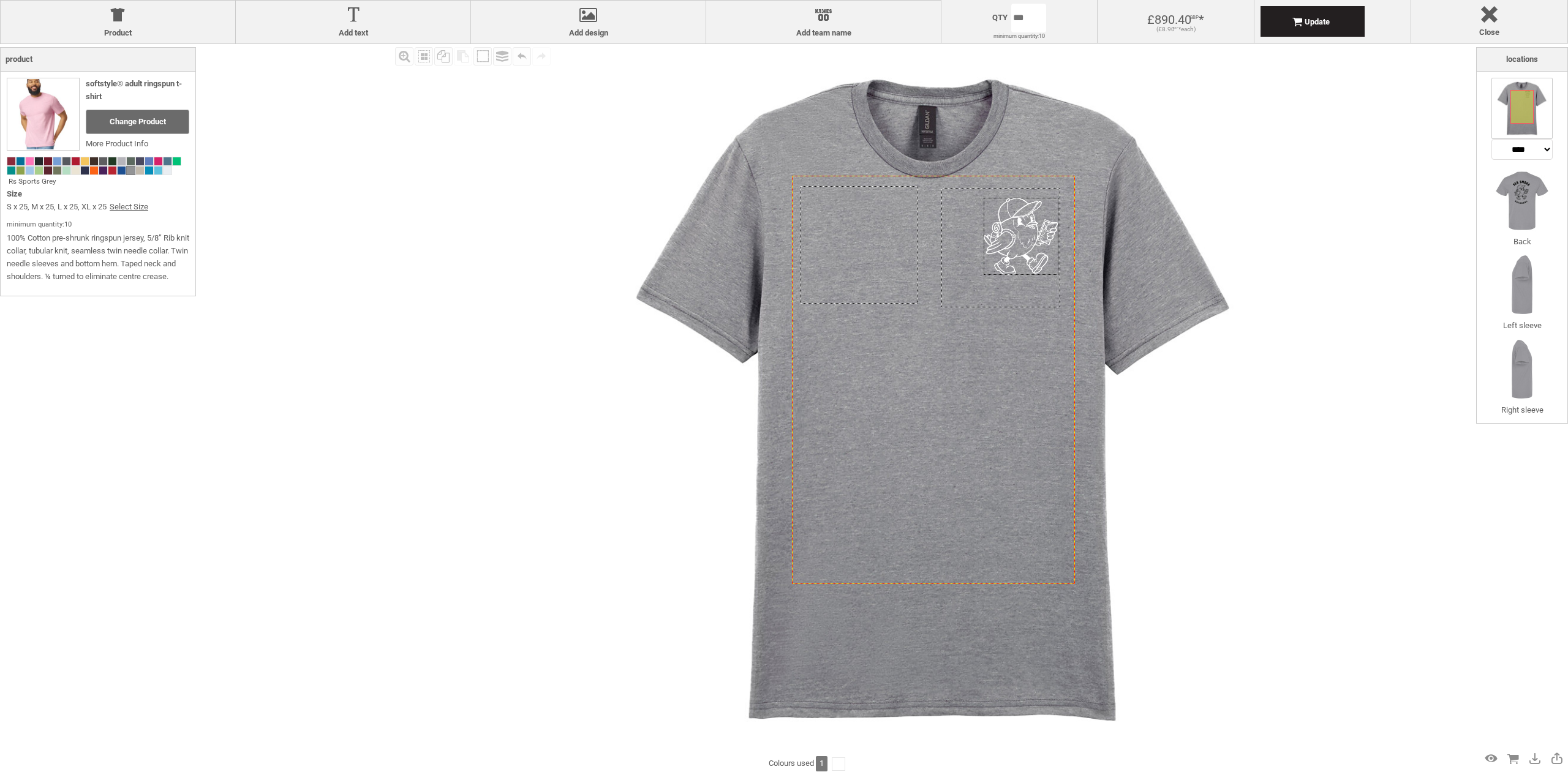
click at [1033, 231] on div at bounding box center [1021, 236] width 74 height 77
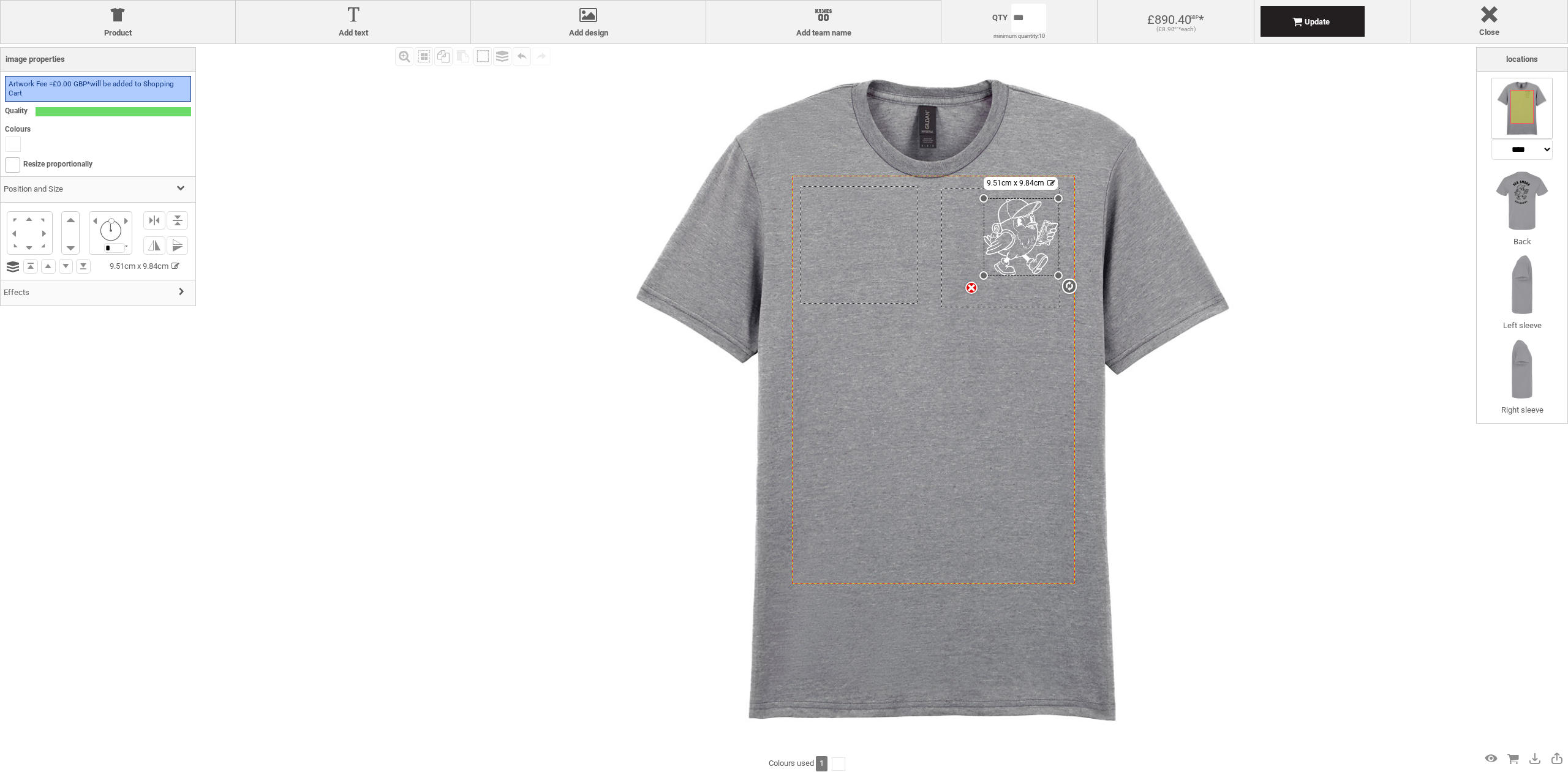
click at [12, 140] on div at bounding box center [13, 144] width 14 height 14
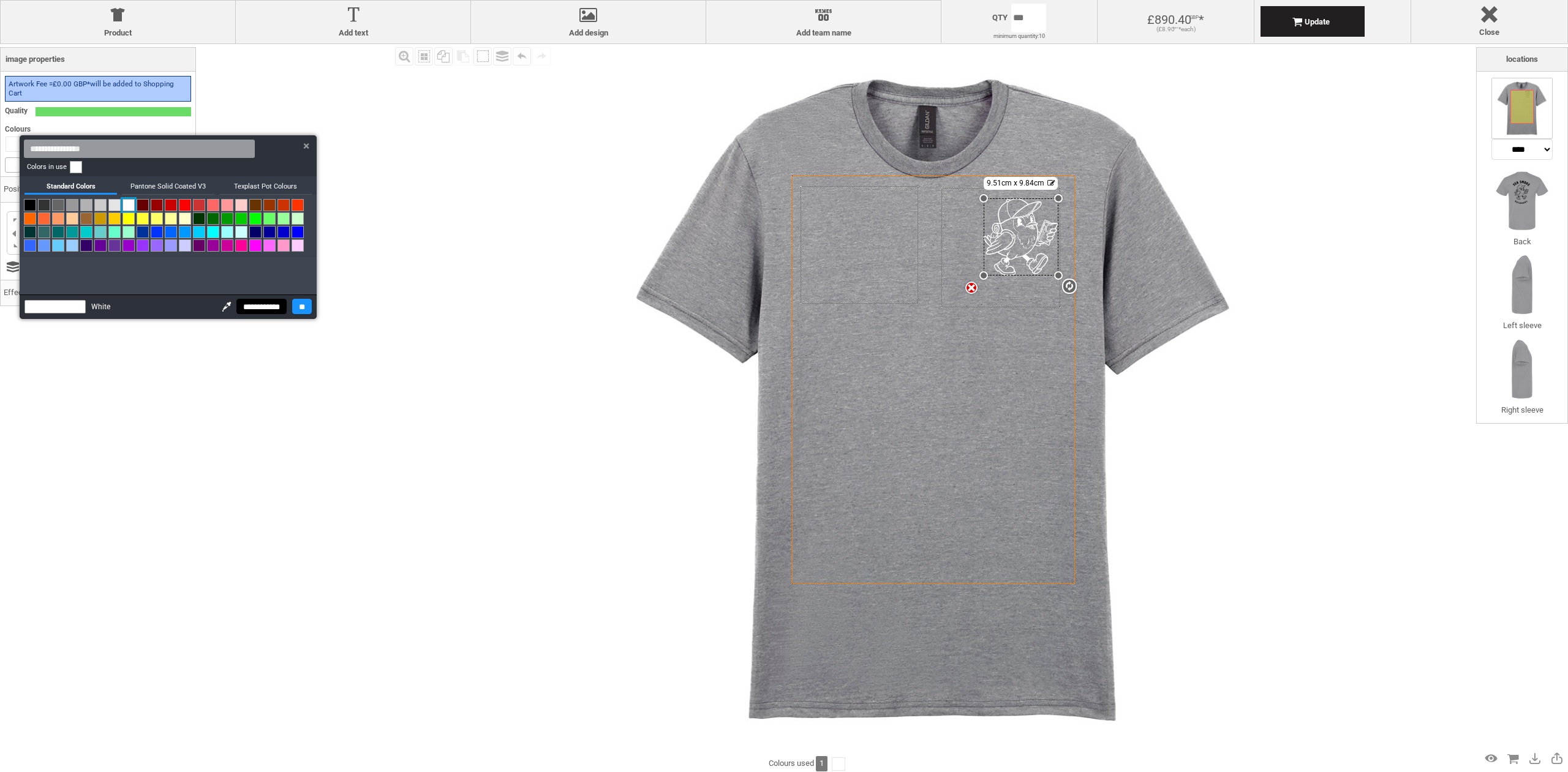
click at [32, 201] on link at bounding box center [30, 205] width 13 height 13
click at [303, 308] on input "**" at bounding box center [302, 307] width 19 height 15
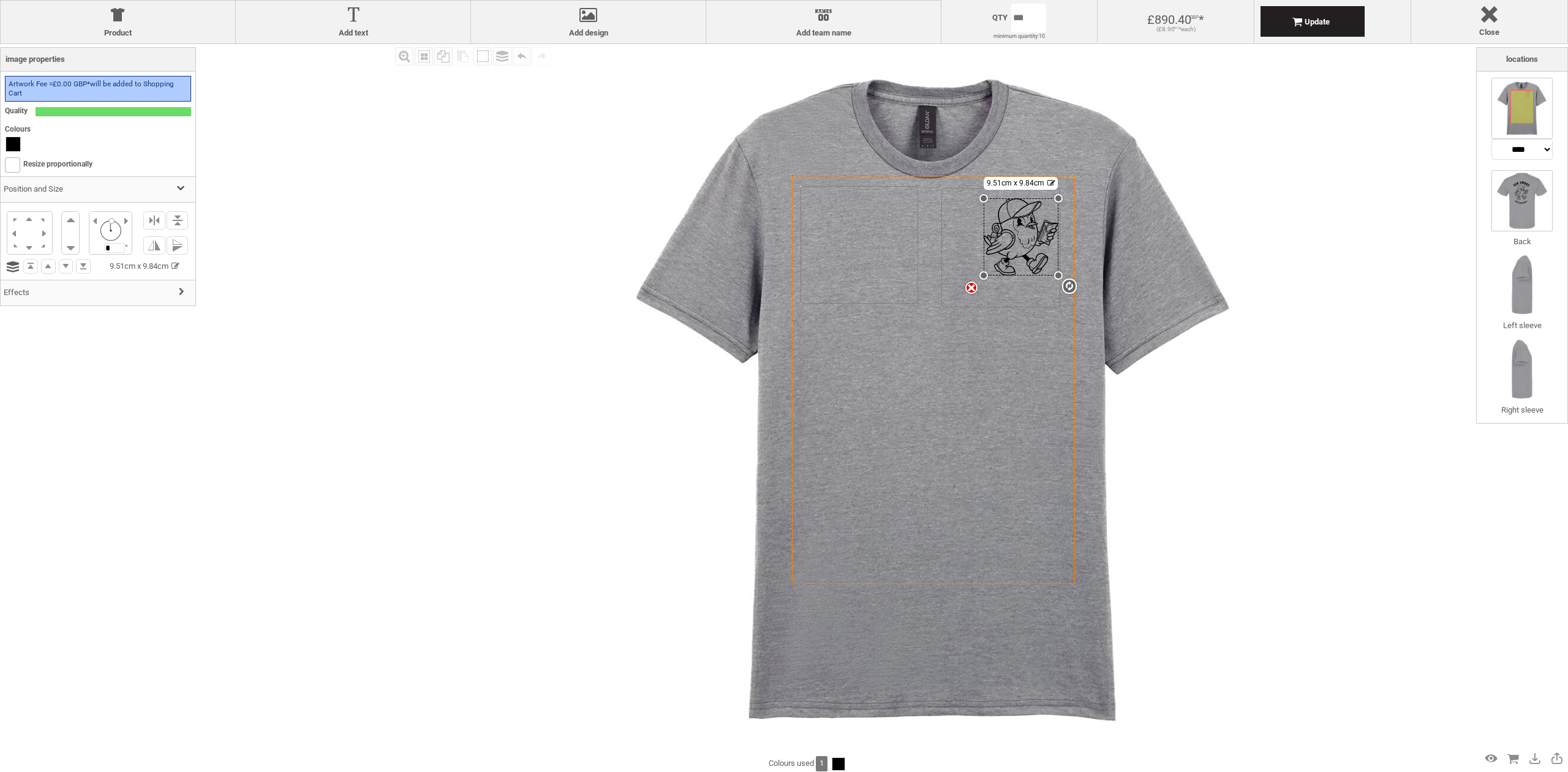
click at [1526, 202] on img at bounding box center [1522, 201] width 61 height 61
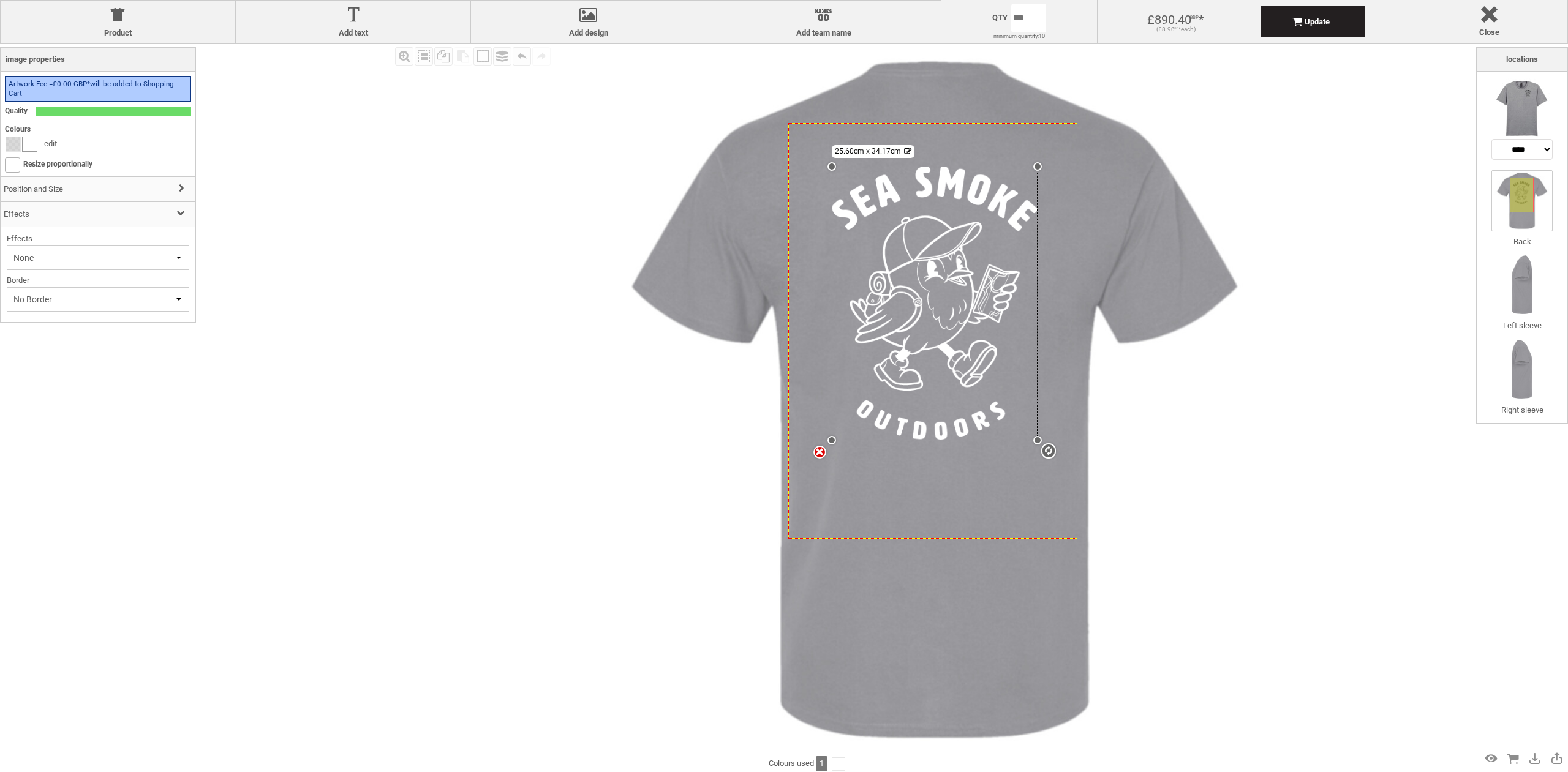
click at [32, 143] on div at bounding box center [29, 144] width 14 height 14
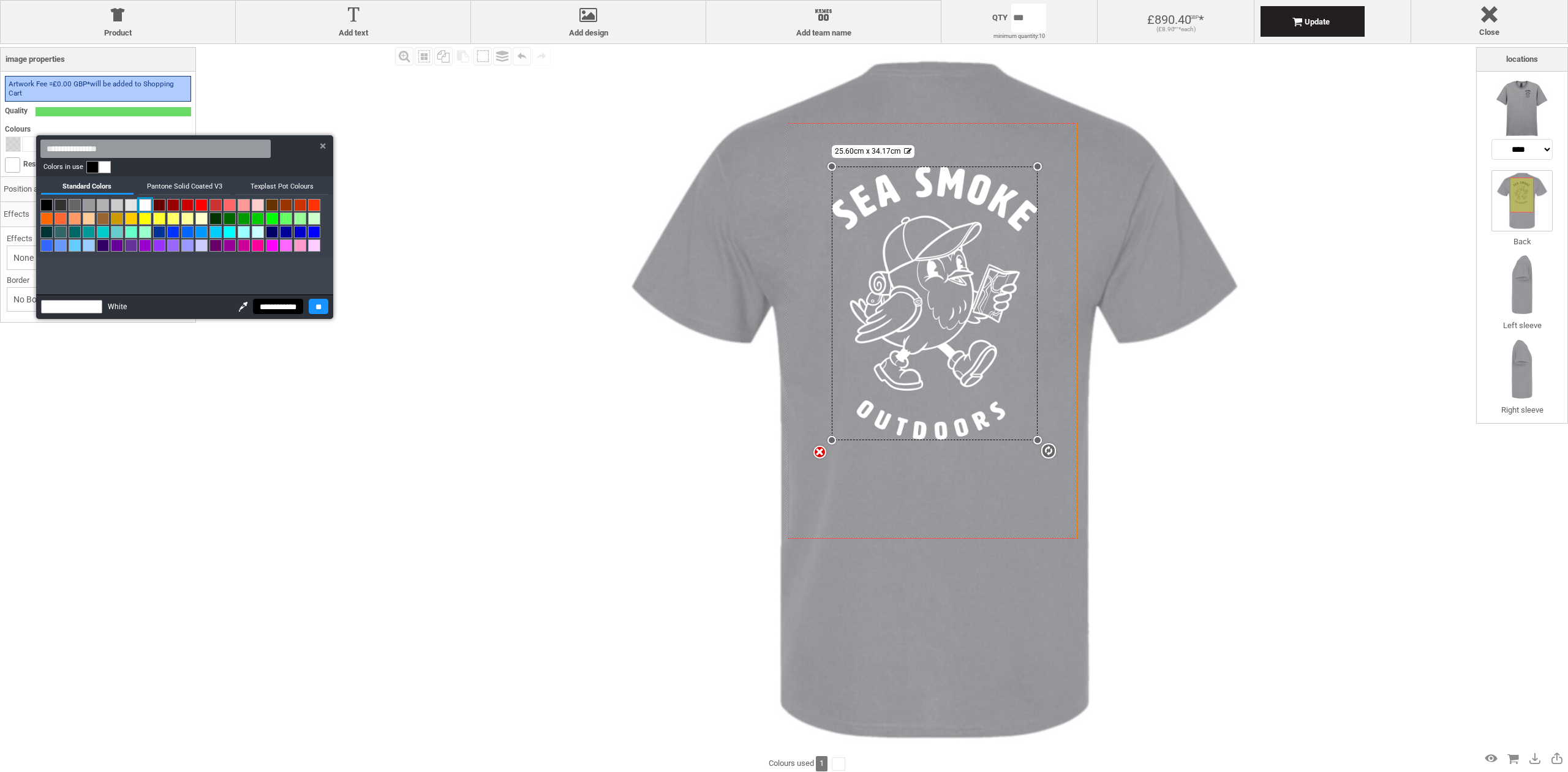
click at [47, 202] on link at bounding box center [46, 205] width 13 height 13
click at [316, 306] on input "**" at bounding box center [318, 307] width 19 height 15
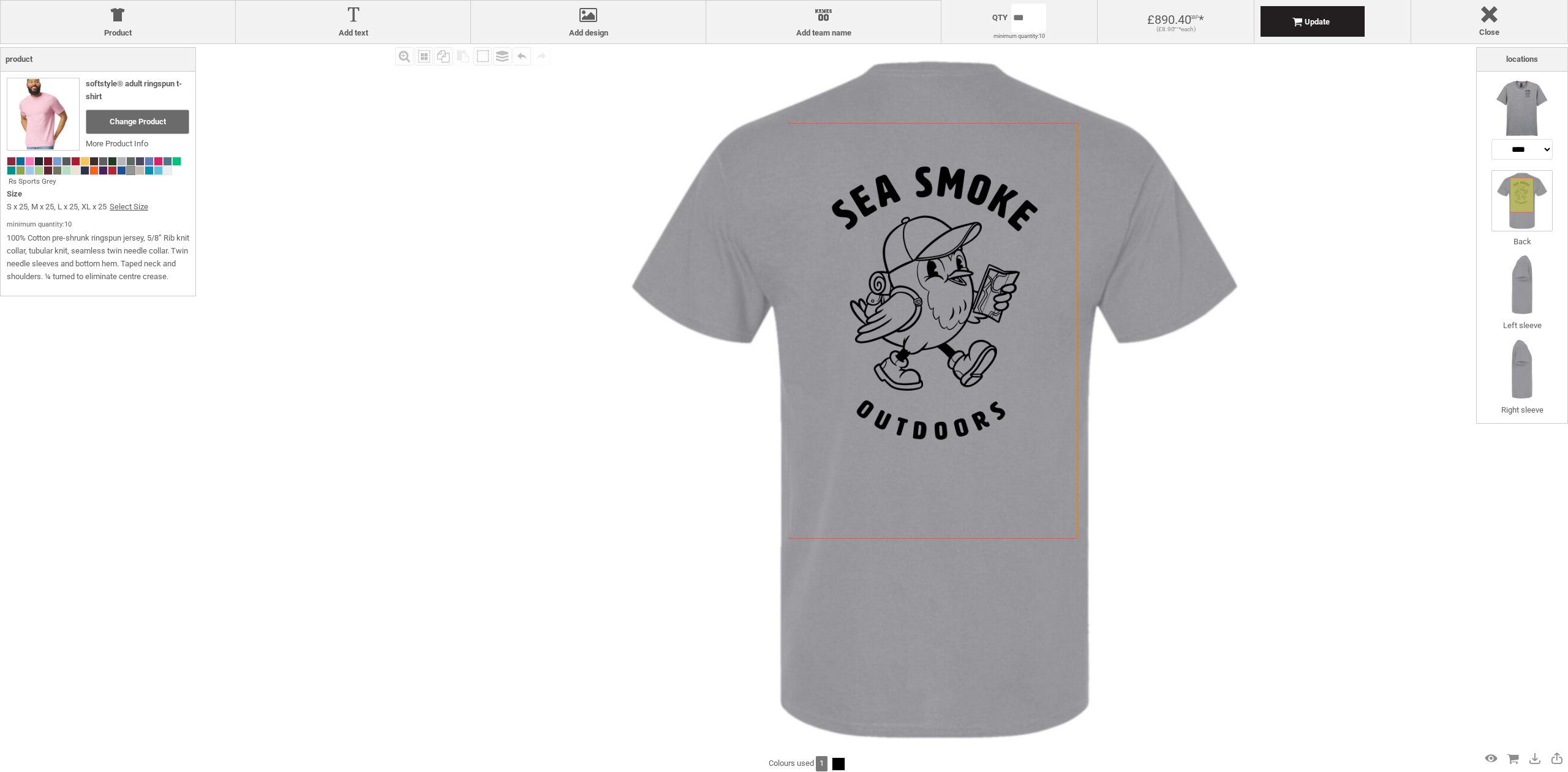
click at [485, 287] on div "Fill Background Zoom in Zoom out Select All Copy All Selected Paste Off On Grou…" at bounding box center [934, 399] width 1084 height 711
click at [1535, 109] on img at bounding box center [1522, 108] width 61 height 61
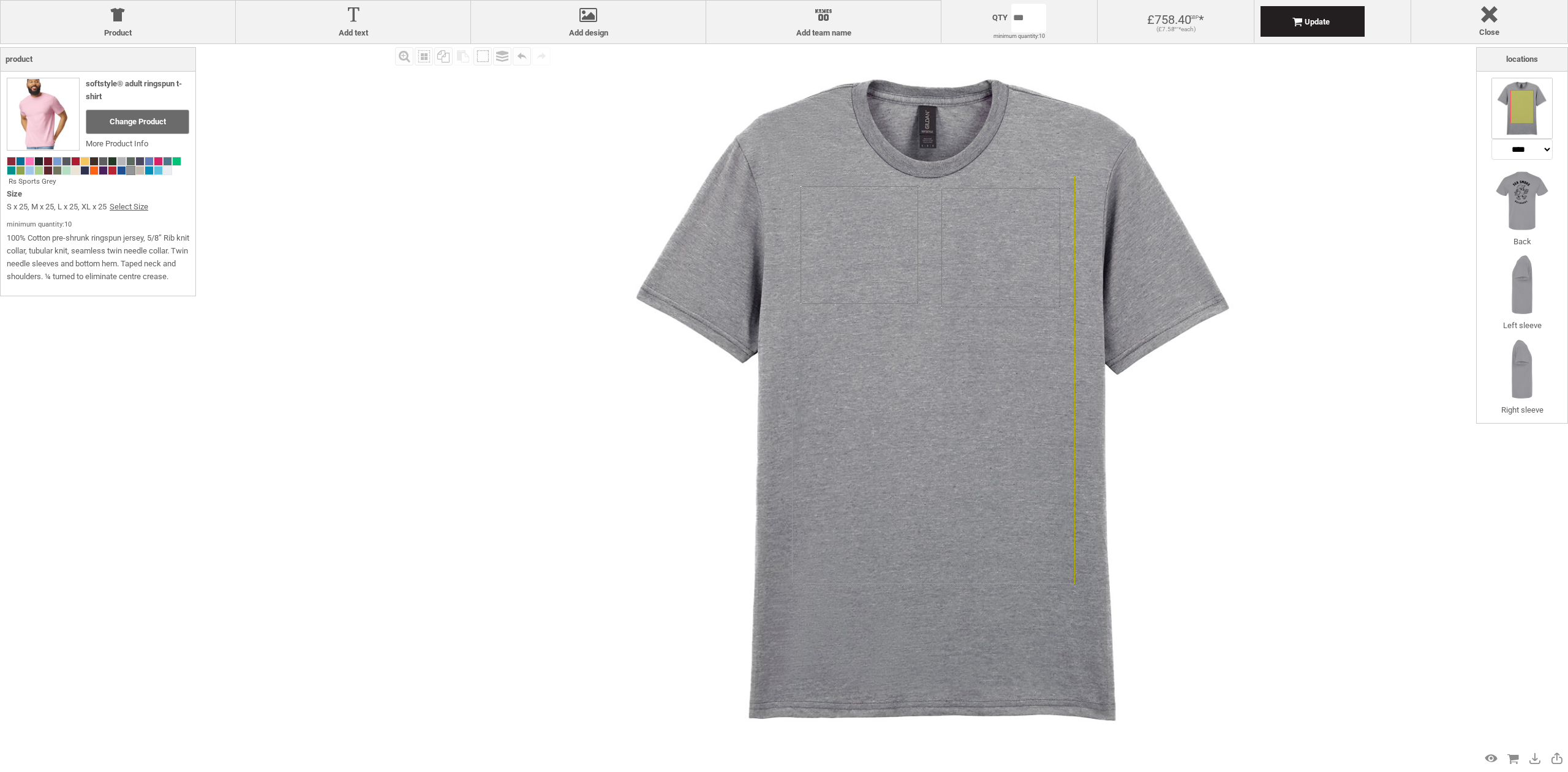
select select "*******"
click at [976, 240] on div "Created with [PERSON_NAME] 2.1.2 Created with [PERSON_NAME] 2.1.2 Created with …" at bounding box center [934, 399] width 711 height 711
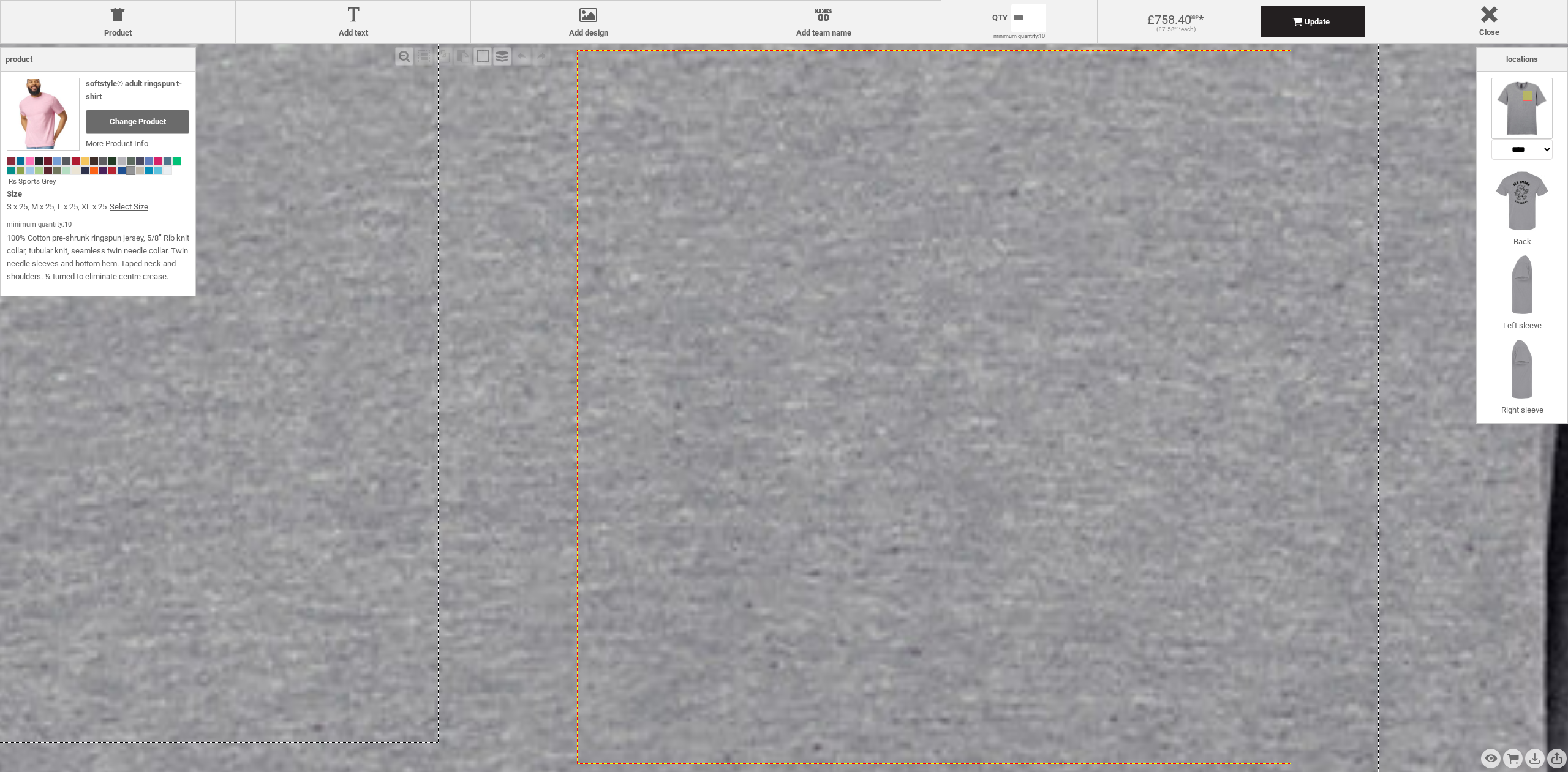
click at [967, 249] on icon "Created with [PERSON_NAME] 2.1.2" at bounding box center [934, 407] width 715 height 714
click at [403, 52] on div "Zoom out" at bounding box center [405, 56] width 18 height 18
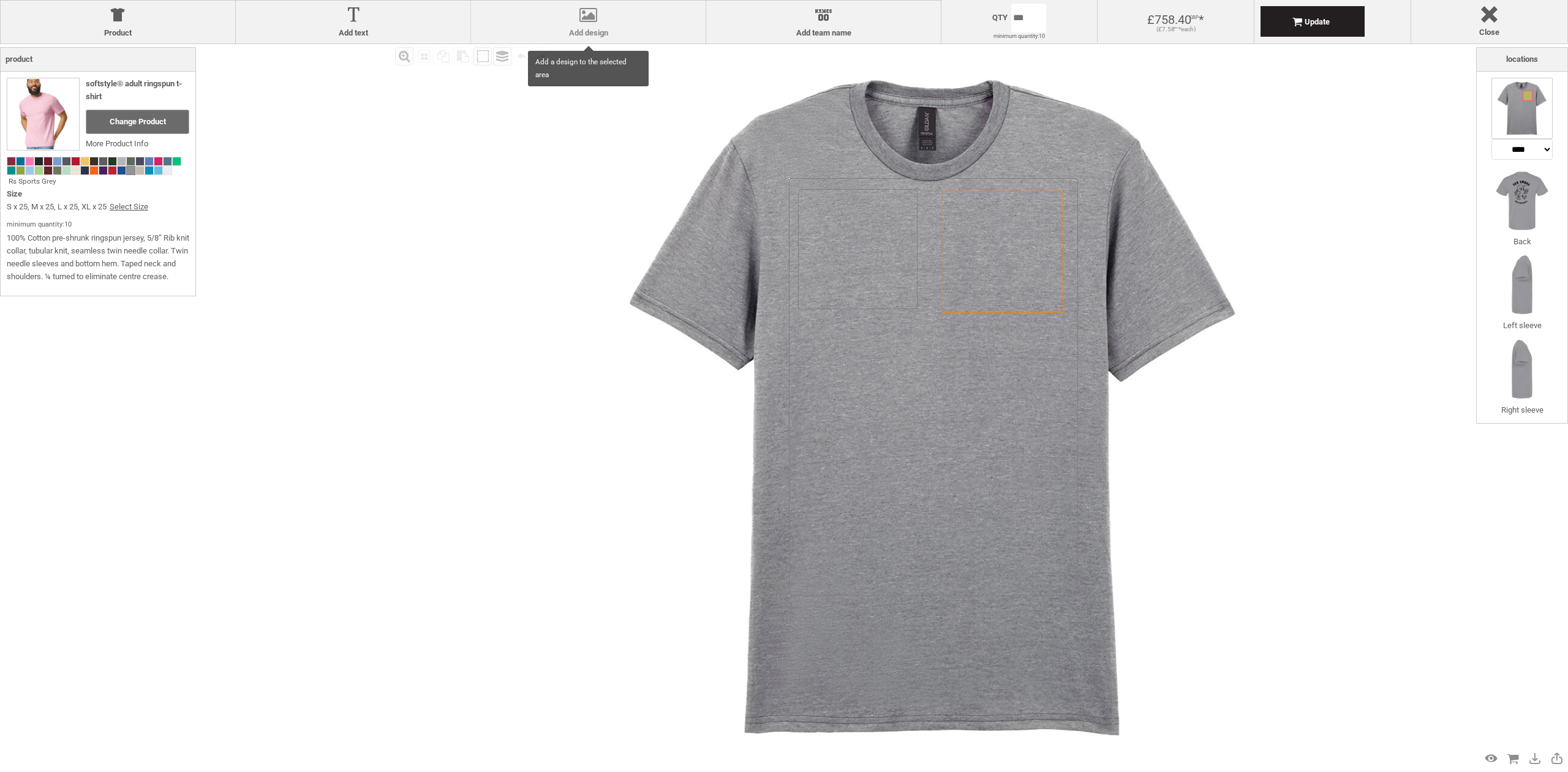
click at [573, 13] on div at bounding box center [588, 18] width 222 height 22
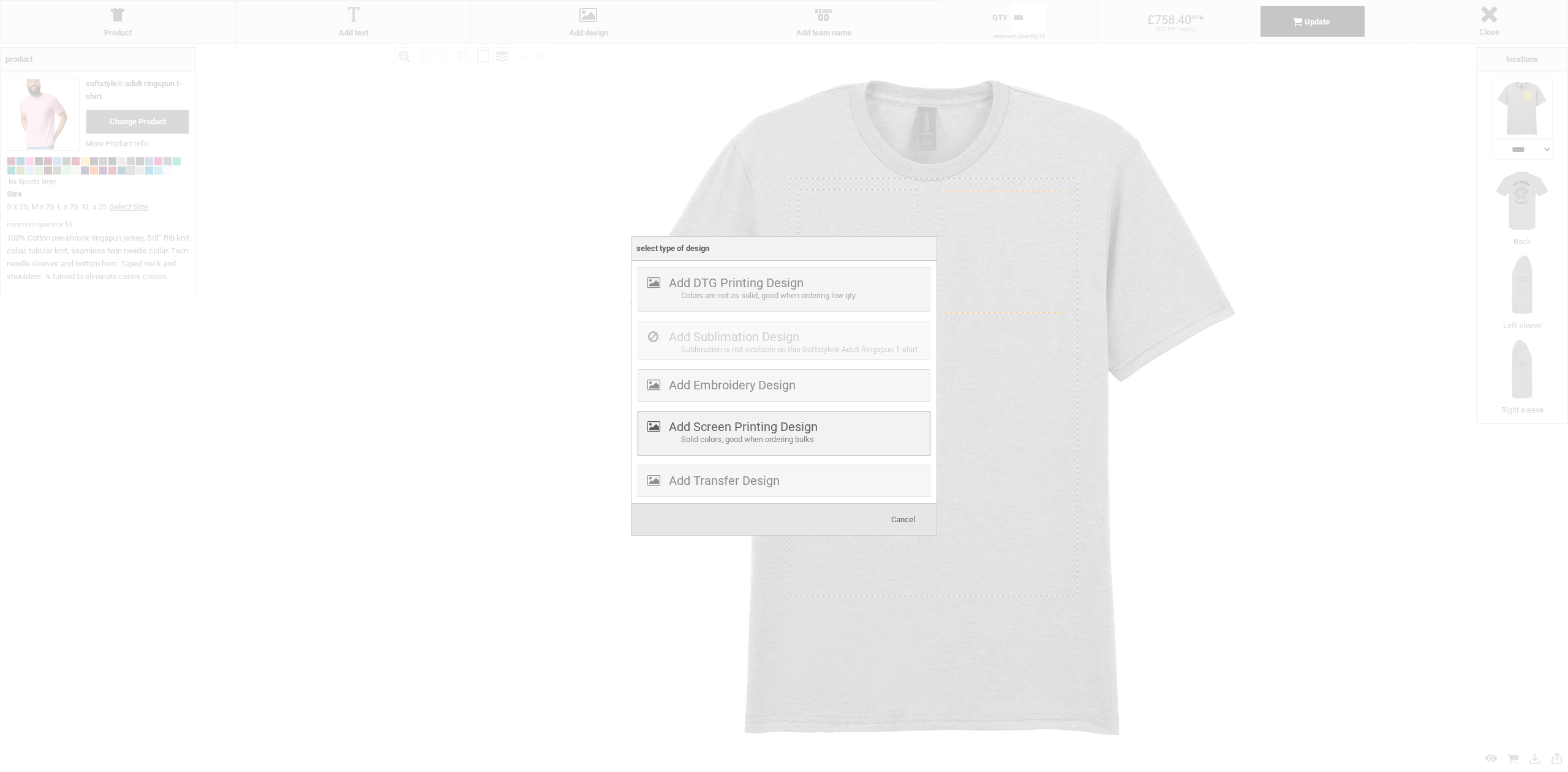
click at [726, 437] on div "Solid colors, good when ordering bulks" at bounding box center [804, 439] width 246 height 13
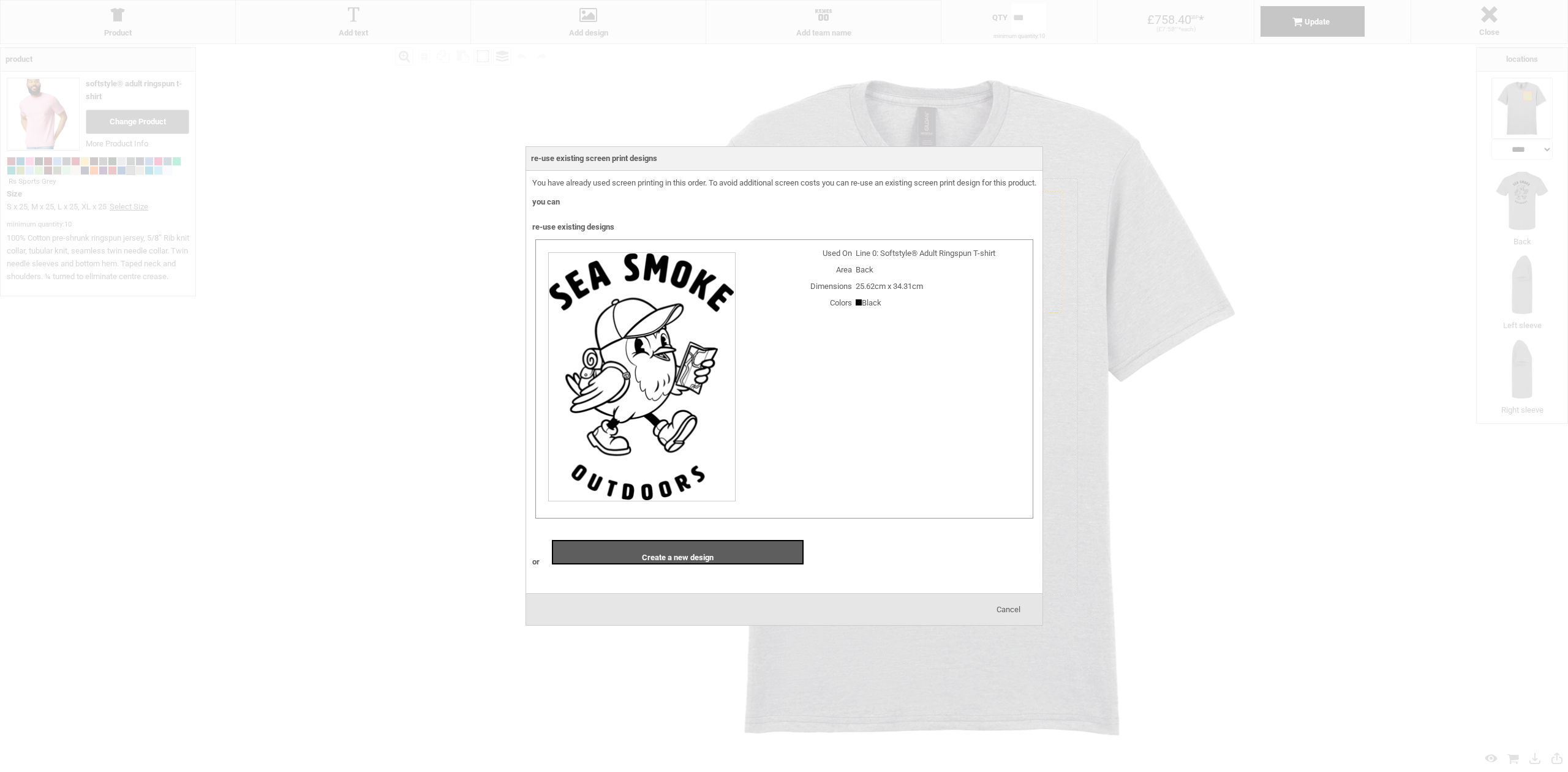
click at [656, 437] on img at bounding box center [642, 377] width 187 height 249
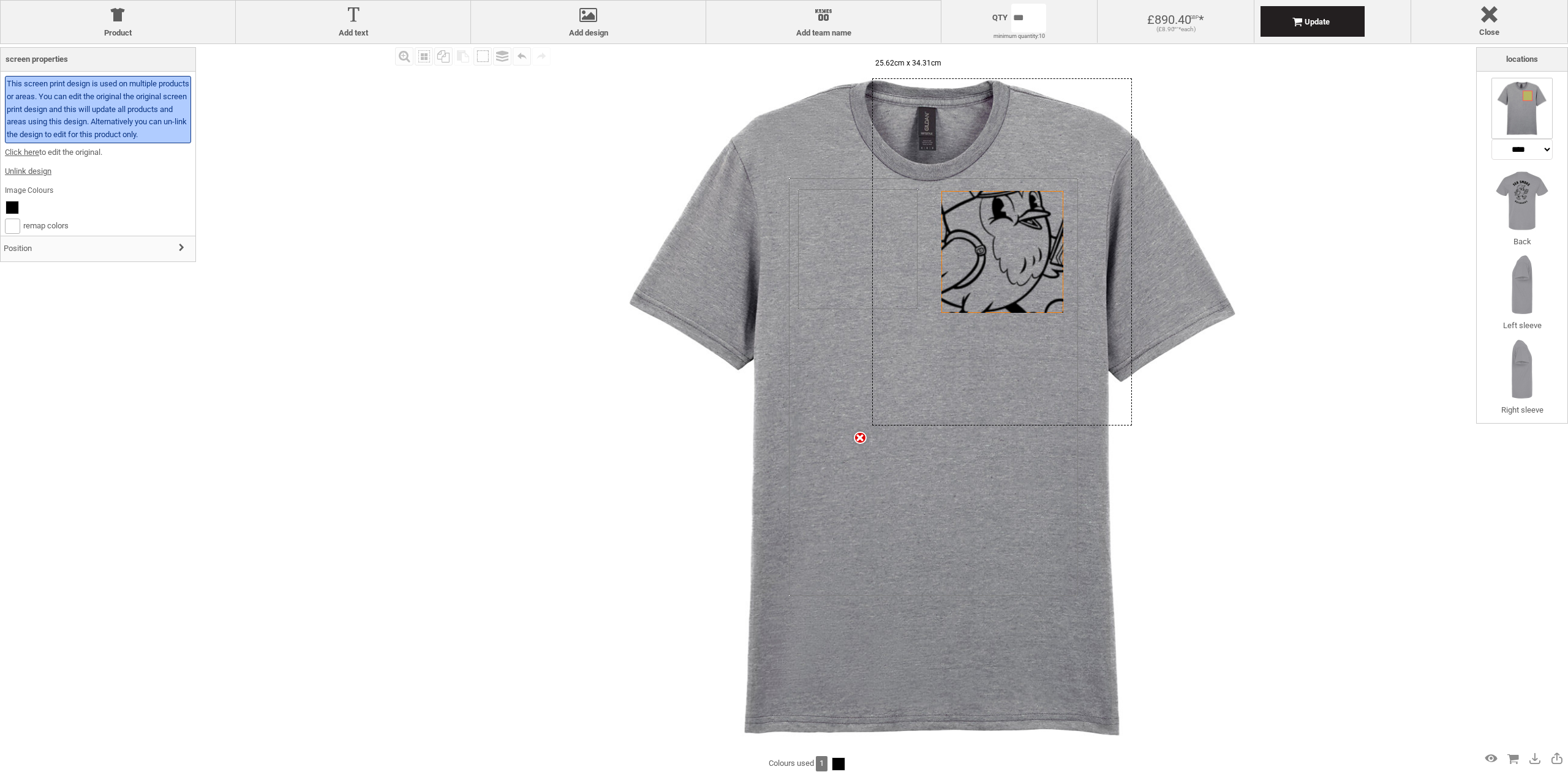
click at [965, 261] on div "settings 25.62cm x 34.31cm" at bounding box center [1002, 252] width 260 height 348
click at [969, 259] on div "settings 25.62cm x 34.31cm" at bounding box center [1002, 253] width 260 height 348
drag, startPoint x: 969, startPoint y: 259, endPoint x: 993, endPoint y: 332, distance: 76.8
click at [993, 332] on div at bounding box center [1022, 320] width 260 height 348
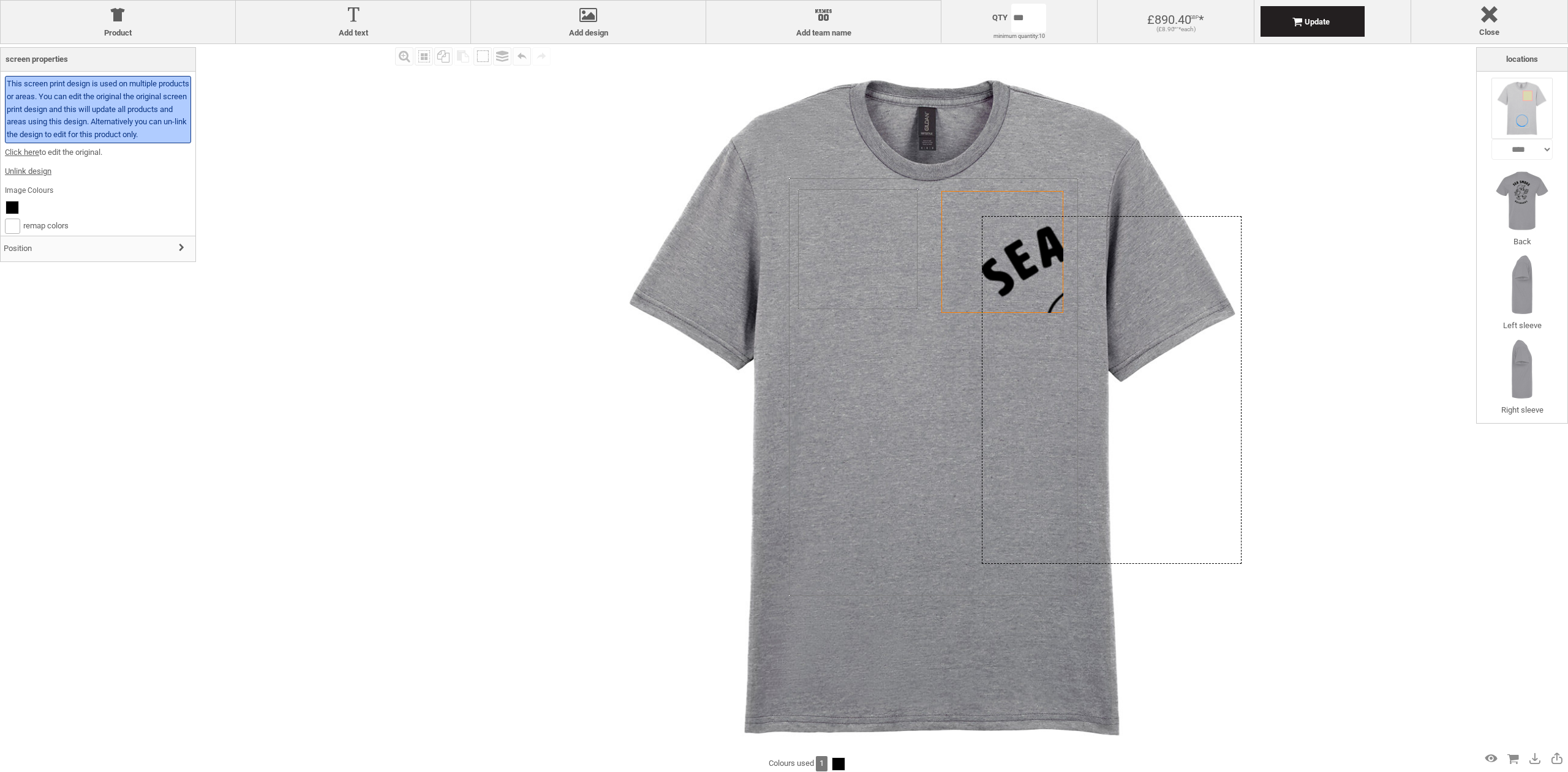
drag, startPoint x: 1028, startPoint y: 272, endPoint x: 1100, endPoint y: 335, distance: 95.7
click at [1112, 335] on div at bounding box center [1112, 390] width 260 height 348
drag, startPoint x: 1015, startPoint y: 261, endPoint x: 967, endPoint y: 246, distance: 50.3
click at [967, 246] on div at bounding box center [1064, 375] width 260 height 348
drag, startPoint x: 1192, startPoint y: 203, endPoint x: 1146, endPoint y: 215, distance: 47.5
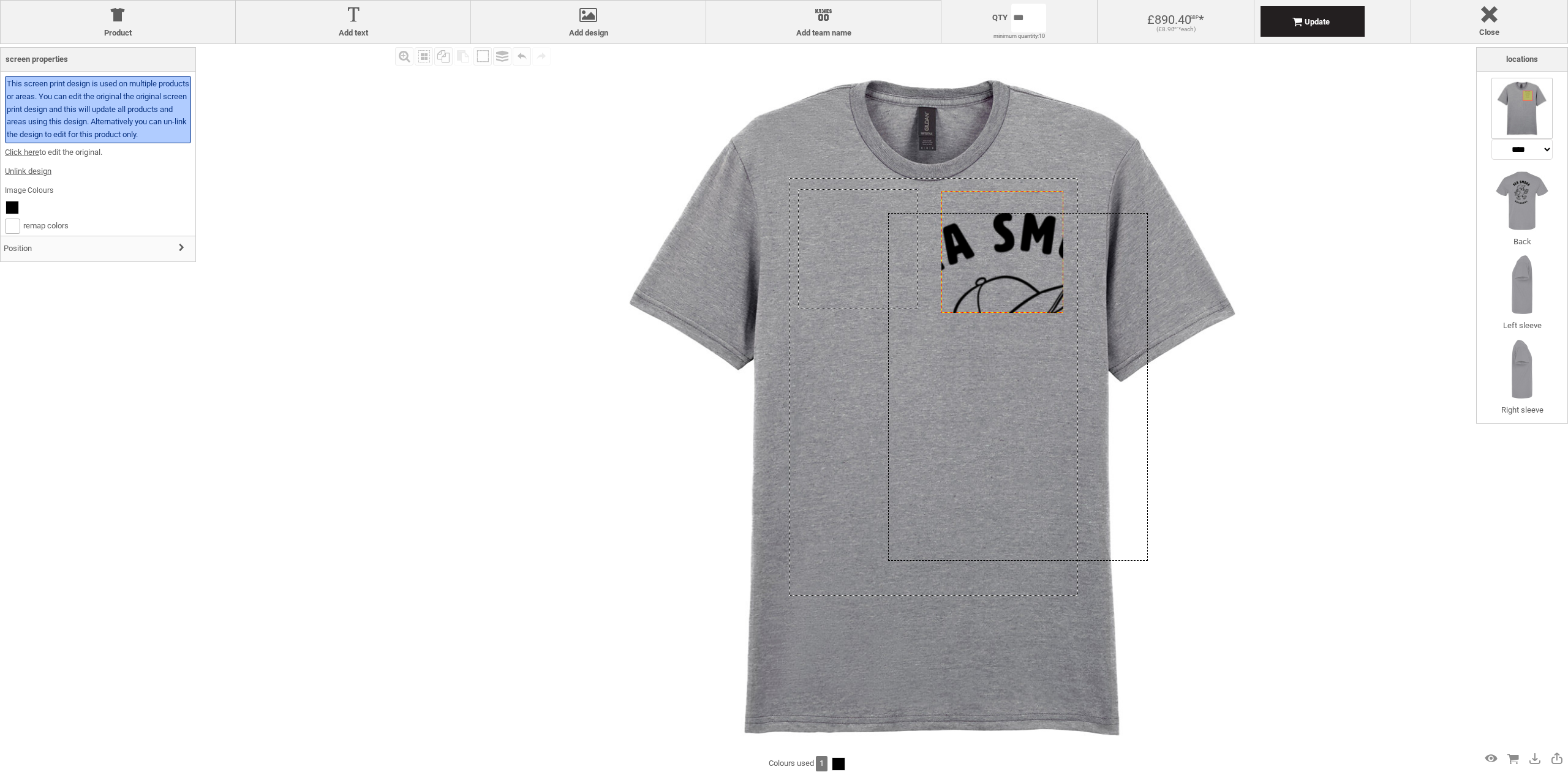
click at [1146, 215] on div at bounding box center [1018, 387] width 260 height 348
click at [1005, 253] on div "settings 25.62cm x 34.31cm" at bounding box center [1018, 387] width 260 height 348
click at [132, 251] on h3 "Position" at bounding box center [98, 249] width 195 height 27
click at [980, 269] on div "settings 25.62cm x 34.31cm" at bounding box center [1018, 388] width 260 height 348
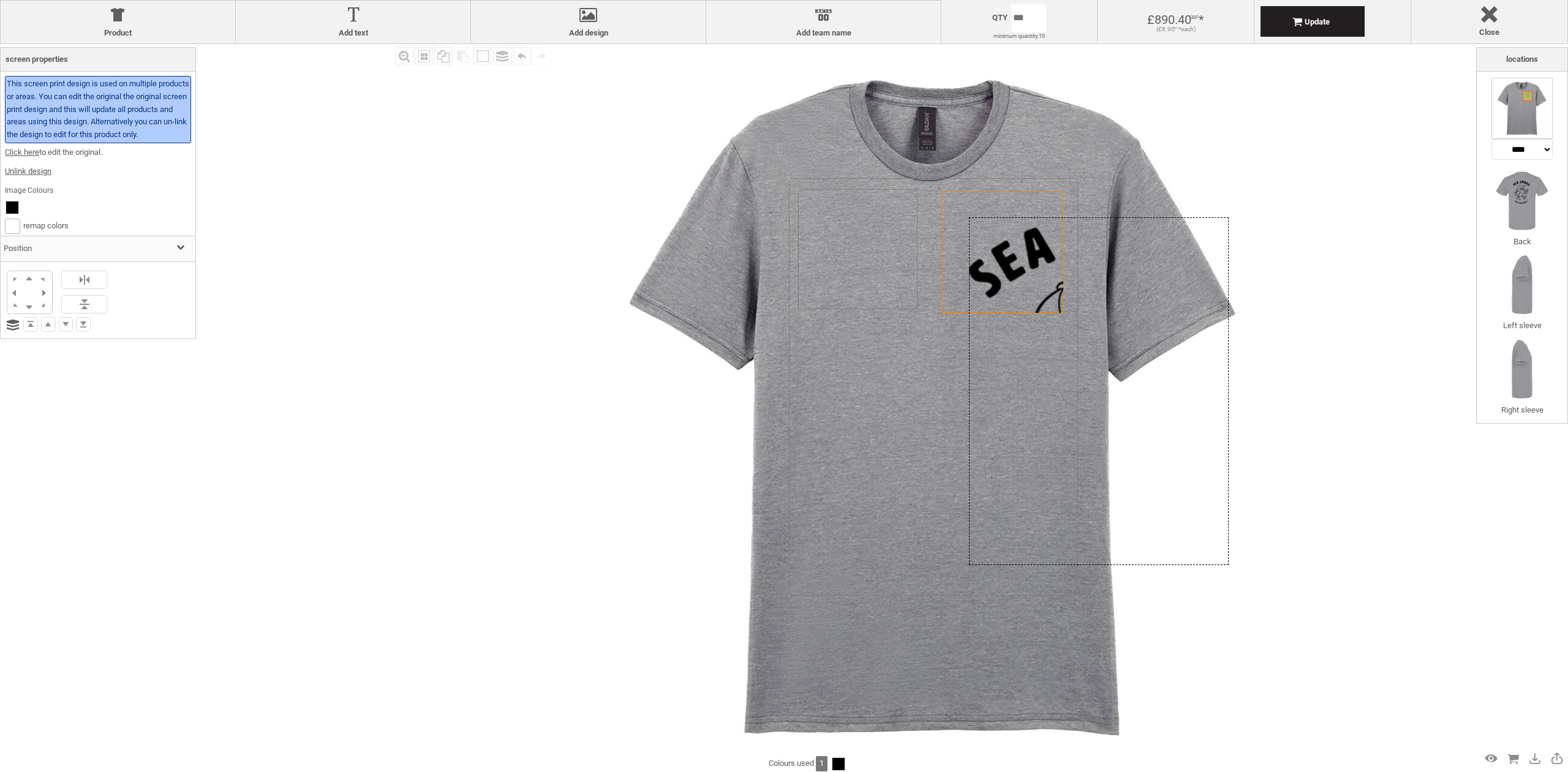
drag, startPoint x: 980, startPoint y: 269, endPoint x: 1060, endPoint y: 271, distance: 80.0
click at [1060, 271] on div at bounding box center [1099, 391] width 260 height 348
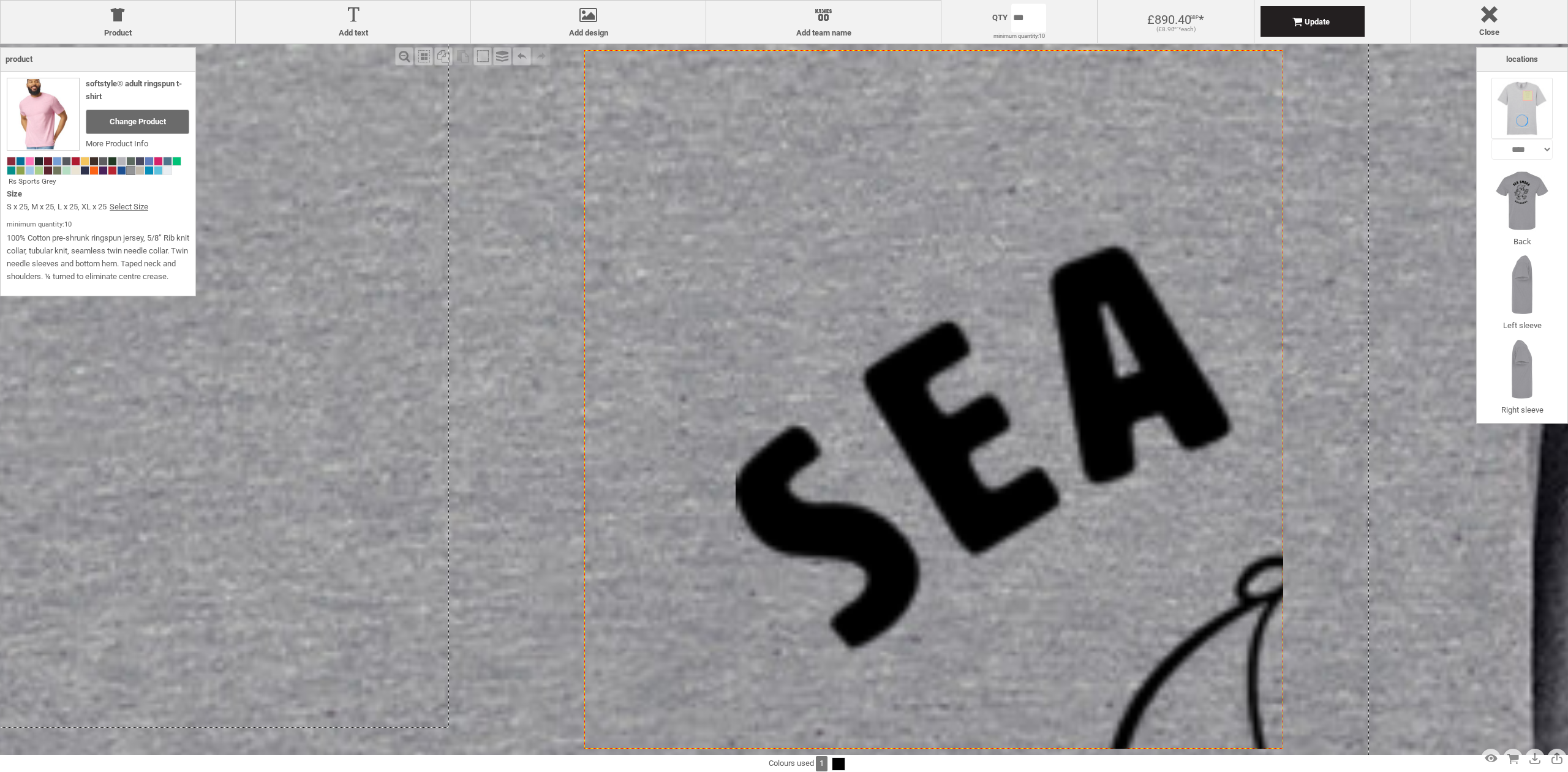
drag, startPoint x: 967, startPoint y: 215, endPoint x: 1010, endPoint y: 242, distance: 50.8
click at [1010, 242] on div "Created with [PERSON_NAME] 2.1.2 Created with [PERSON_NAME] 2.1.2 Created with …" at bounding box center [934, 399] width 699 height 698
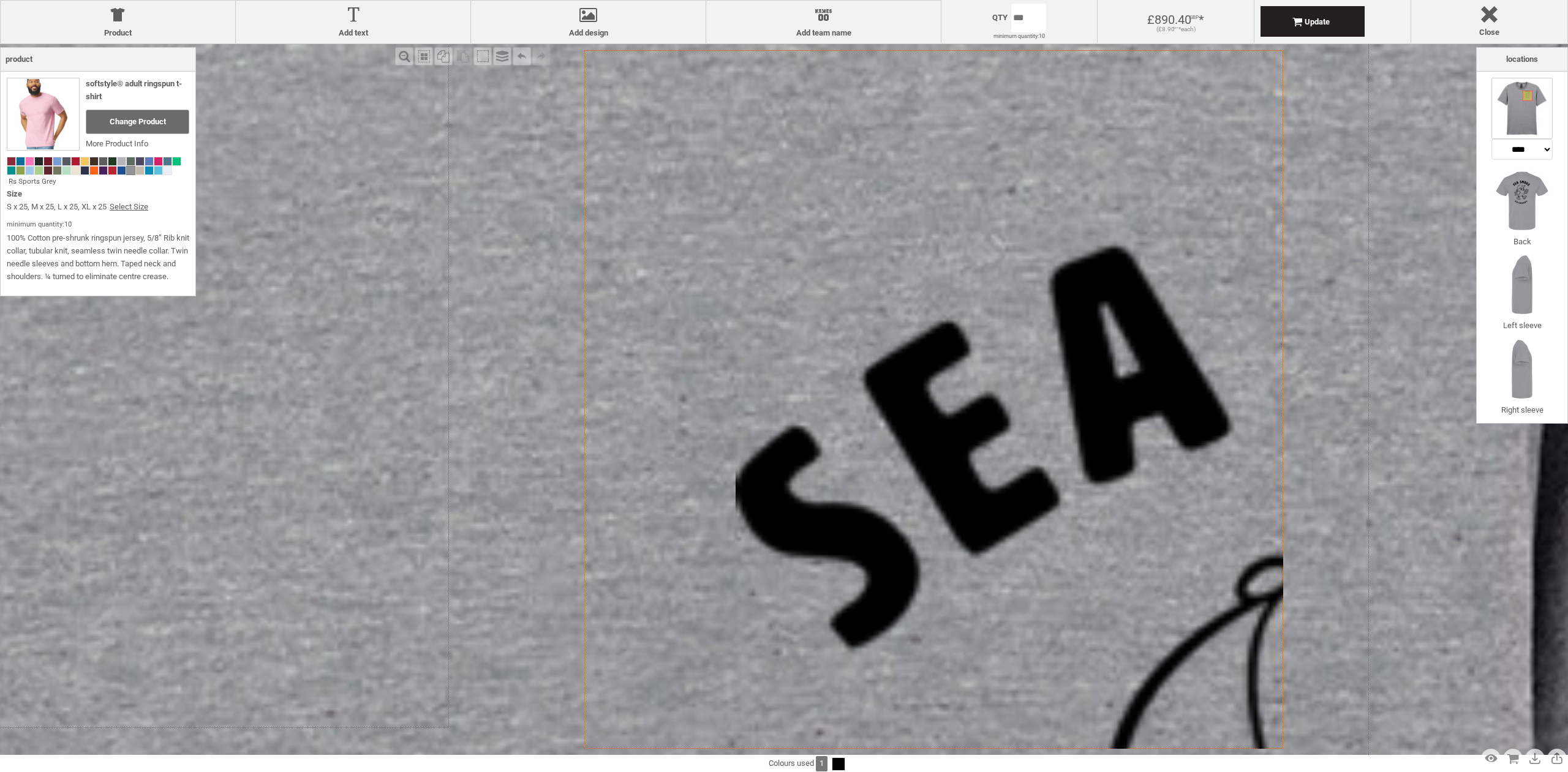
click at [1093, 144] on icon "Created with [PERSON_NAME] 2.1.2" at bounding box center [934, 399] width 699 height 698
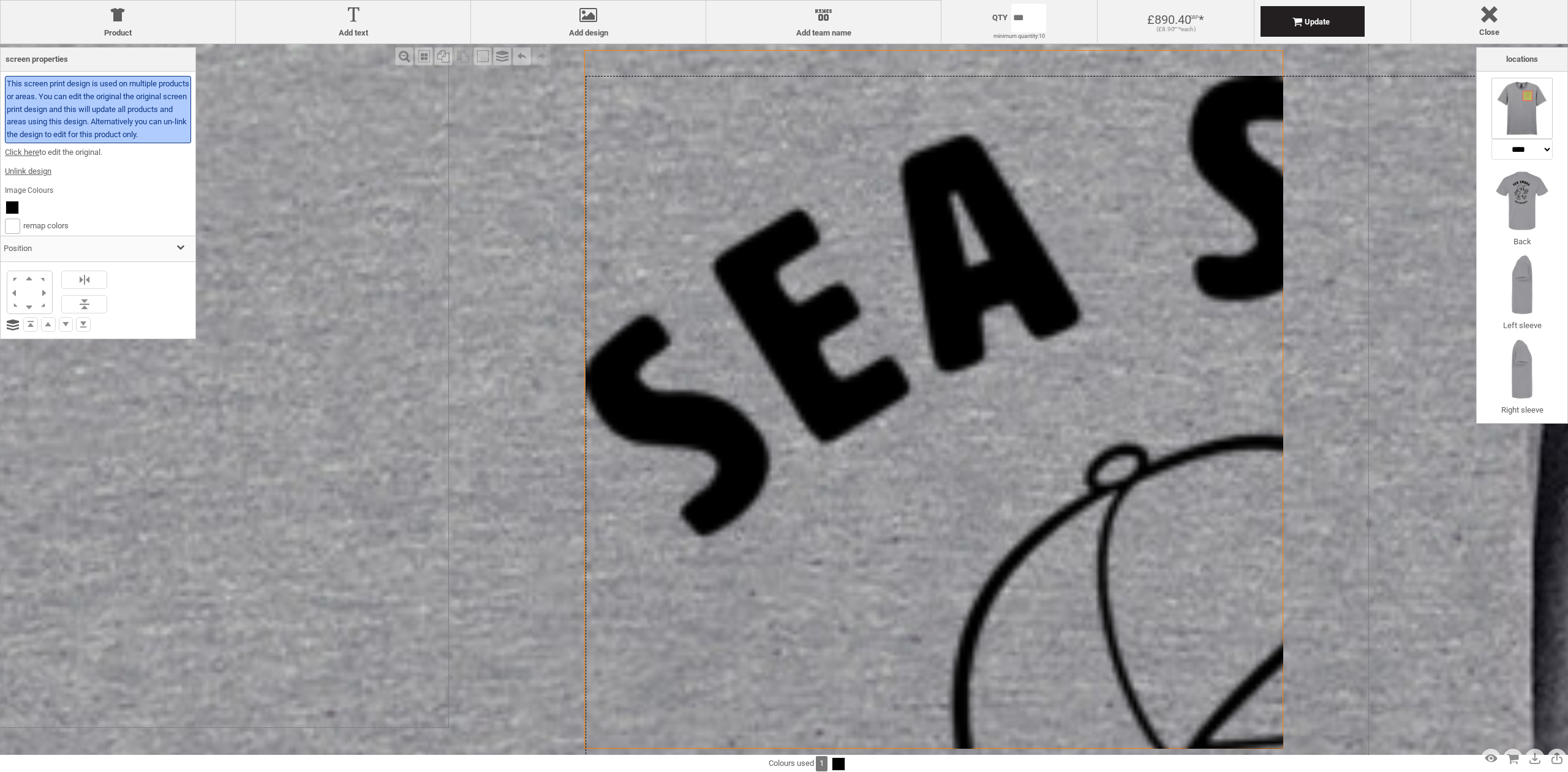
drag, startPoint x: 1134, startPoint y: 333, endPoint x: 985, endPoint y: 221, distance: 186.4
click at [404, 56] on div "Zoom out" at bounding box center [405, 56] width 18 height 18
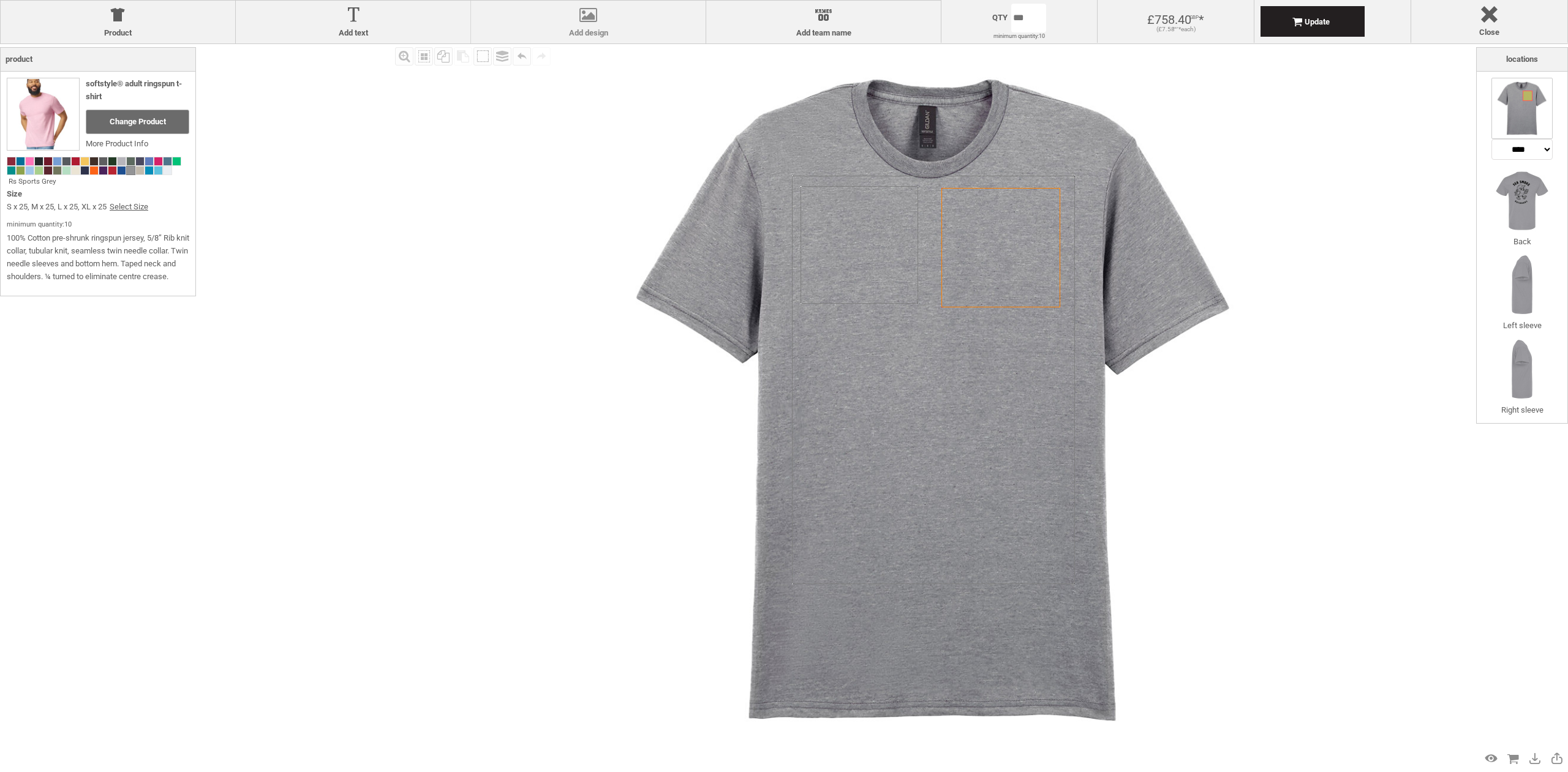
click at [594, 24] on div at bounding box center [588, 18] width 222 height 22
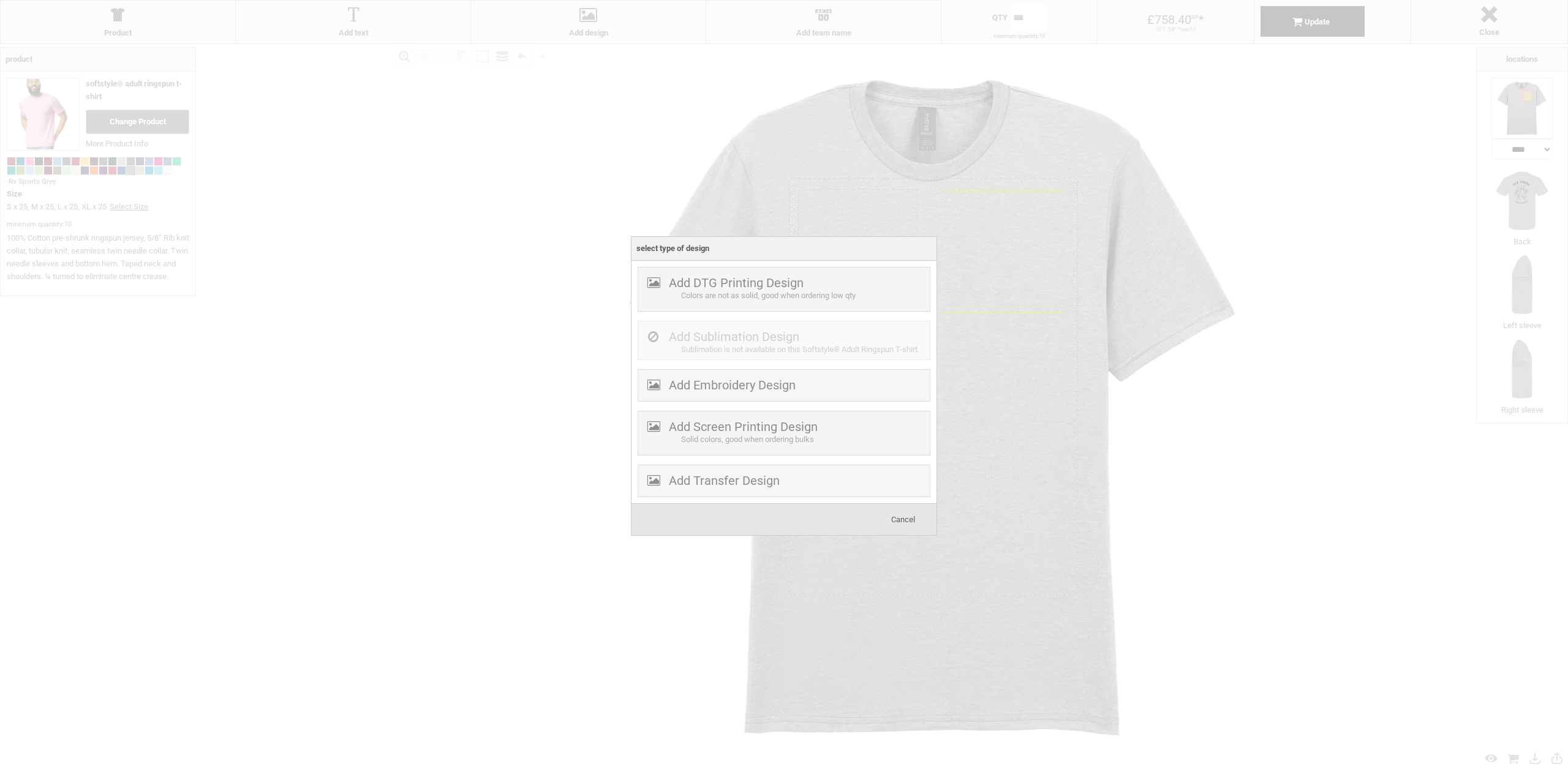
click at [726, 432] on label "Add Screen Printing Design" at bounding box center [743, 427] width 149 height 15
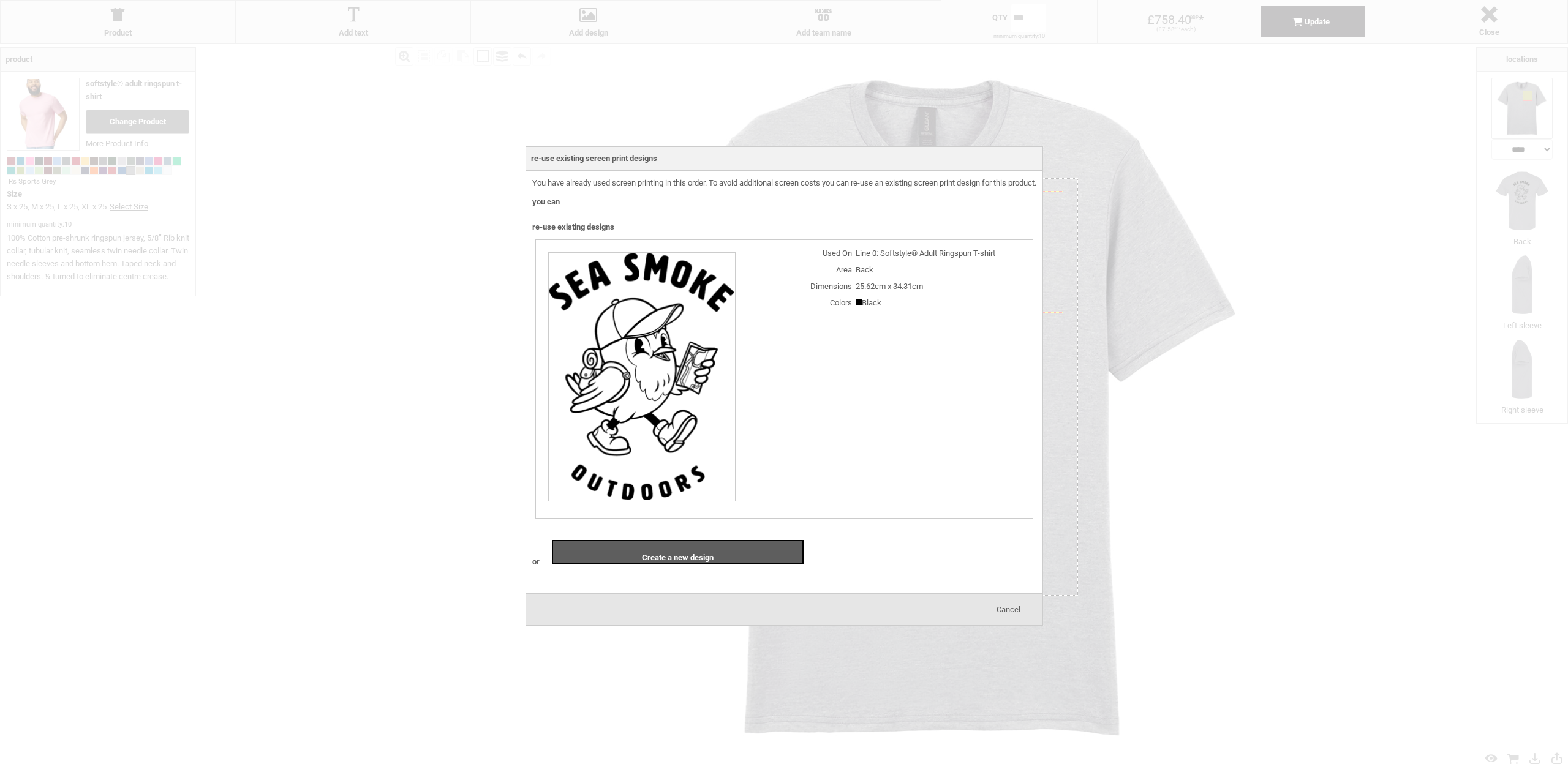
click at [690, 561] on span "Create a new design" at bounding box center [678, 557] width 72 height 9
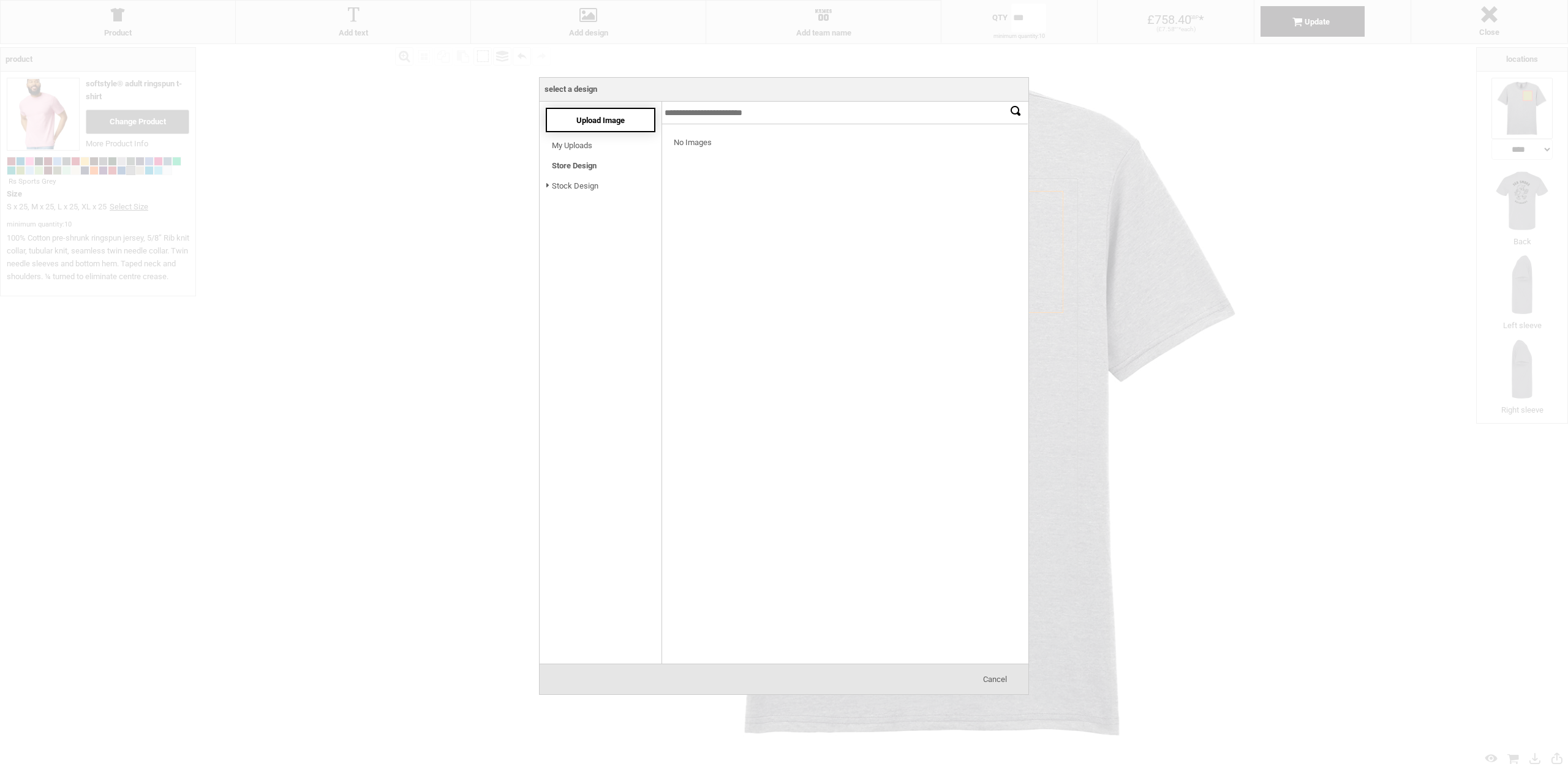
click at [583, 125] on div "Upload Image" at bounding box center [600, 119] width 109 height 24
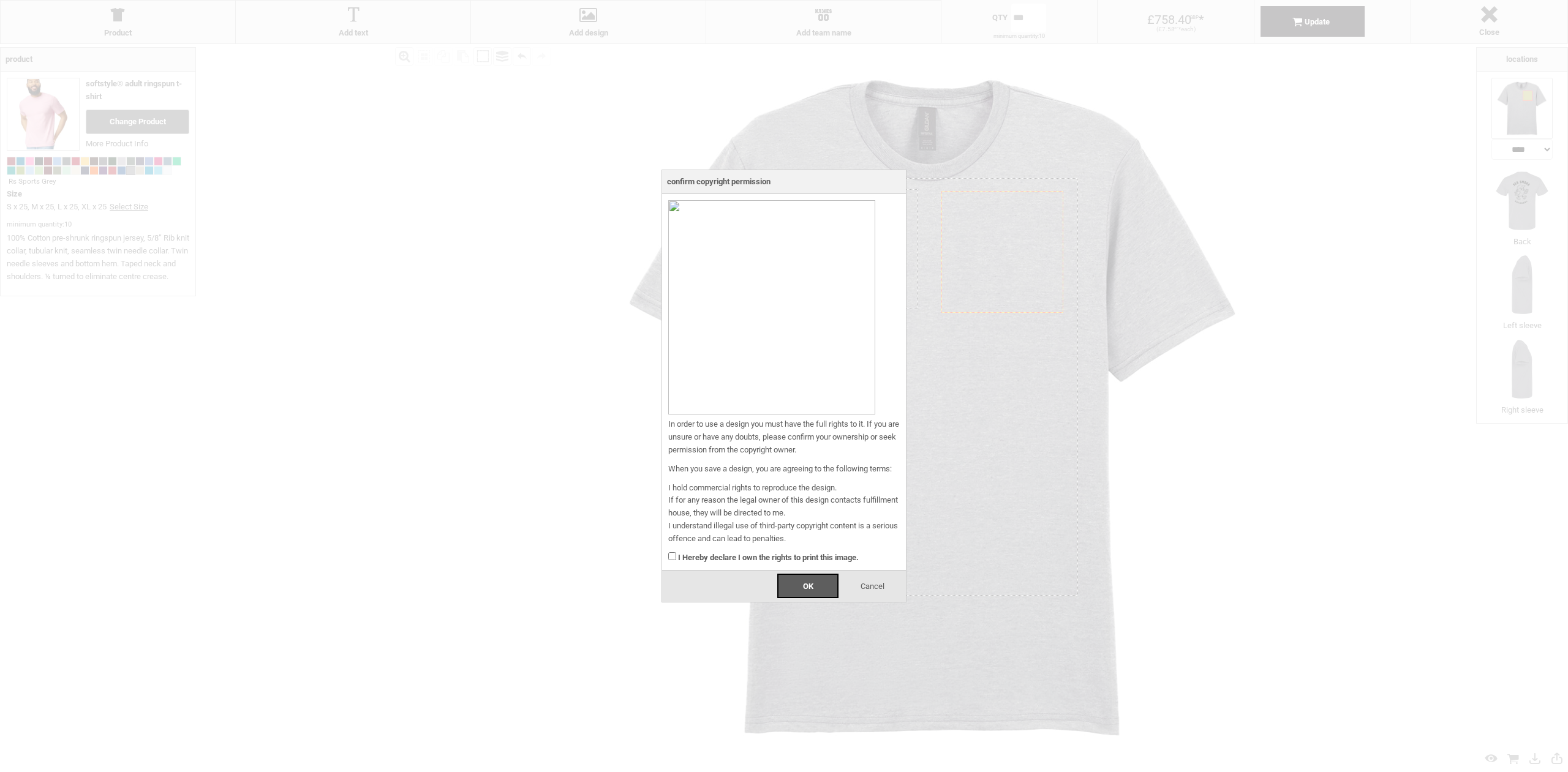
click at [869, 585] on span "Cancel" at bounding box center [873, 586] width 24 height 9
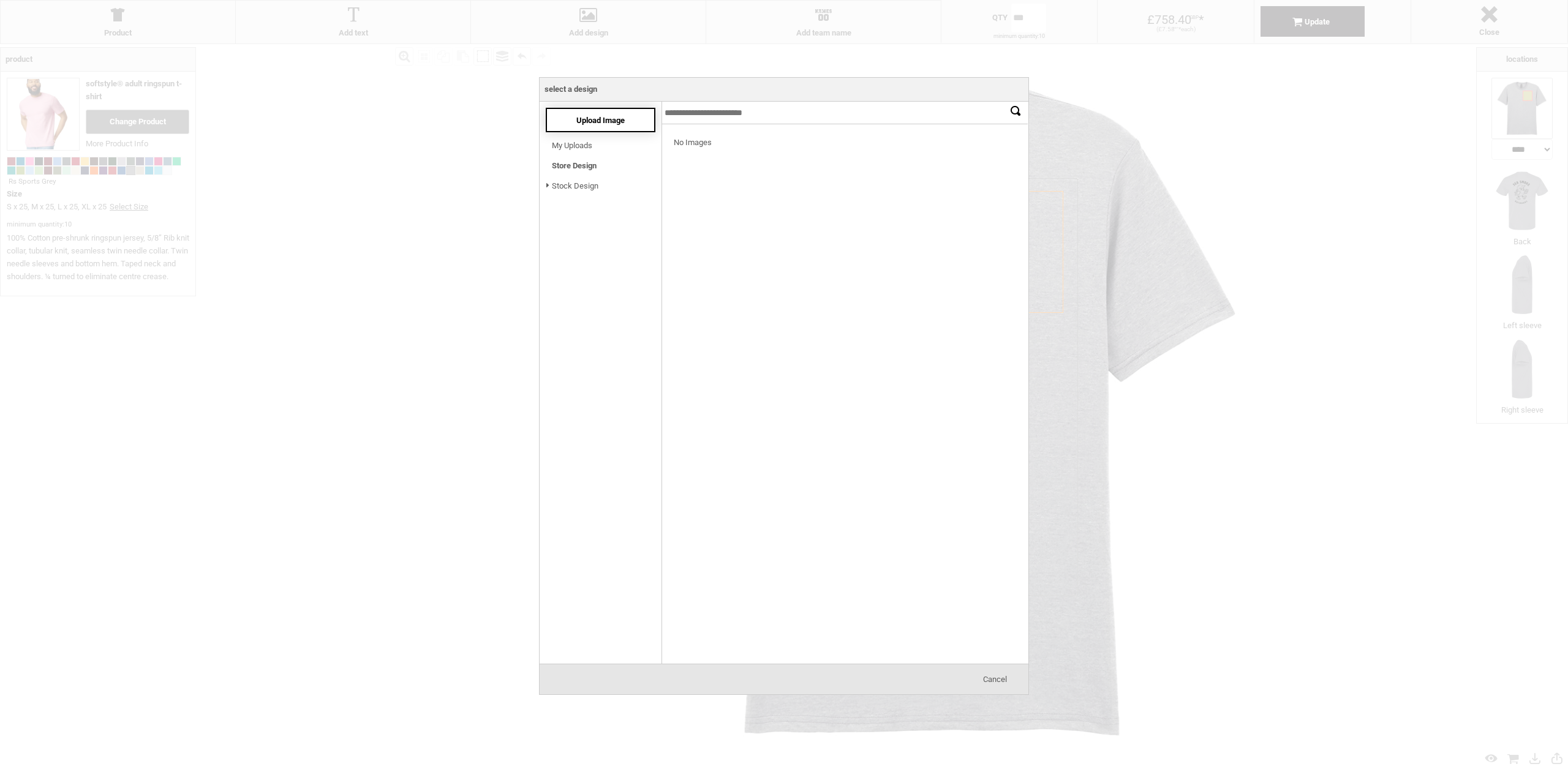
click at [581, 118] on span "Upload Image" at bounding box center [601, 120] width 48 height 9
click at [584, 148] on link "My Uploads" at bounding box center [572, 145] width 40 height 9
click at [953, 166] on div at bounding box center [936, 161] width 60 height 61
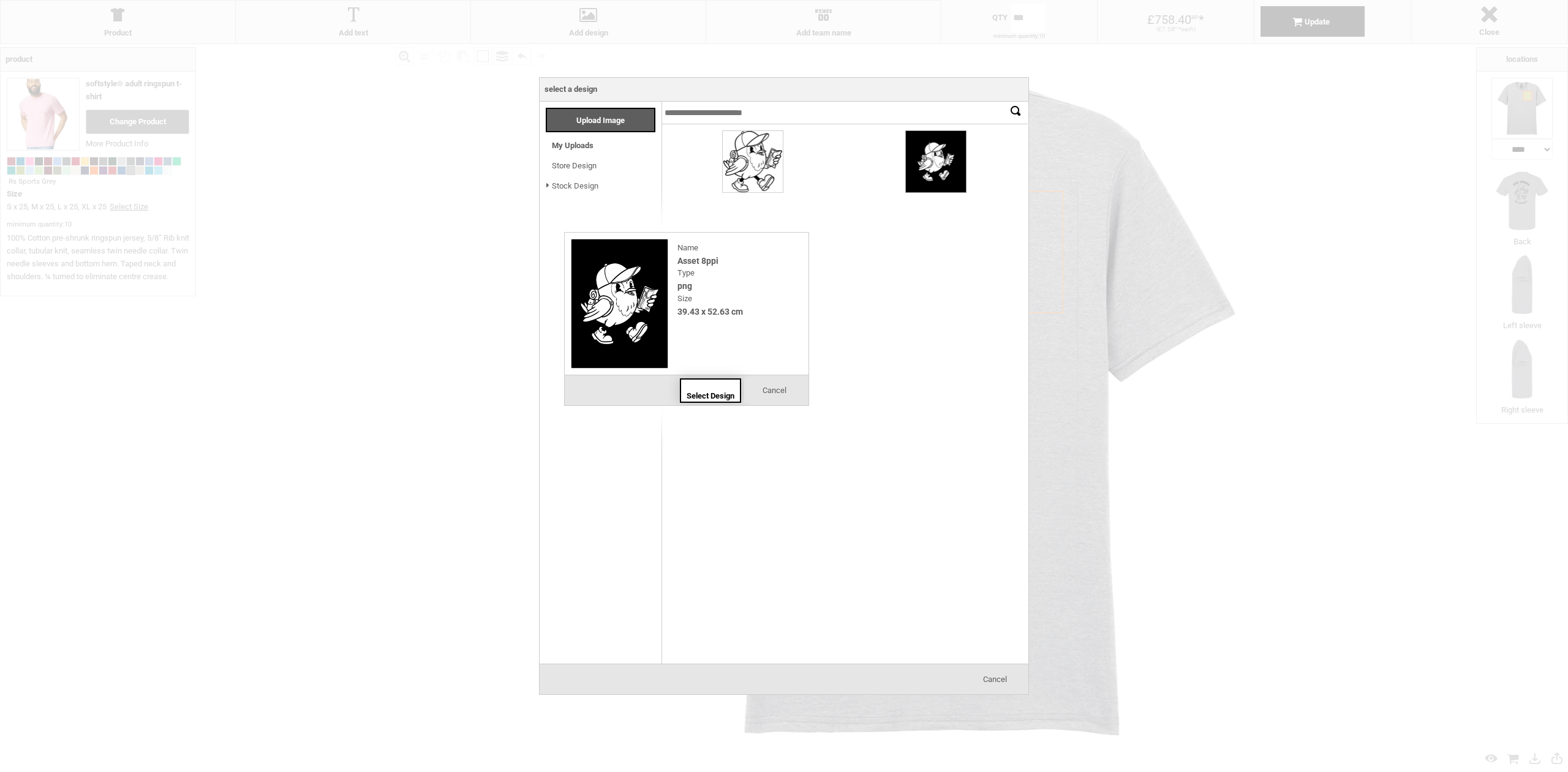
click at [705, 378] on div "Select Design" at bounding box center [710, 390] width 61 height 24
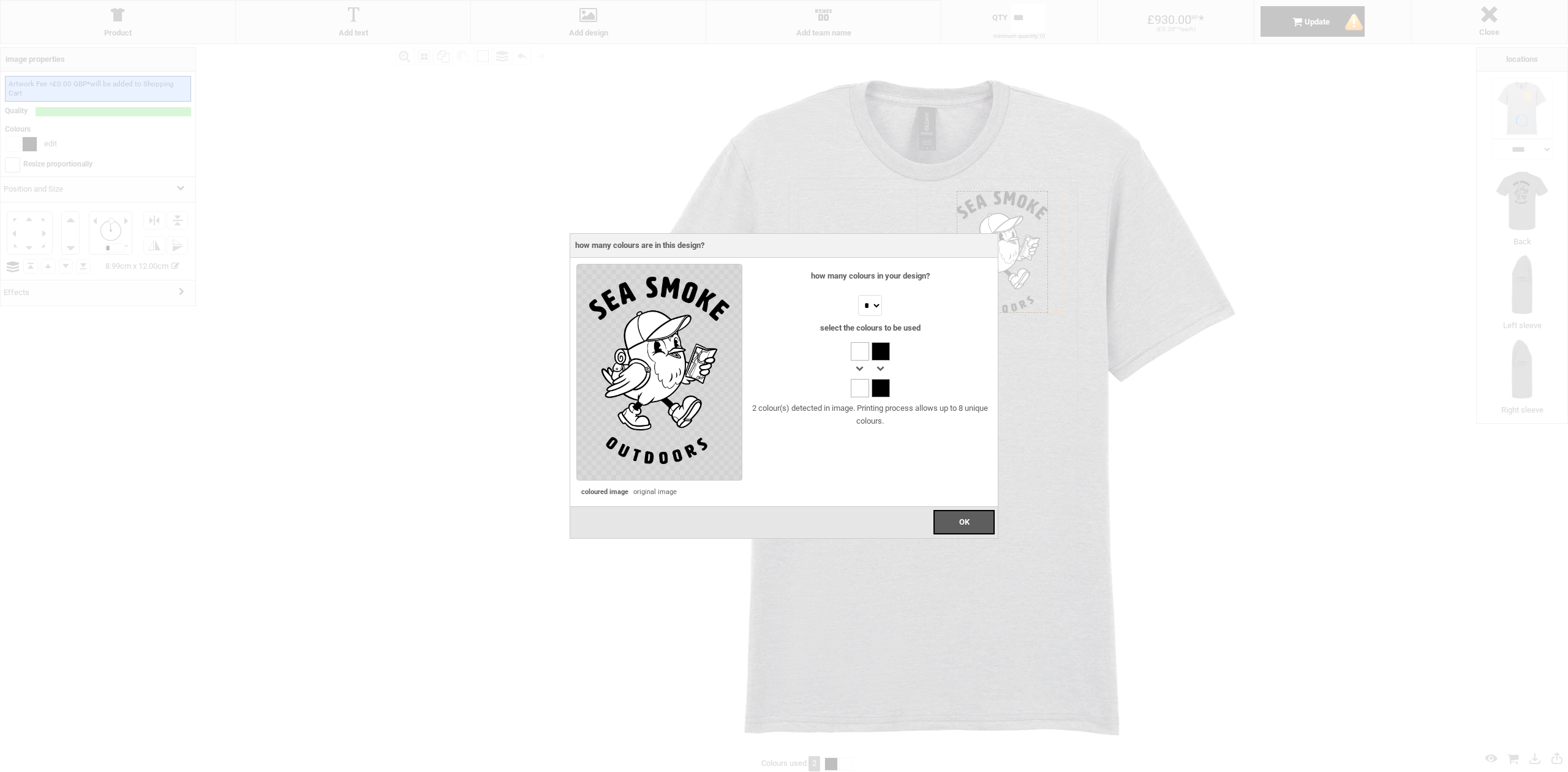
click at [859, 420] on div "2 colour(s) detected in image. Printing process allows up to 8 unique colours." at bounding box center [870, 415] width 243 height 26
click at [853, 389] on div at bounding box center [860, 389] width 18 height 18
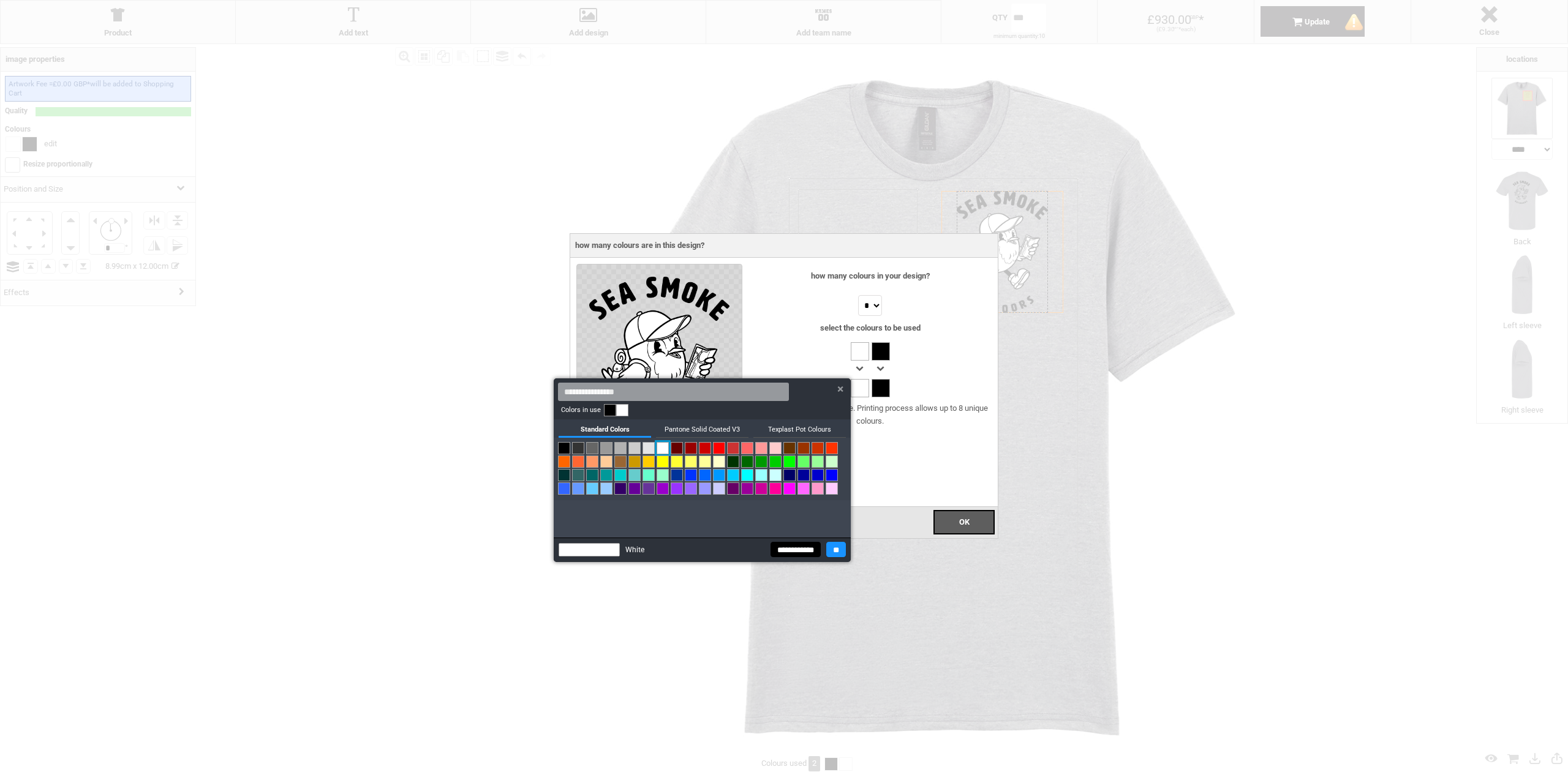
click at [787, 551] on input "**********" at bounding box center [796, 550] width 50 height 15
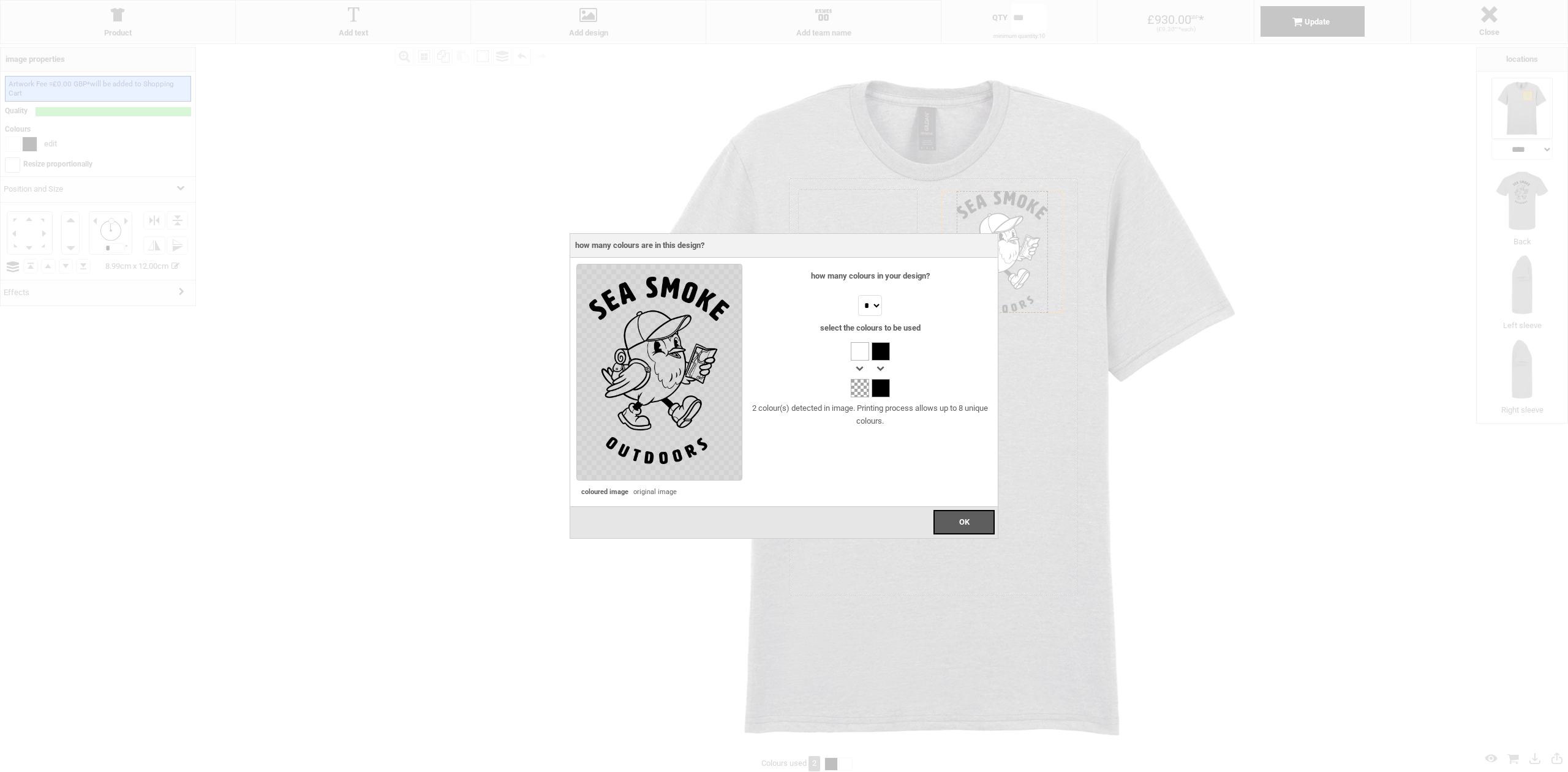
click at [857, 391] on div at bounding box center [860, 389] width 18 height 18
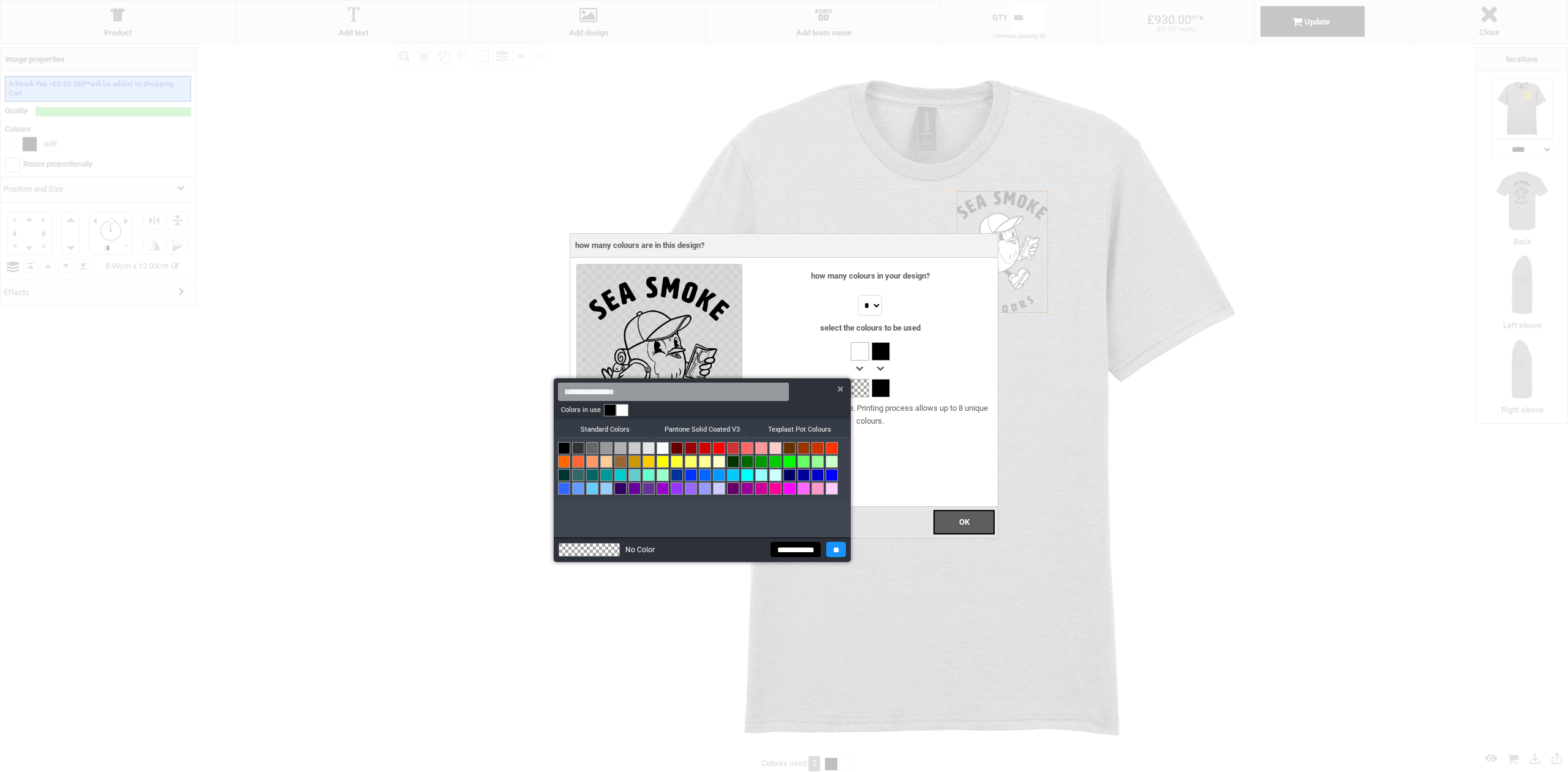
click at [792, 445] on link at bounding box center [789, 448] width 13 height 13
drag, startPoint x: 838, startPoint y: 548, endPoint x: 778, endPoint y: 505, distance: 73.8
click at [778, 505] on div "Colors in use Standard Colors Standard Colors Classic 40 PolyNeon 40 Pantone So…" at bounding box center [702, 470] width 297 height 184
click at [784, 546] on input "**********" at bounding box center [796, 550] width 50 height 15
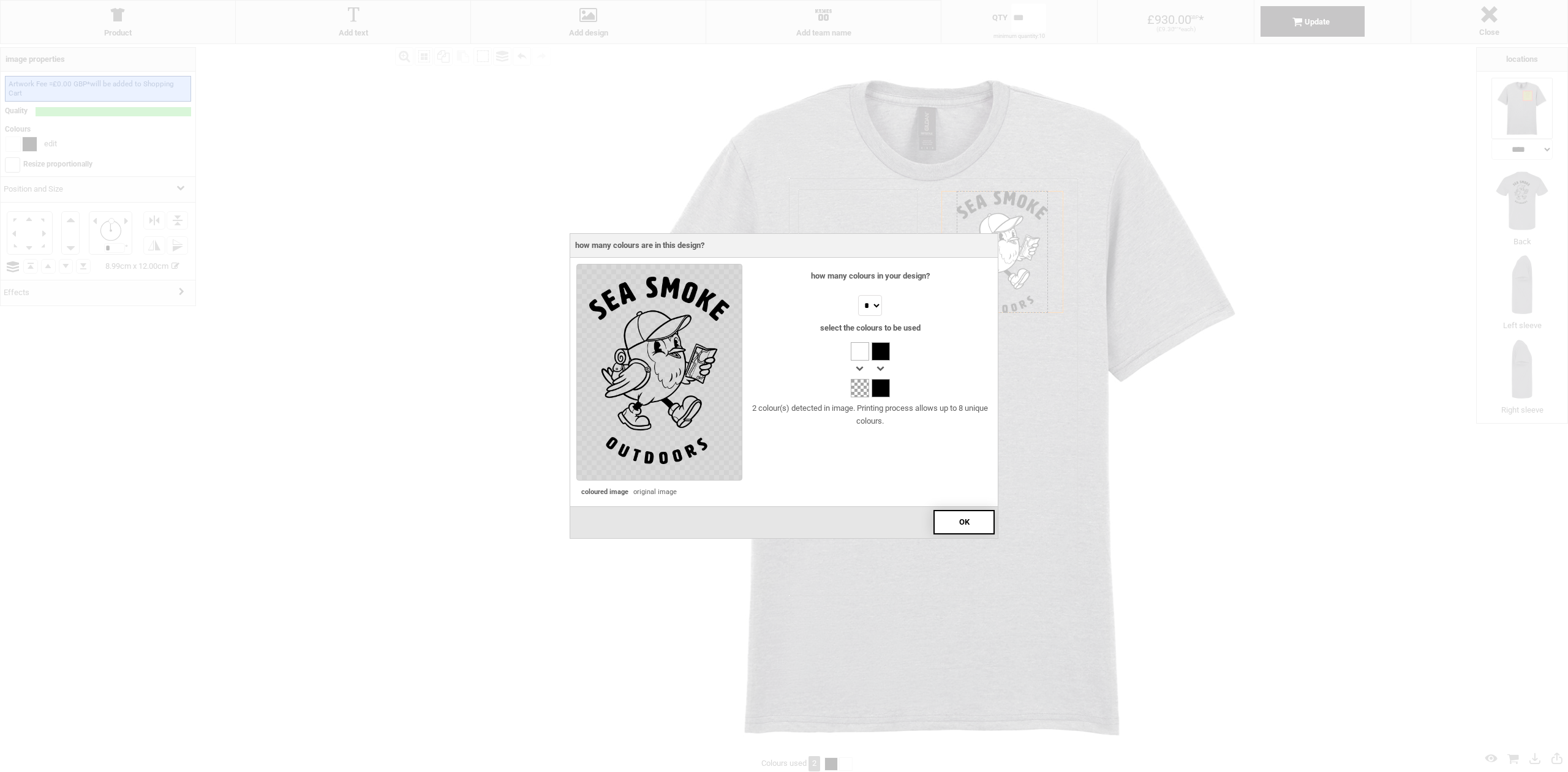
click at [983, 521] on div "OK" at bounding box center [964, 522] width 61 height 24
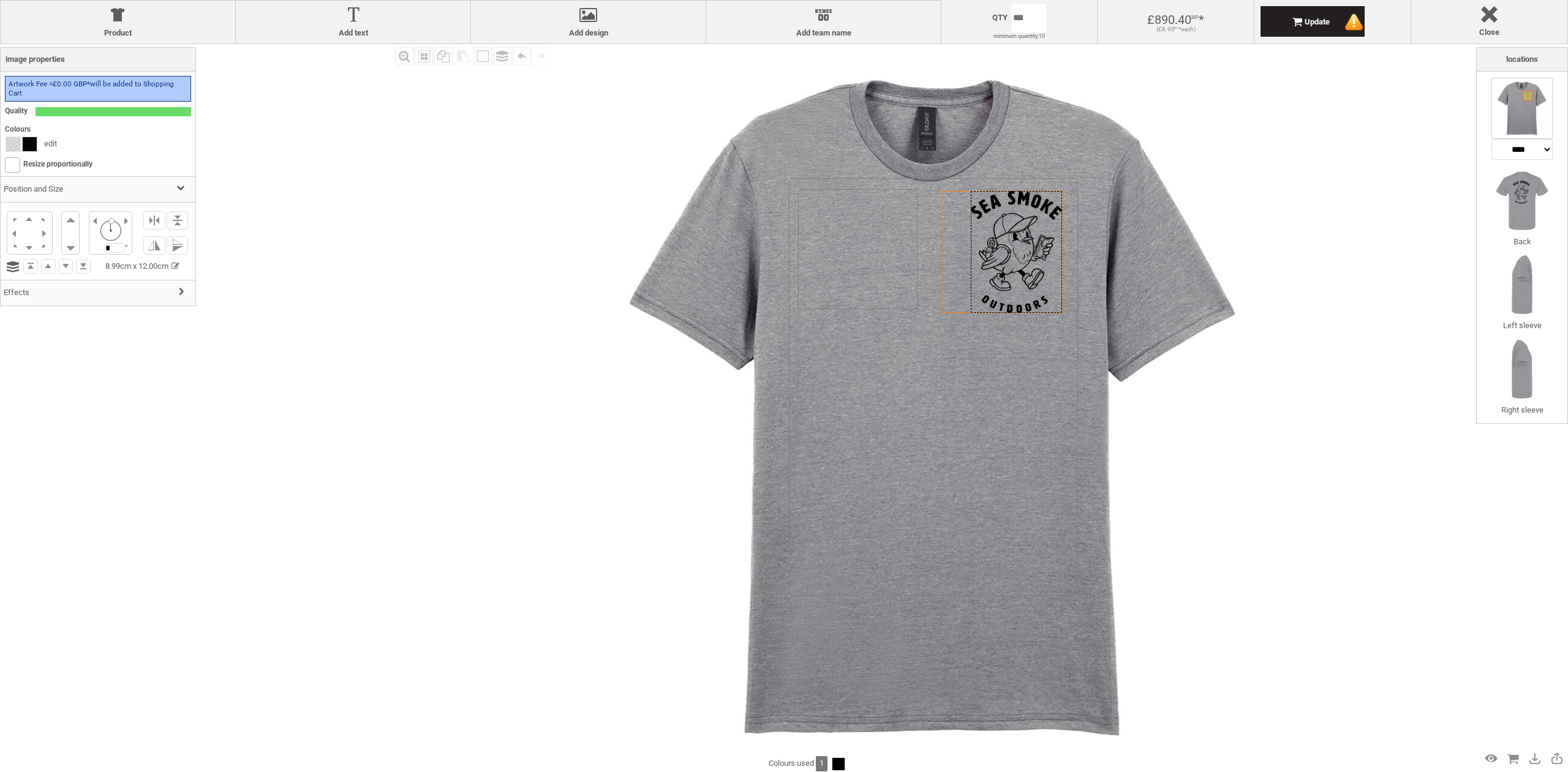
drag, startPoint x: 1000, startPoint y: 251, endPoint x: 1015, endPoint y: 251, distance: 15.0
click at [1015, 251] on div at bounding box center [1016, 252] width 91 height 122
click at [1240, 393] on img at bounding box center [934, 407] width 726 height 726
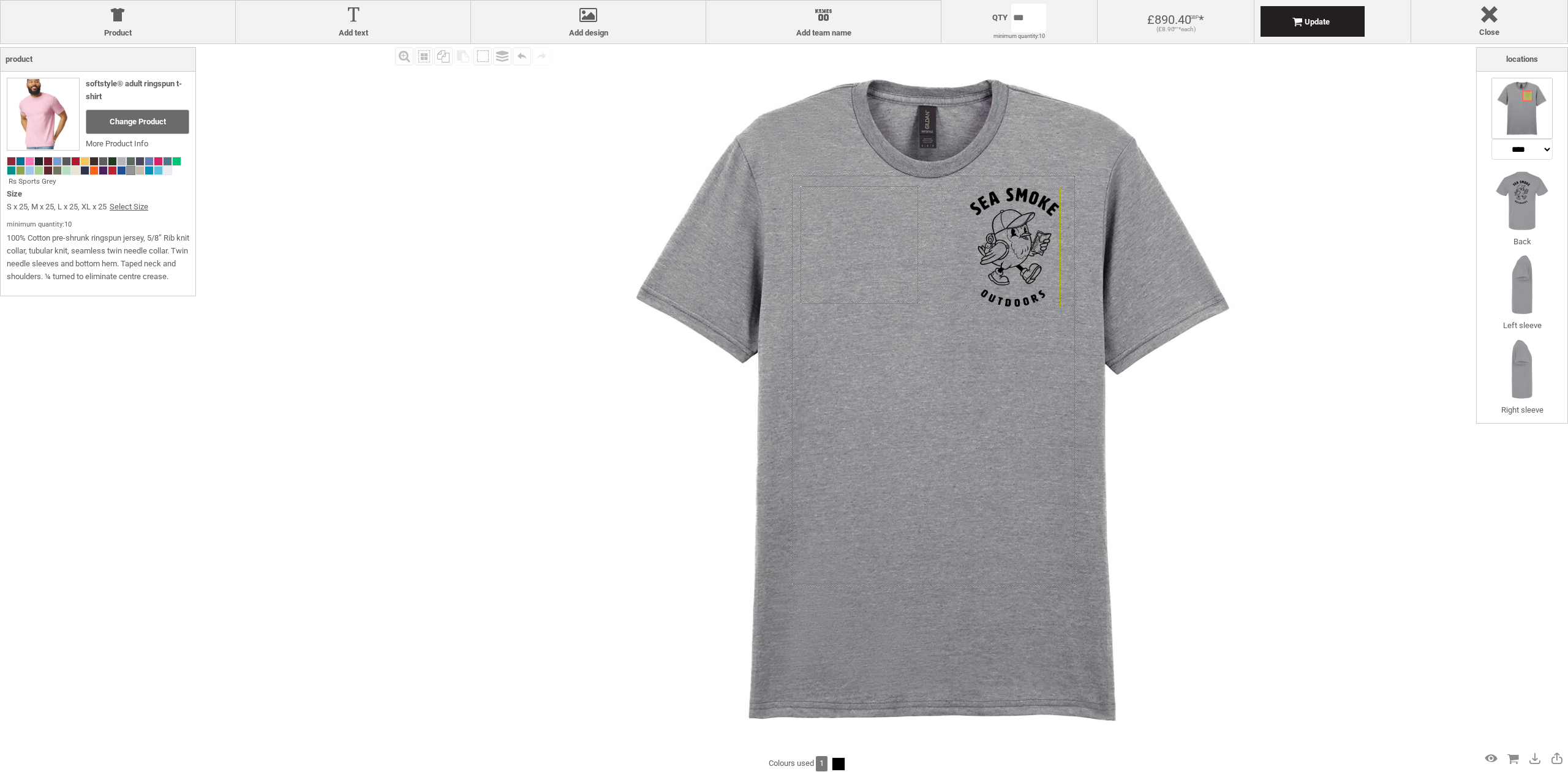
click at [979, 249] on div at bounding box center [1015, 247] width 89 height 119
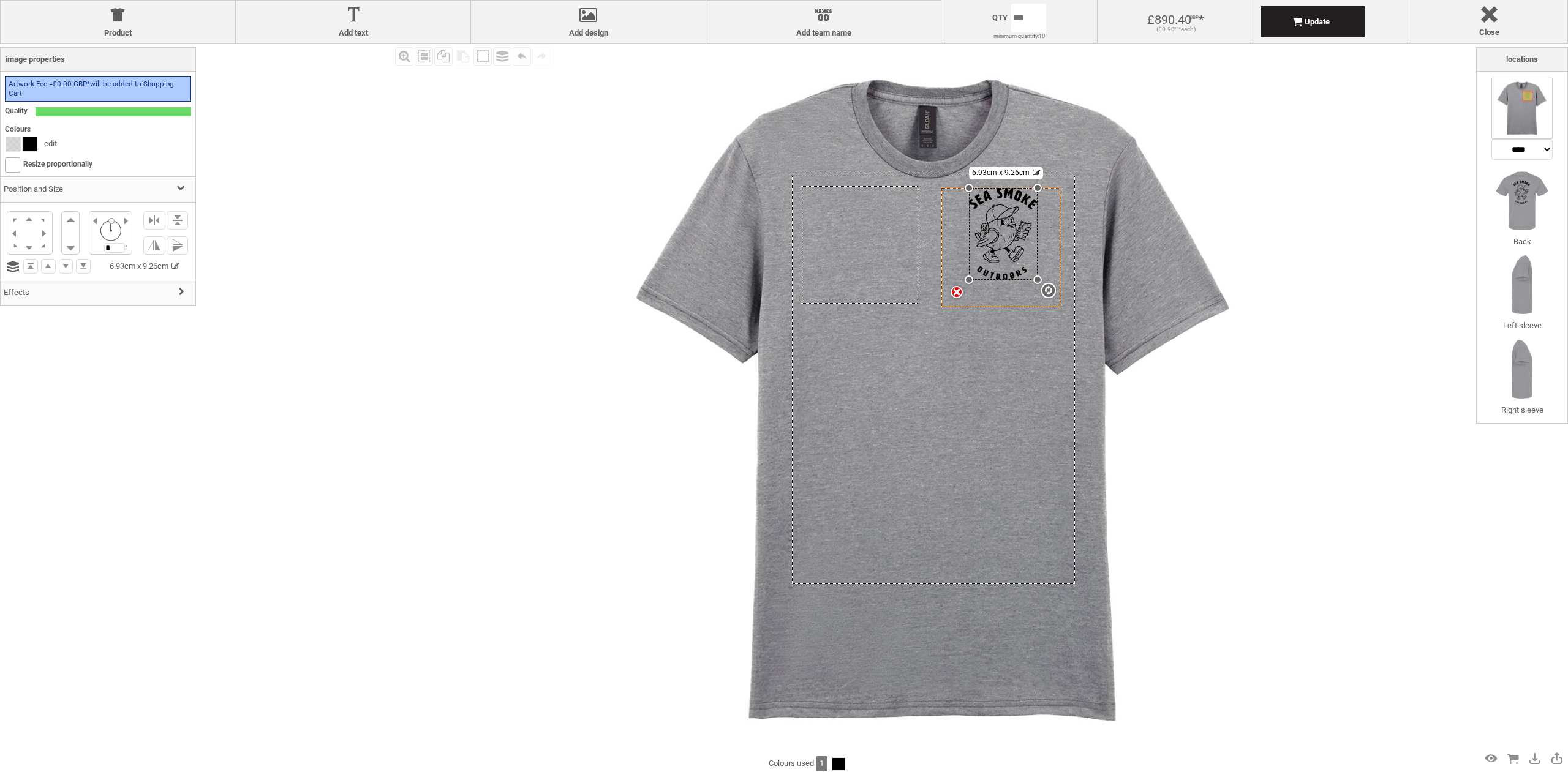
drag, startPoint x: 1046, startPoint y: 302, endPoint x: 1011, endPoint y: 277, distance: 43.0
click at [1012, 277] on div "Created with [PERSON_NAME] 2.1.2 Created with [PERSON_NAME] 2.1.2 Created with …" at bounding box center [1001, 247] width 119 height 119
drag, startPoint x: 985, startPoint y: 231, endPoint x: 991, endPoint y: 240, distance: 10.8
click at [991, 240] on div at bounding box center [1010, 241] width 67 height 89
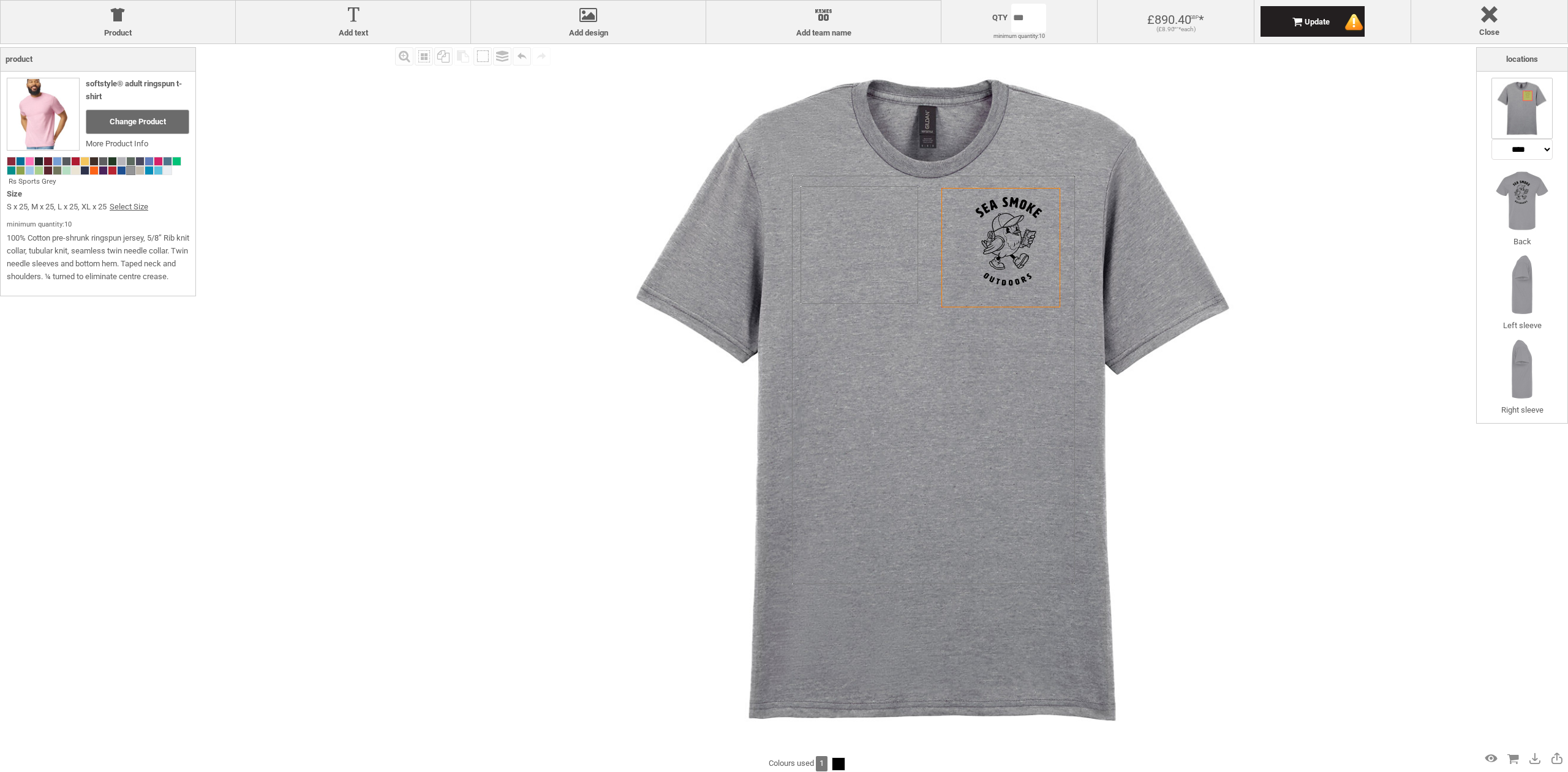
click at [1246, 395] on img at bounding box center [934, 399] width 711 height 711
click at [1524, 112] on img at bounding box center [1522, 108] width 61 height 61
click at [1525, 190] on img at bounding box center [1522, 201] width 61 height 61
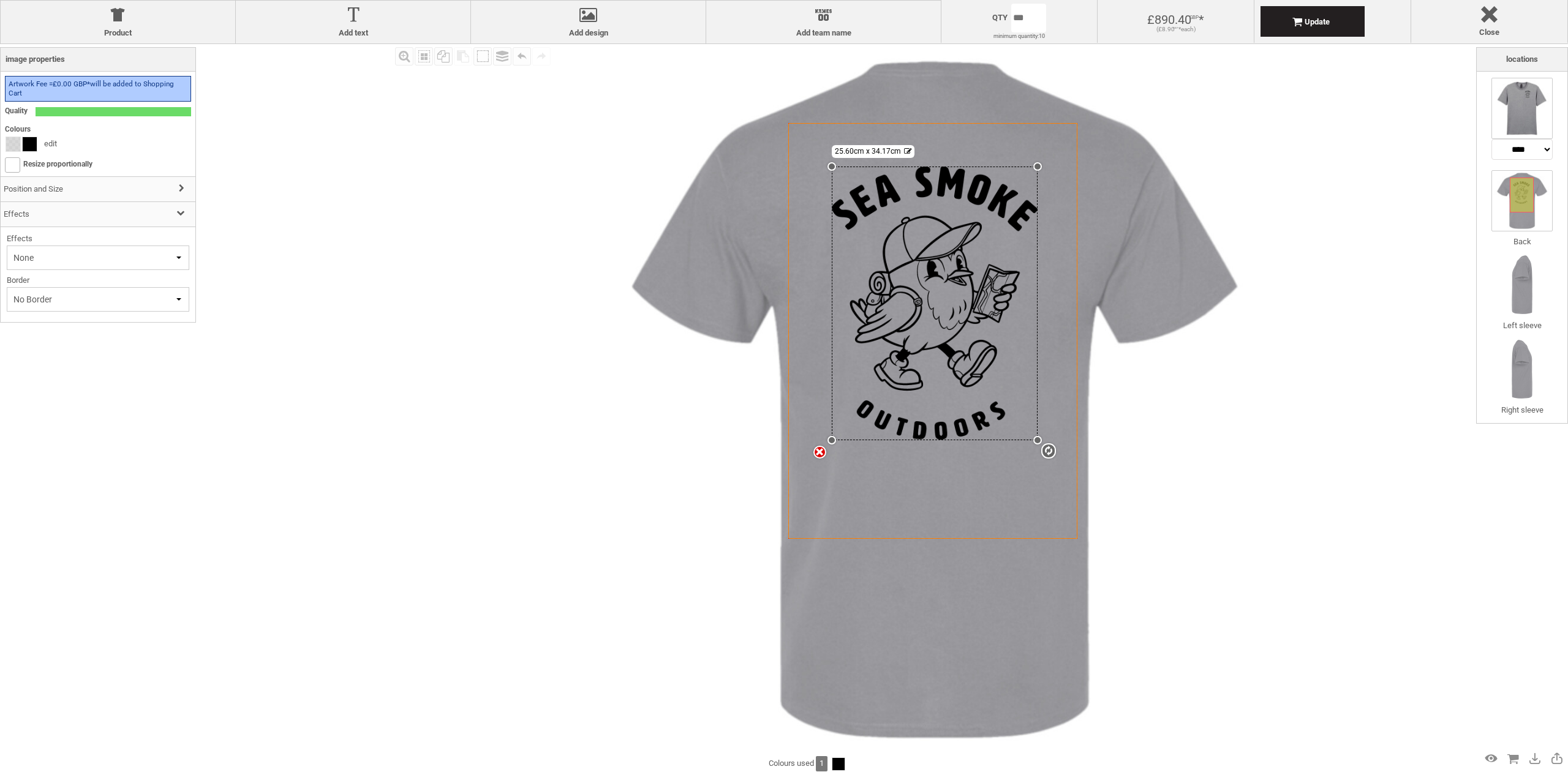
click at [1531, 104] on img at bounding box center [1522, 108] width 61 height 61
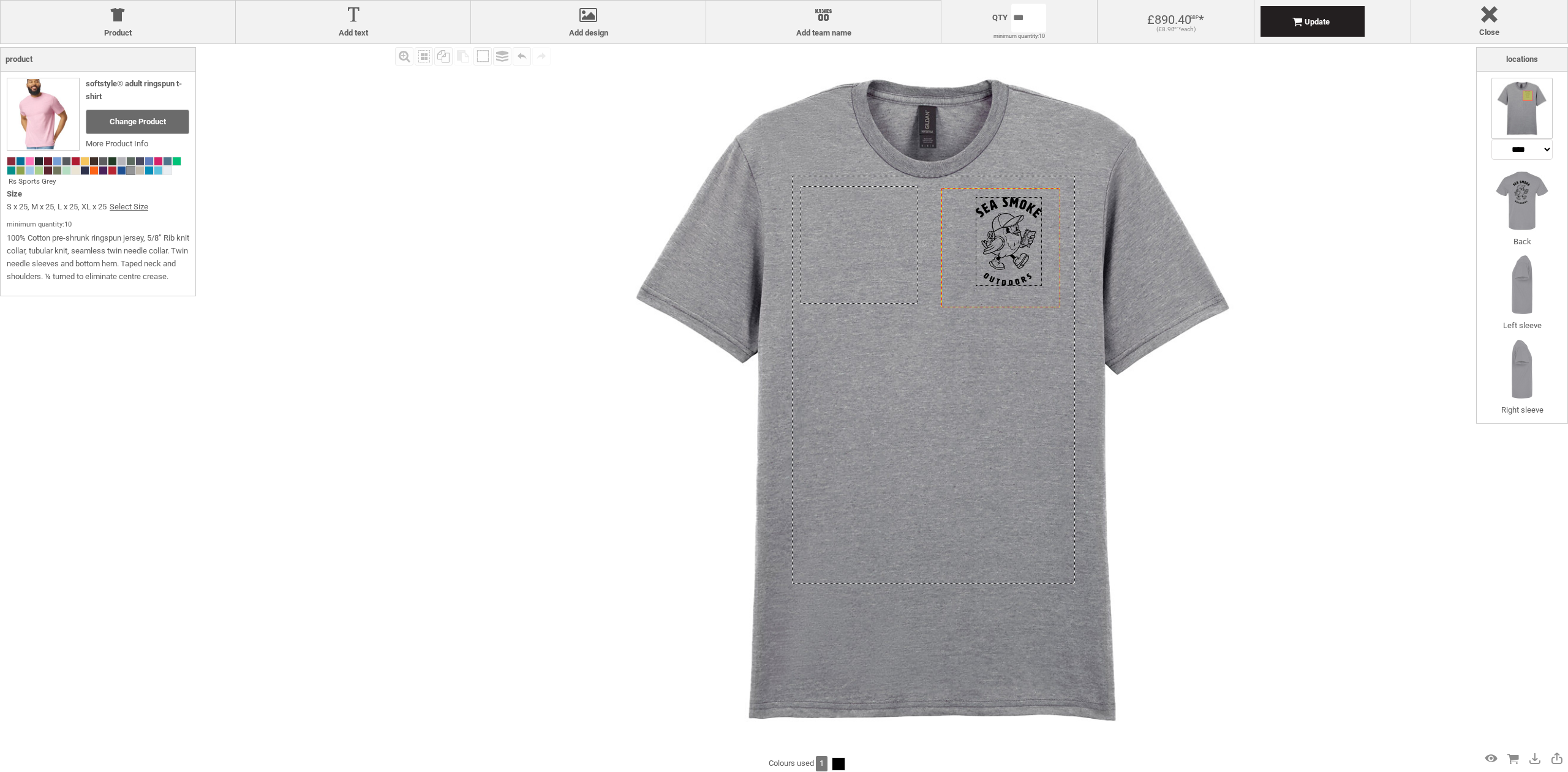
click at [1338, 295] on div "Fill Background Zoom in Zoom out Select All Copy All Selected Paste Off On Grou…" at bounding box center [934, 399] width 1084 height 711
click at [136, 124] on span "Change Product" at bounding box center [137, 121] width 56 height 9
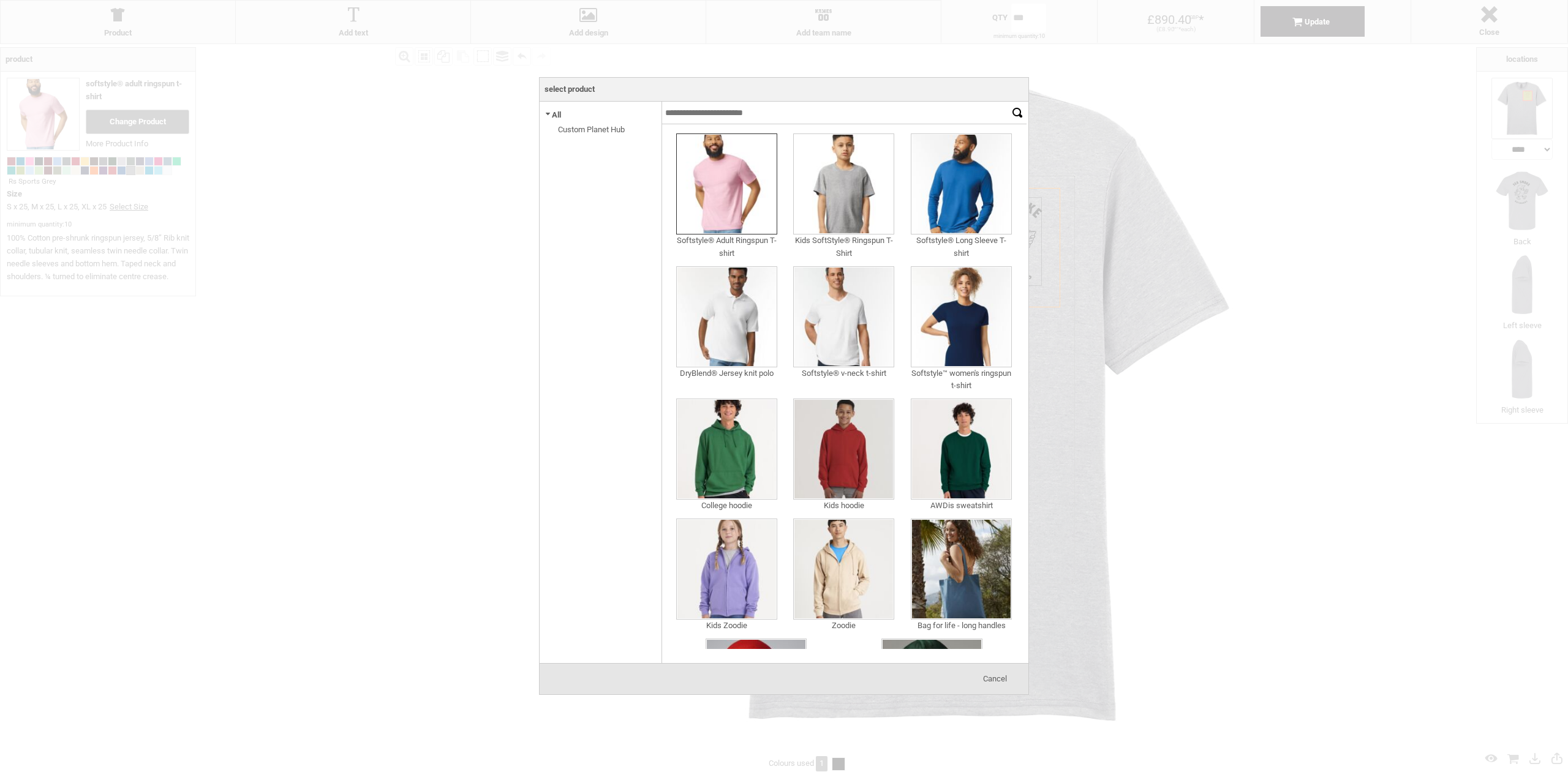
click at [593, 125] on link "Custom Planet Hub" at bounding box center [592, 130] width 67 height 9
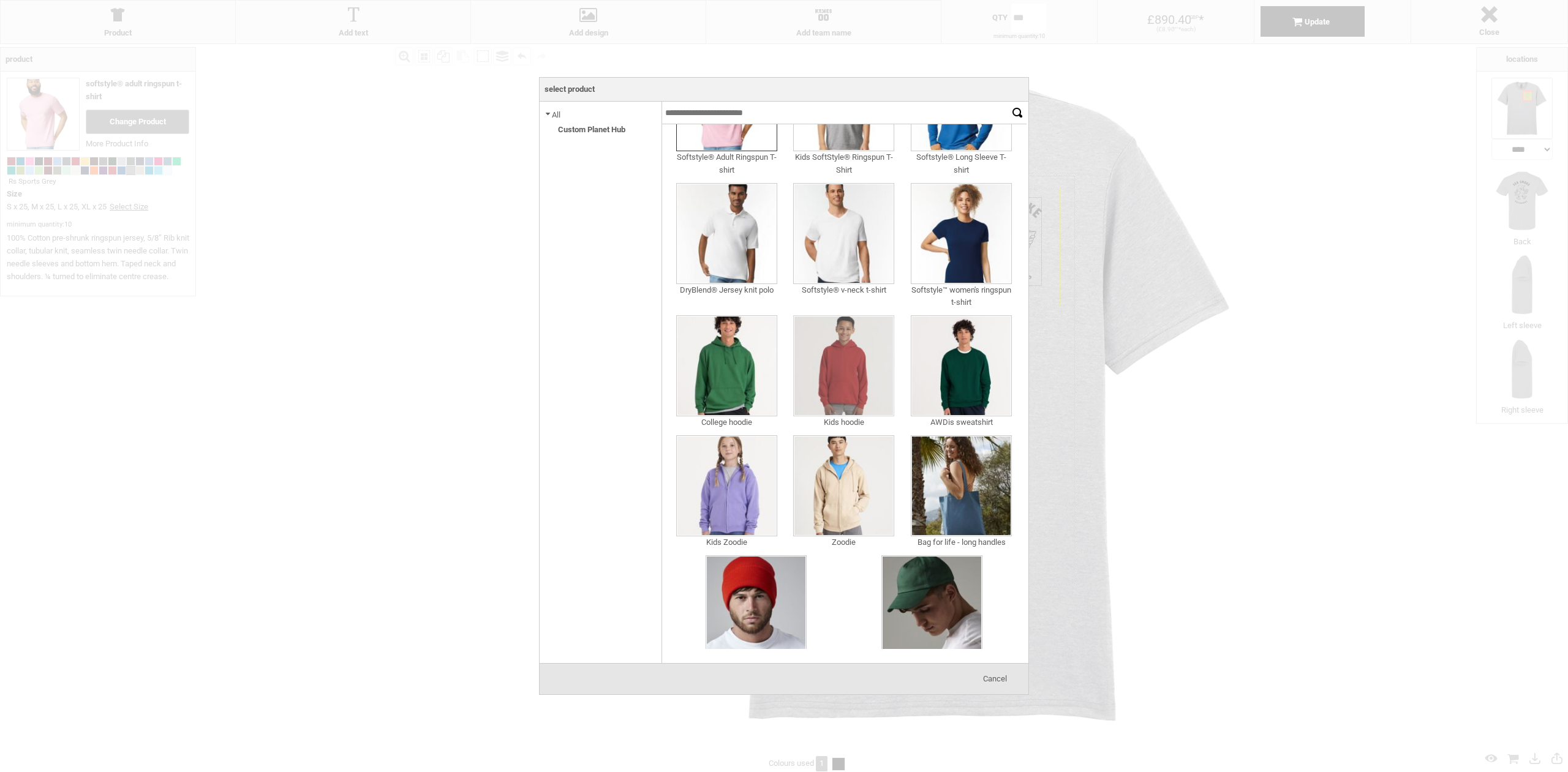
scroll to position [111, 0]
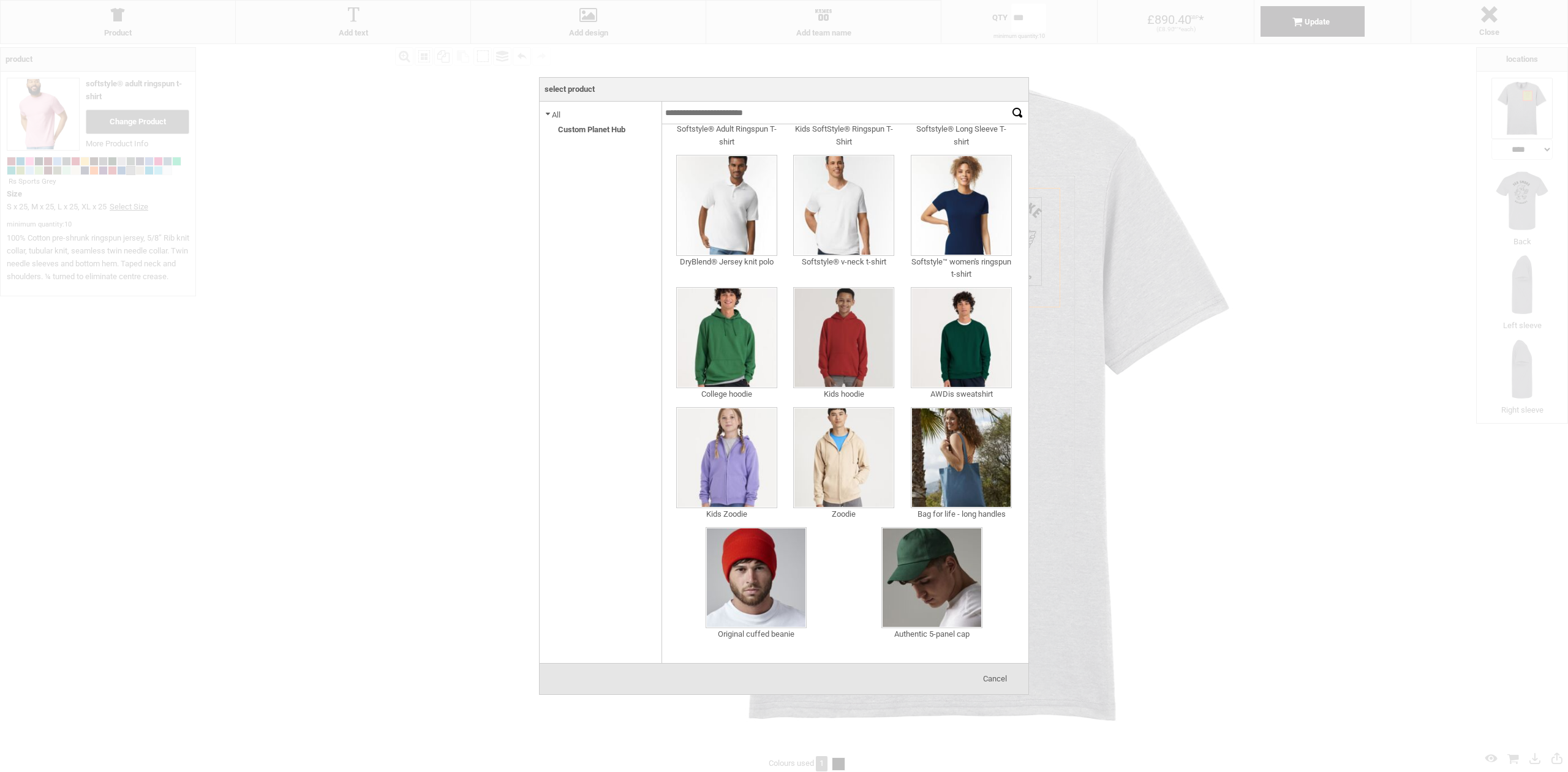
click at [375, 139] on div at bounding box center [784, 386] width 1568 height 772
